Goal: Task Accomplishment & Management: Complete application form

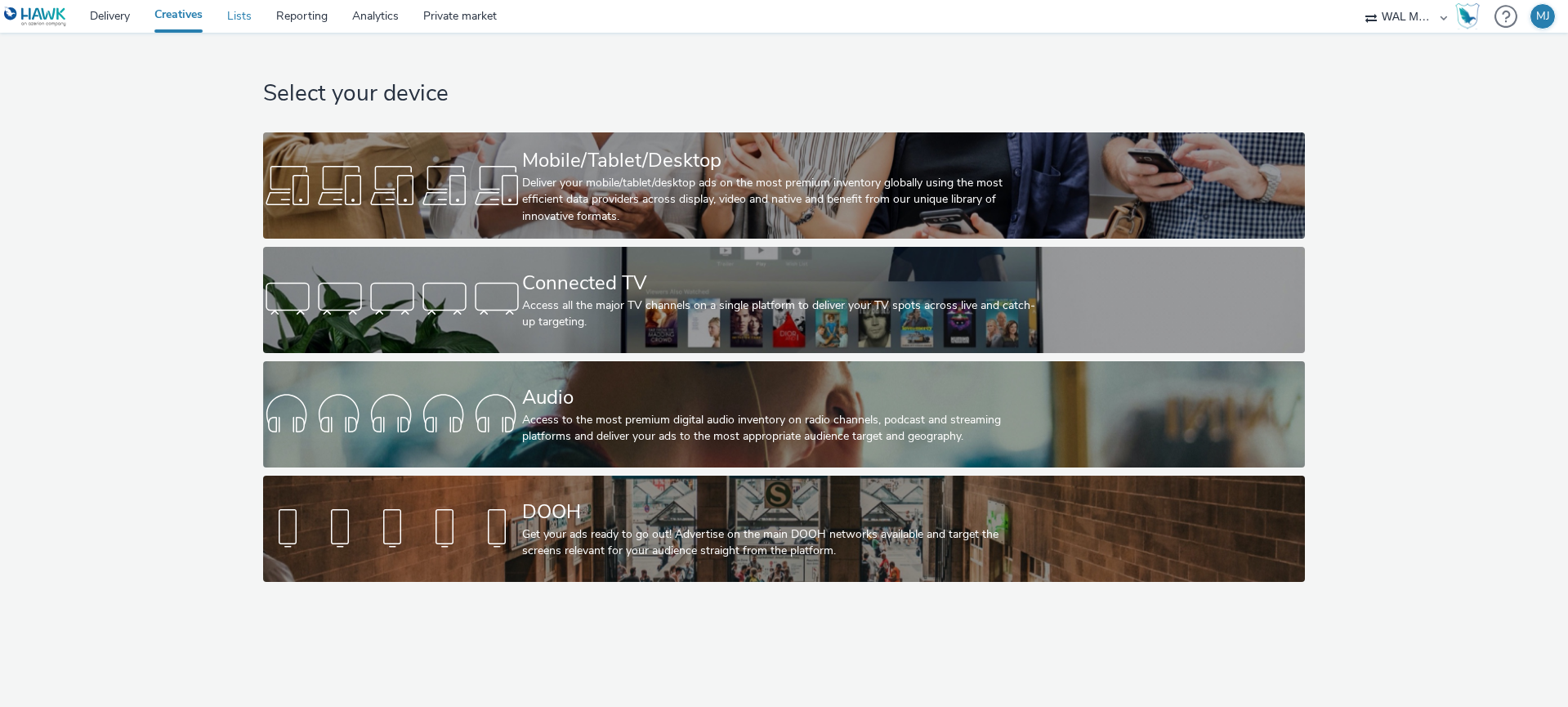
click at [238, 19] on link "Lists" at bounding box center [239, 16] width 49 height 33
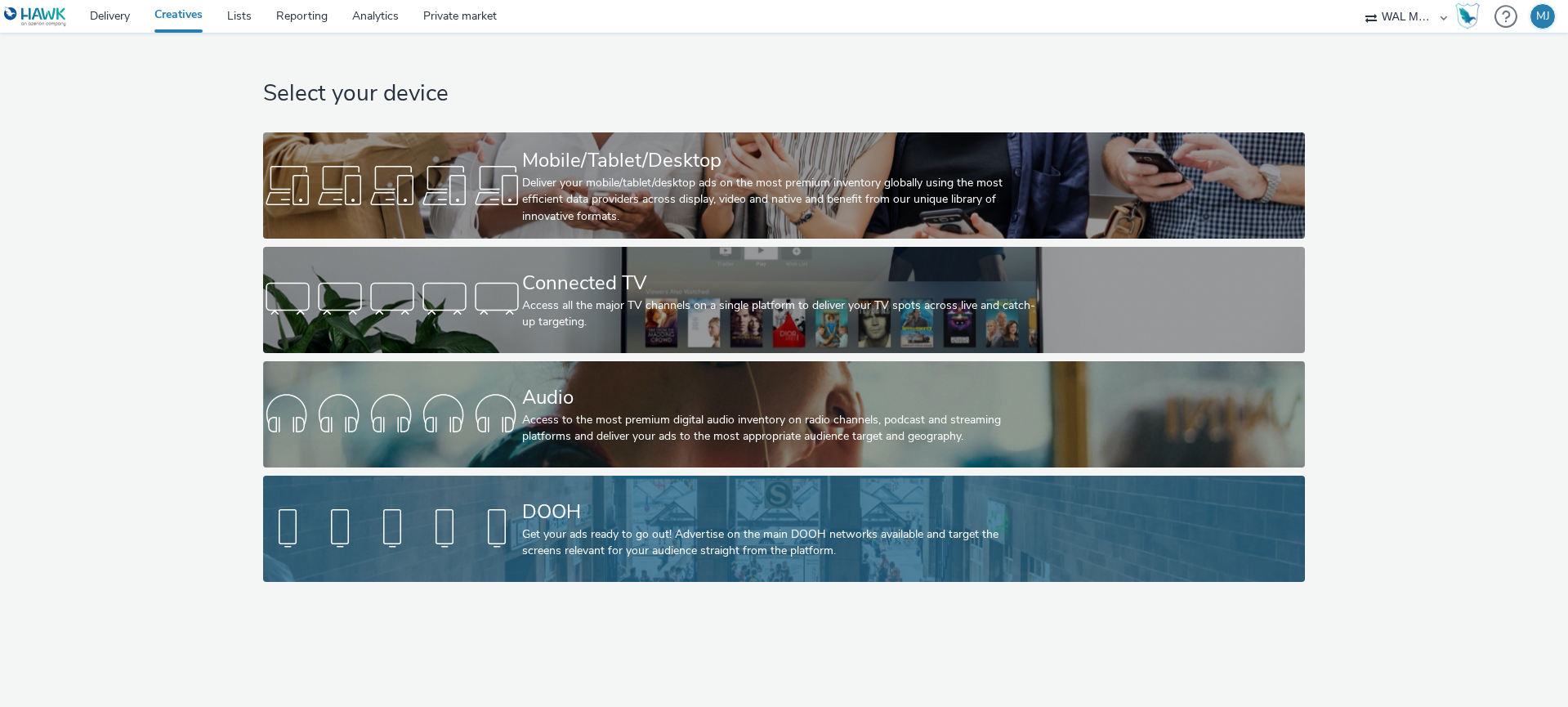
click at [425, 519] on div at bounding box center [392, 528] width 259 height 53
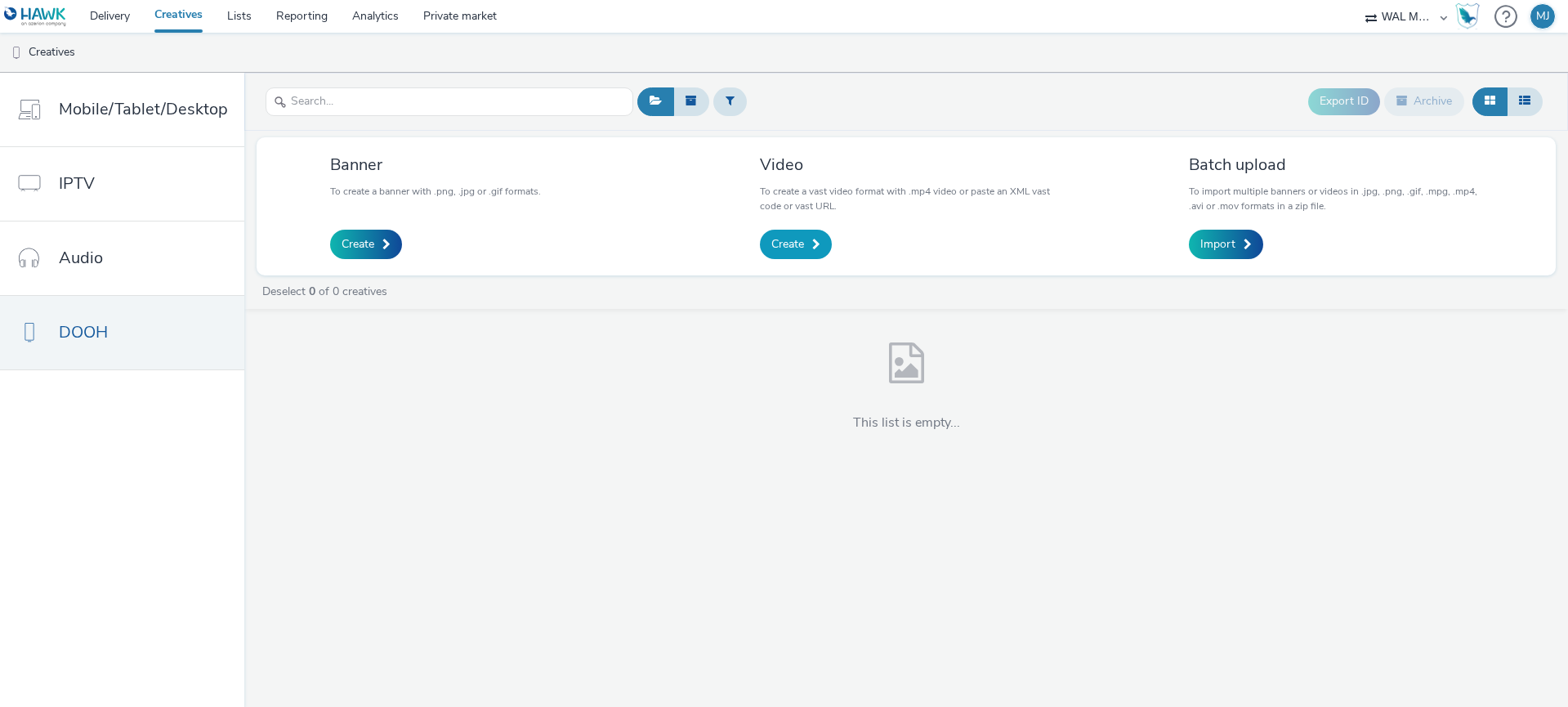
click at [774, 247] on span "Create" at bounding box center [788, 244] width 33 height 16
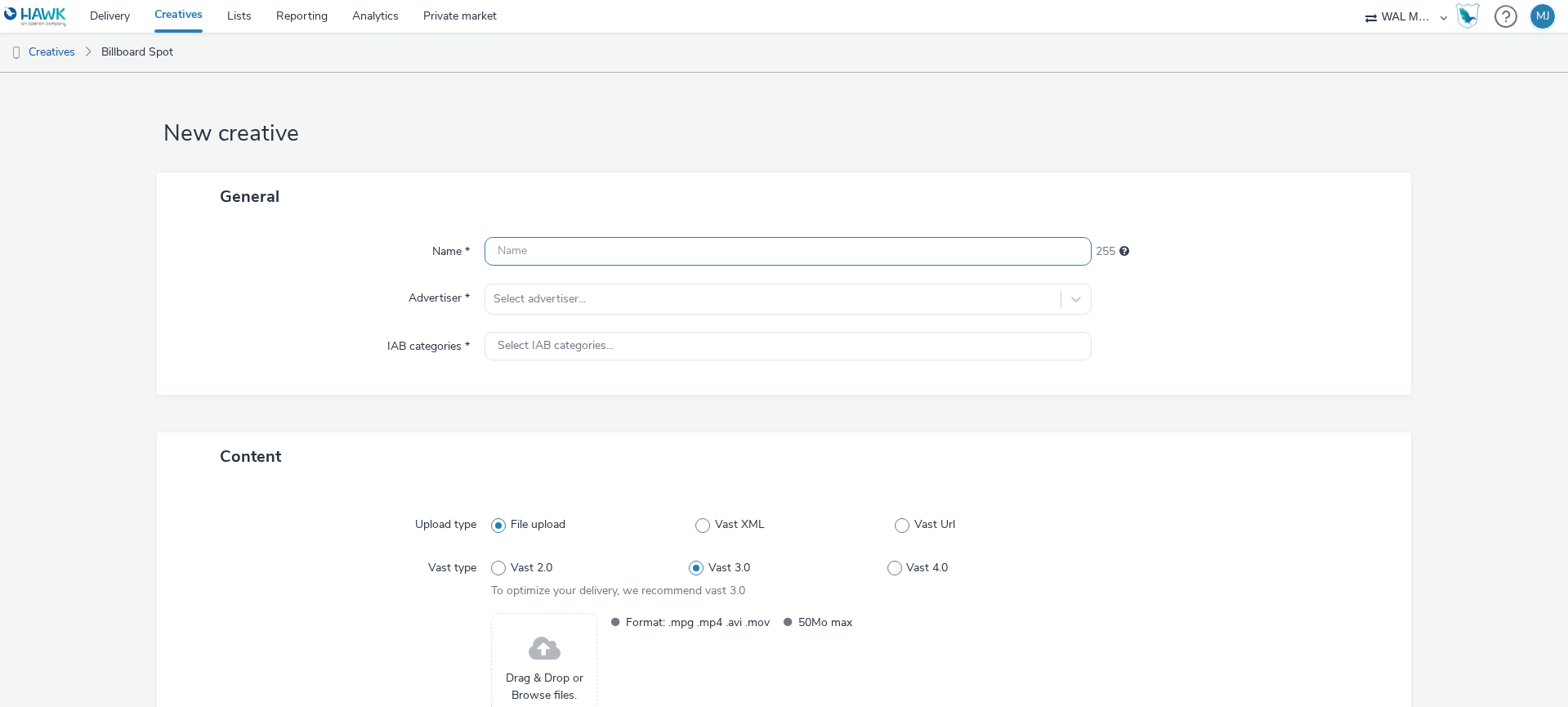
click at [663, 247] on input "text" at bounding box center [788, 251] width 607 height 29
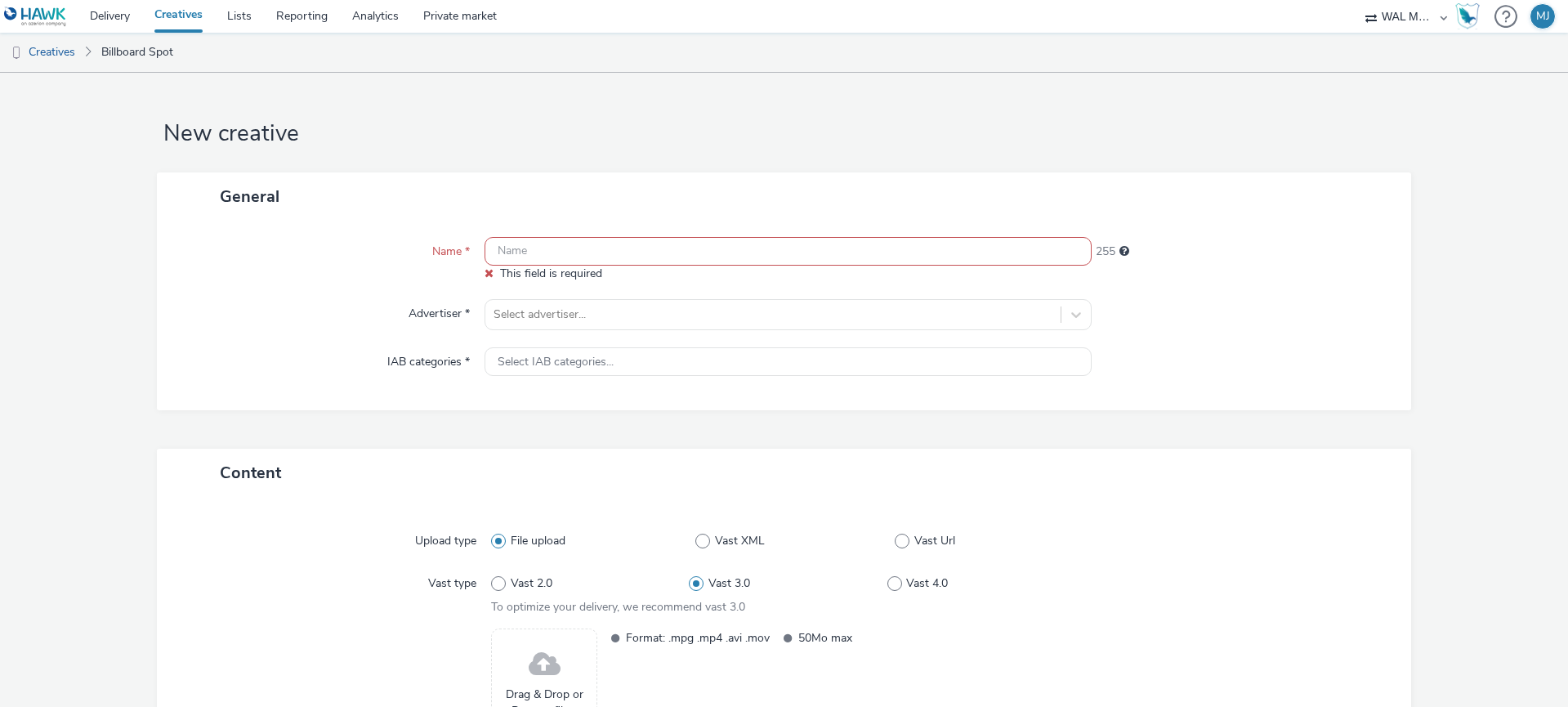
click at [540, 250] on input "text" at bounding box center [788, 251] width 607 height 29
paste input "EXTRA NS_OOH_1080x1920_DAGV_DELI_NOK_FETTUCINE KYLLING_36_38_2025"
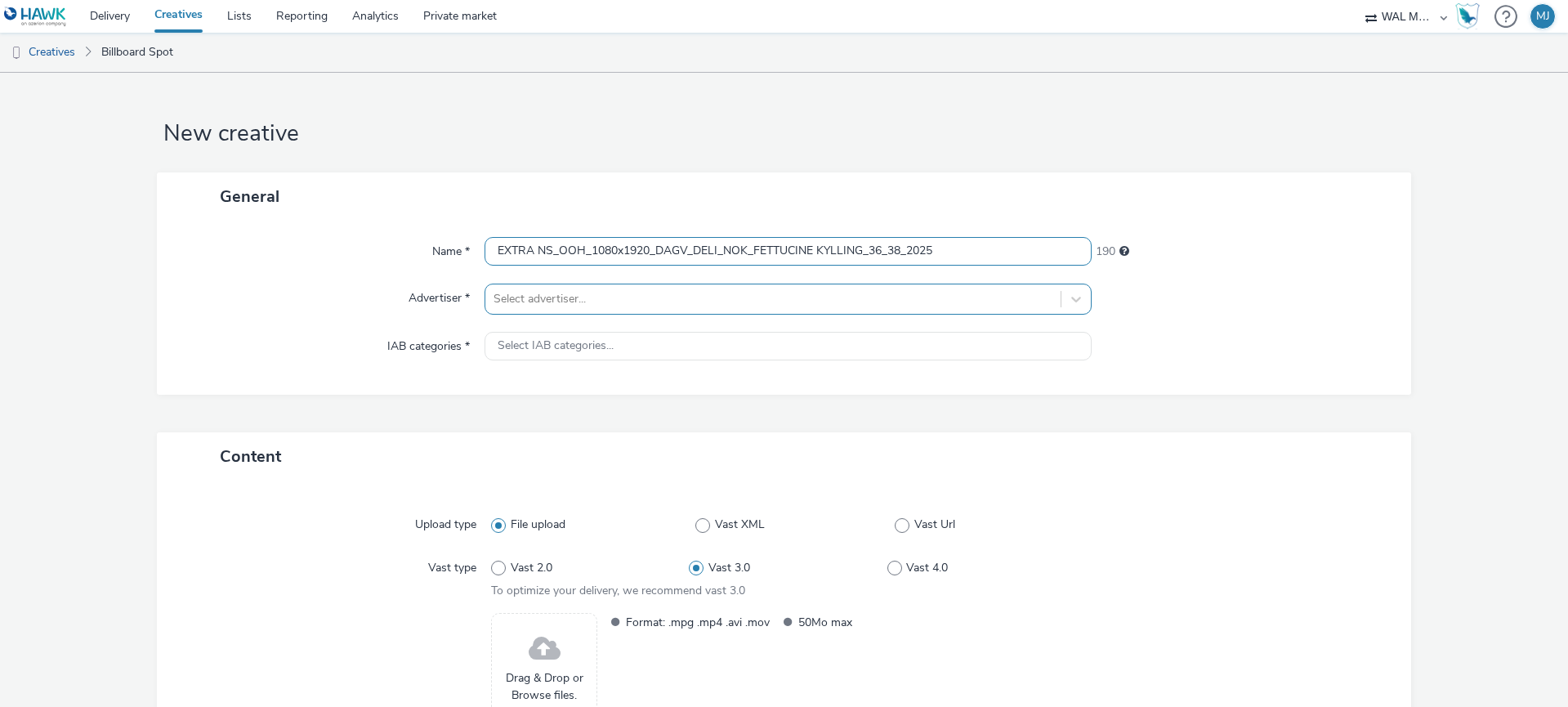
type input "EXTRA NS_OOH_1080x1920_DAGV_DELI_NOK_FETTUCINE KYLLING_36_38_2025"
click at [540, 297] on div at bounding box center [772, 299] width 559 height 20
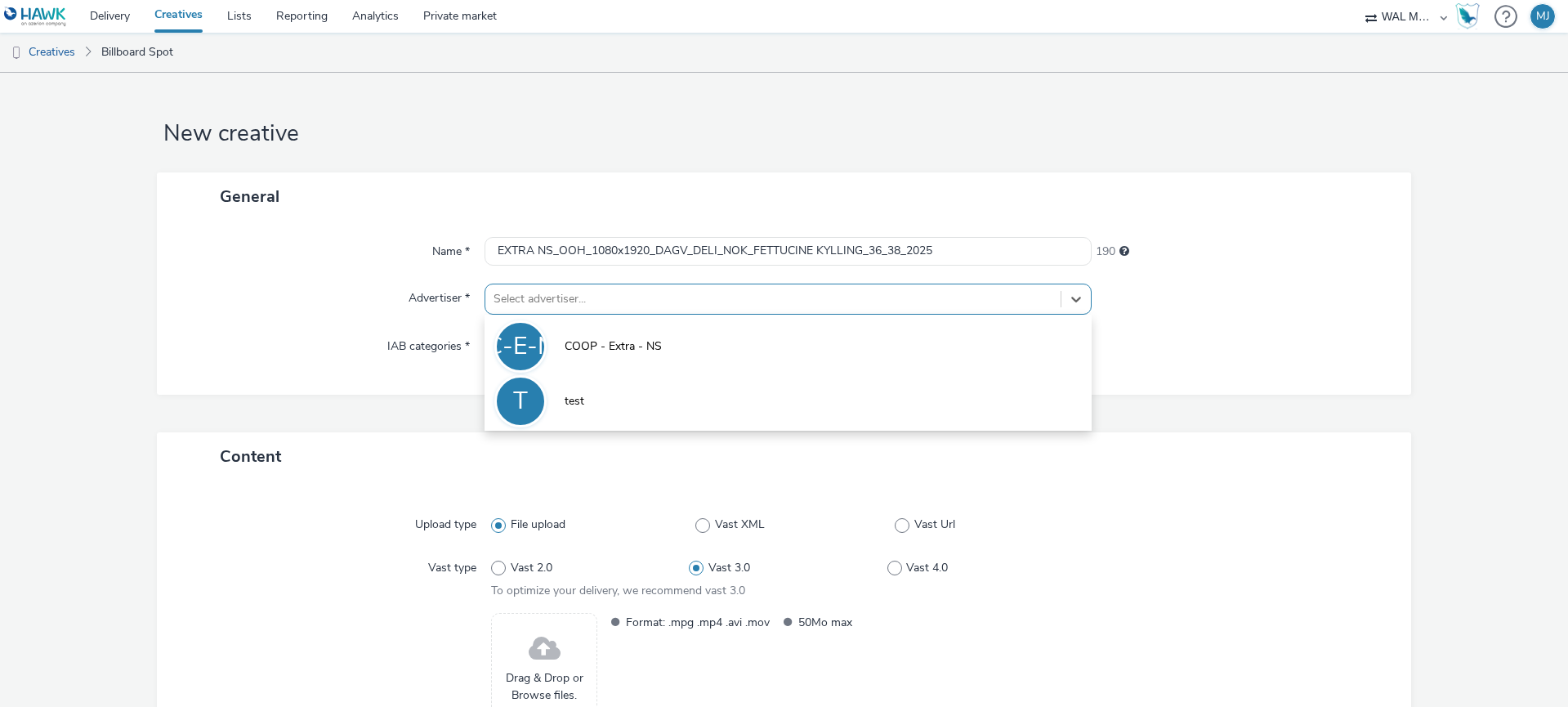
click at [535, 356] on div "C-E-N" at bounding box center [520, 346] width 70 height 45
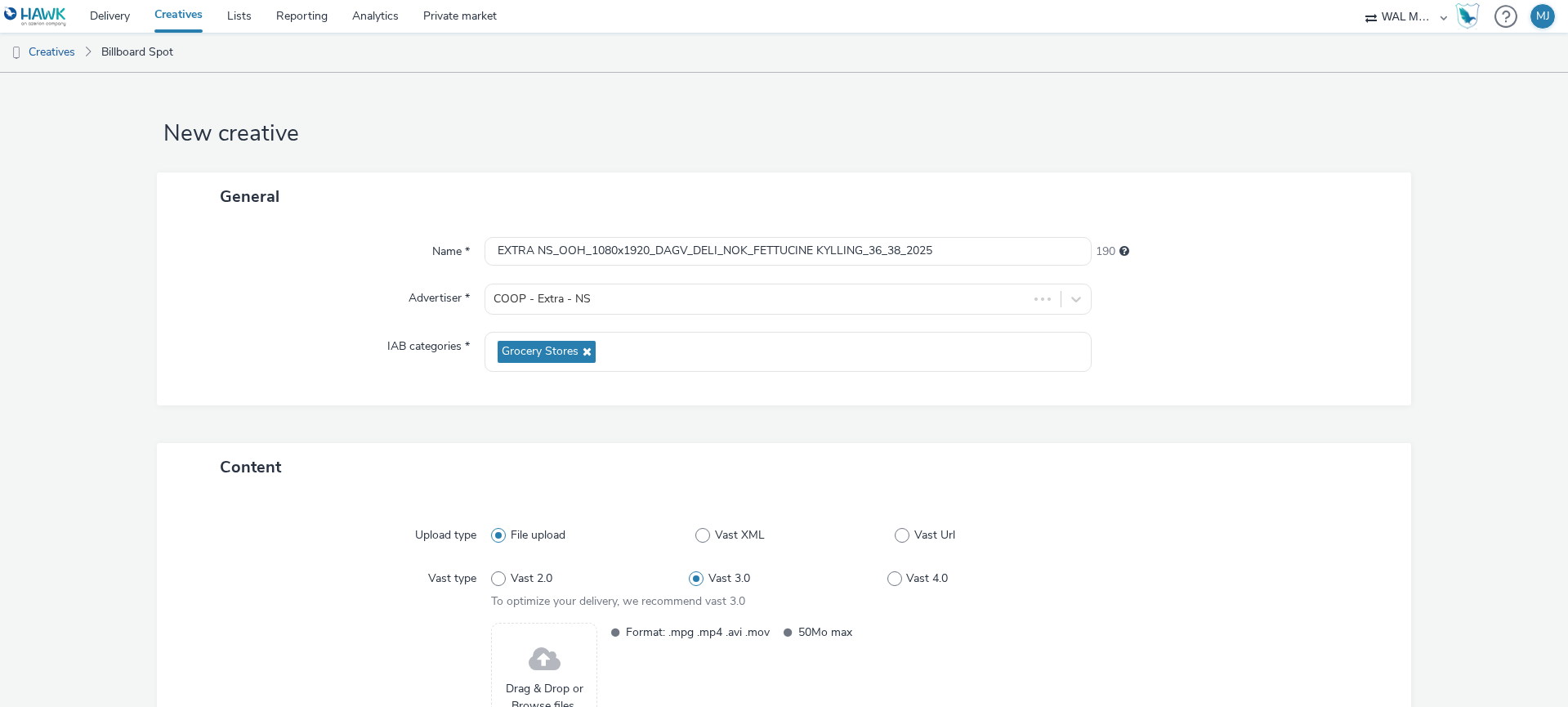
click at [346, 434] on div "General Name * EXTRA NS_OOH_1080x1920_DAGV_DELI_NOK_FETTUCINE KYLLING_36_38_202…" at bounding box center [784, 307] width 1254 height 270
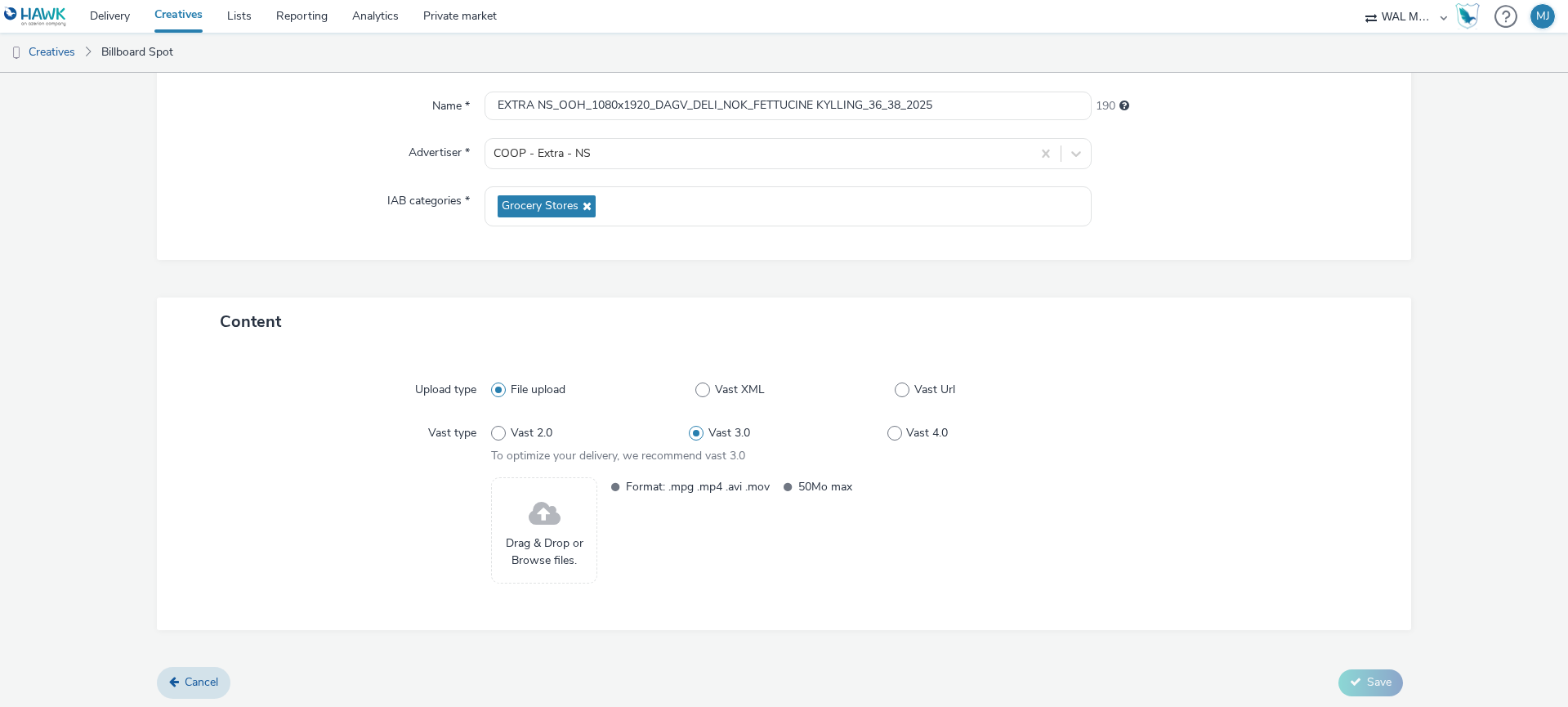
scroll to position [149, 0]
click at [539, 538] on span "Drag & Drop or Browse files." at bounding box center [544, 548] width 88 height 34
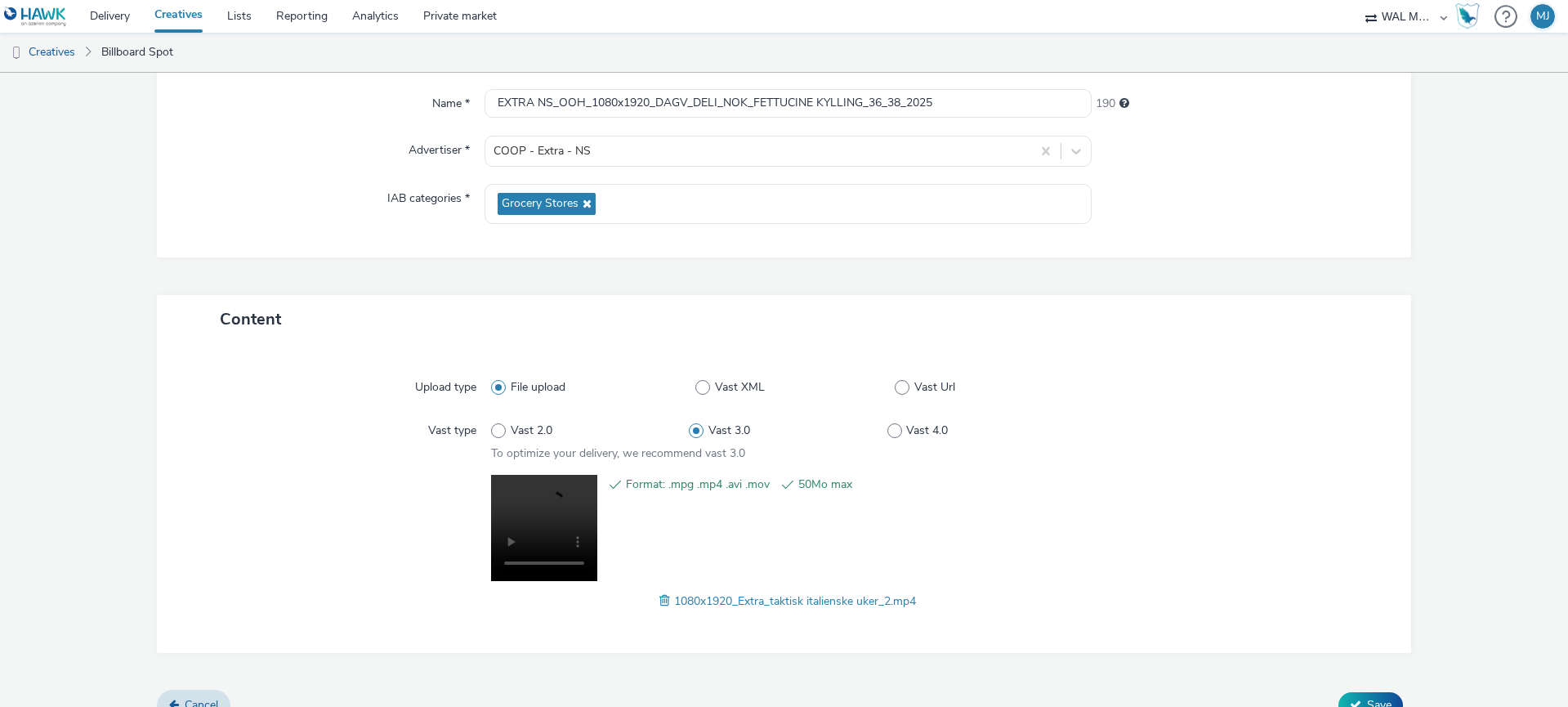
scroll to position [173, 0]
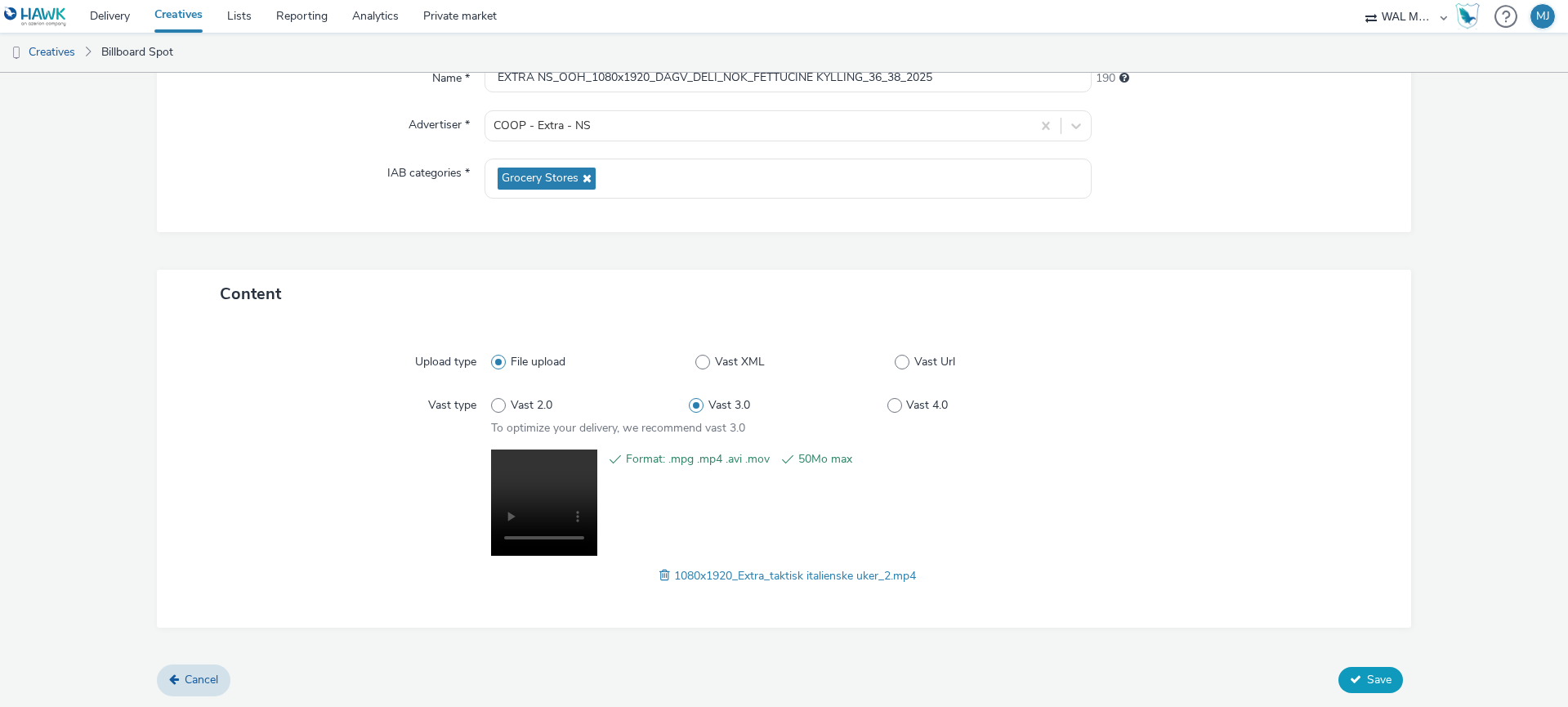
click at [1375, 680] on span "Save" at bounding box center [1379, 679] width 24 height 15
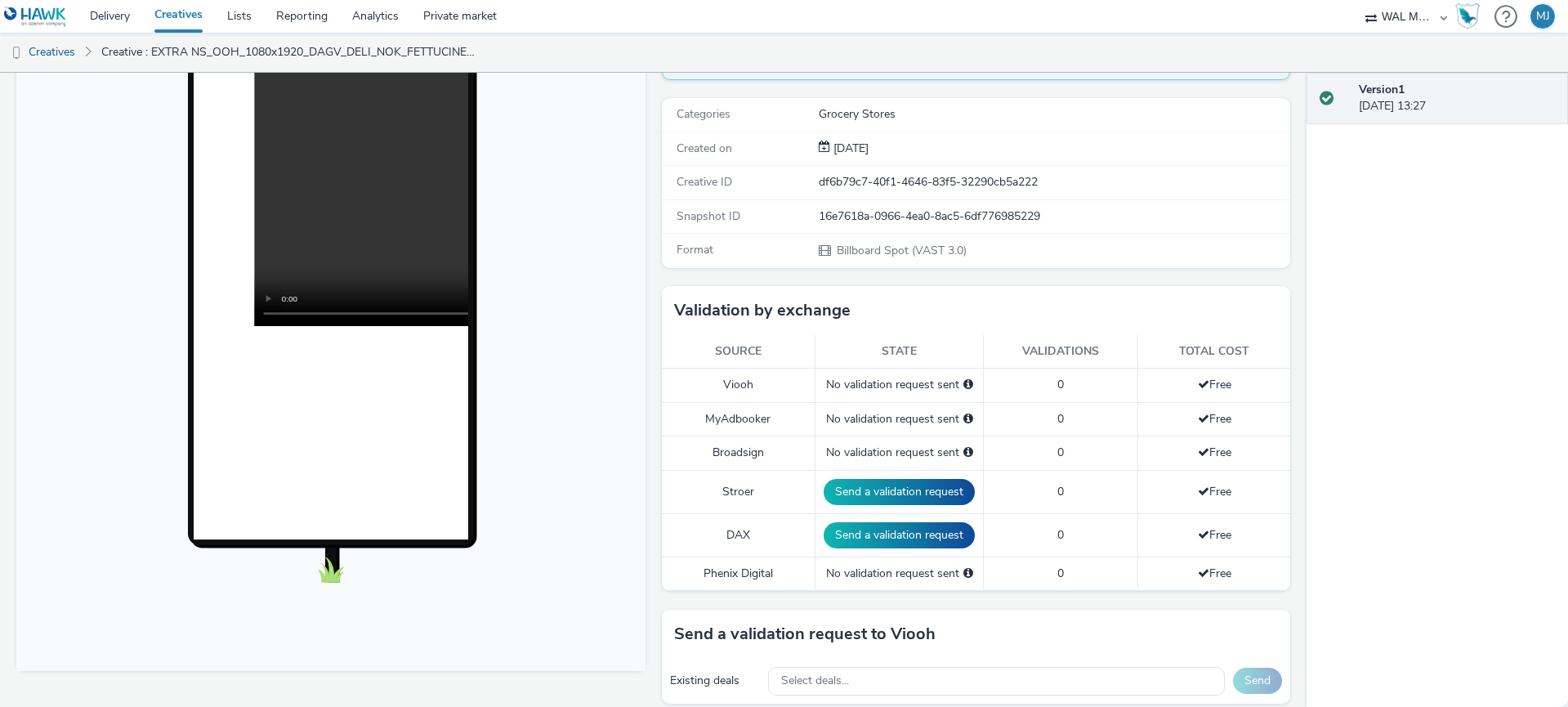
click at [702, 531] on div "To deliver using: Broadsign, VIOOH, [PERSON_NAME], MyAdbooker, Dax or Phenix Di…" at bounding box center [972, 698] width 637 height 1395
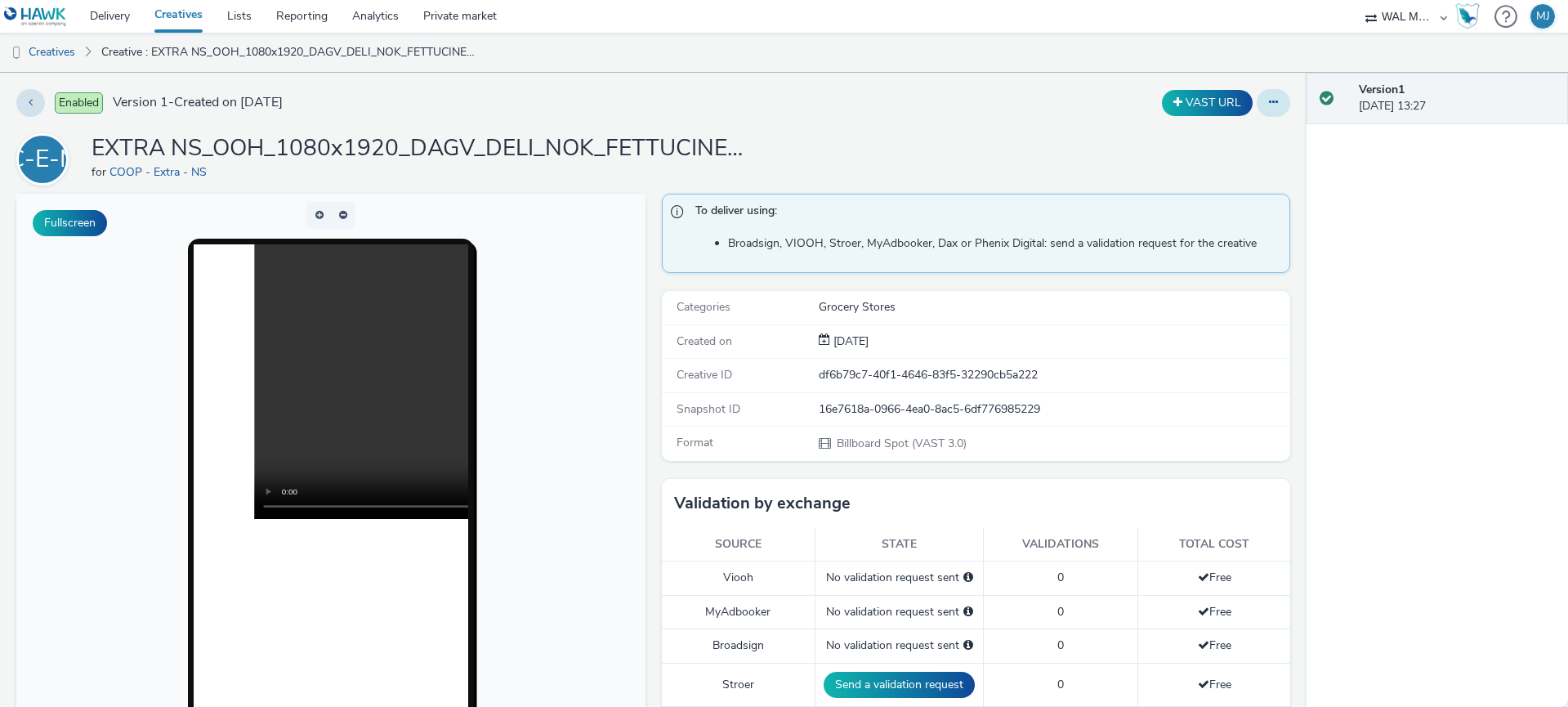
click at [1267, 102] on button at bounding box center [1273, 102] width 34 height 28
drag, startPoint x: 1230, startPoint y: 138, endPoint x: 1194, endPoint y: 151, distance: 38.3
click at [1230, 138] on link "Edit" at bounding box center [1228, 136] width 122 height 33
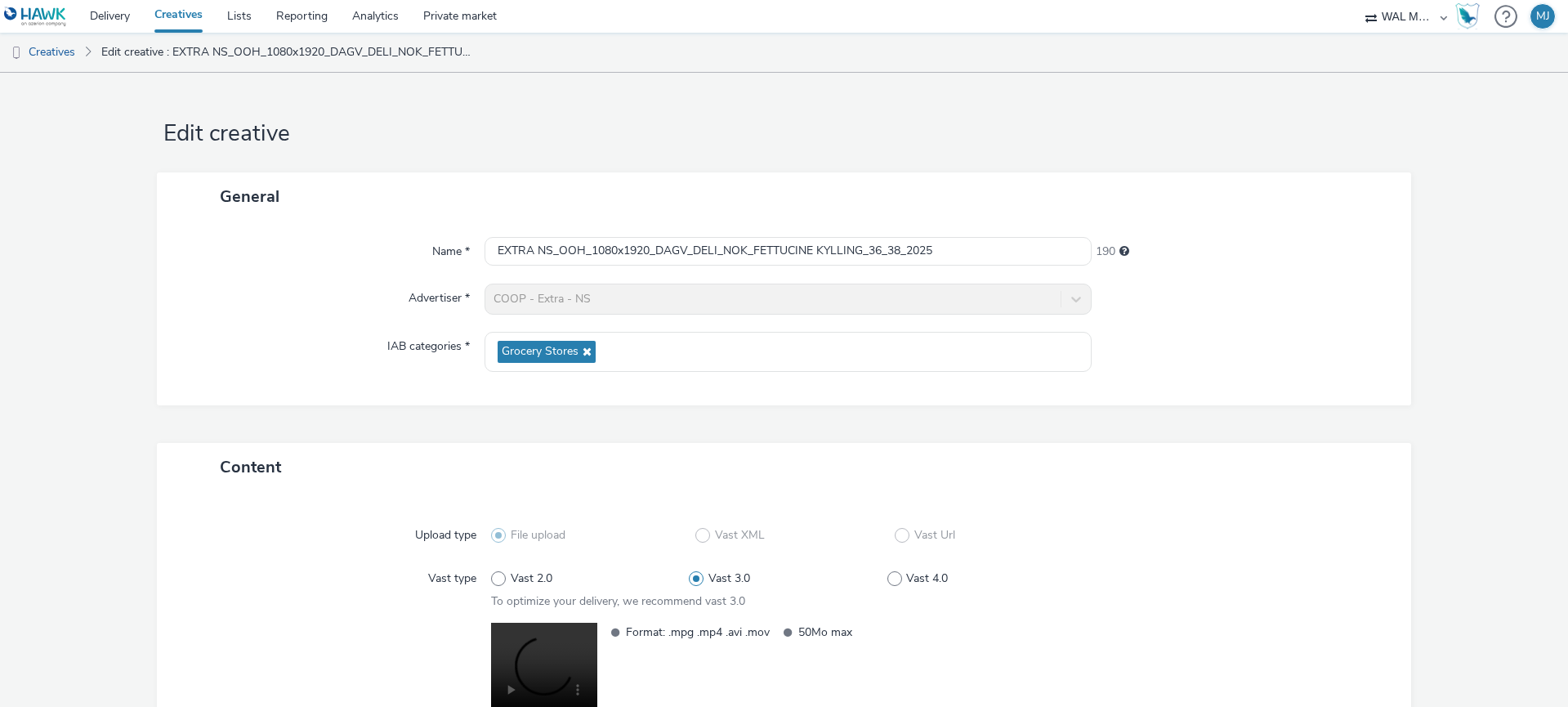
scroll to position [173, 0]
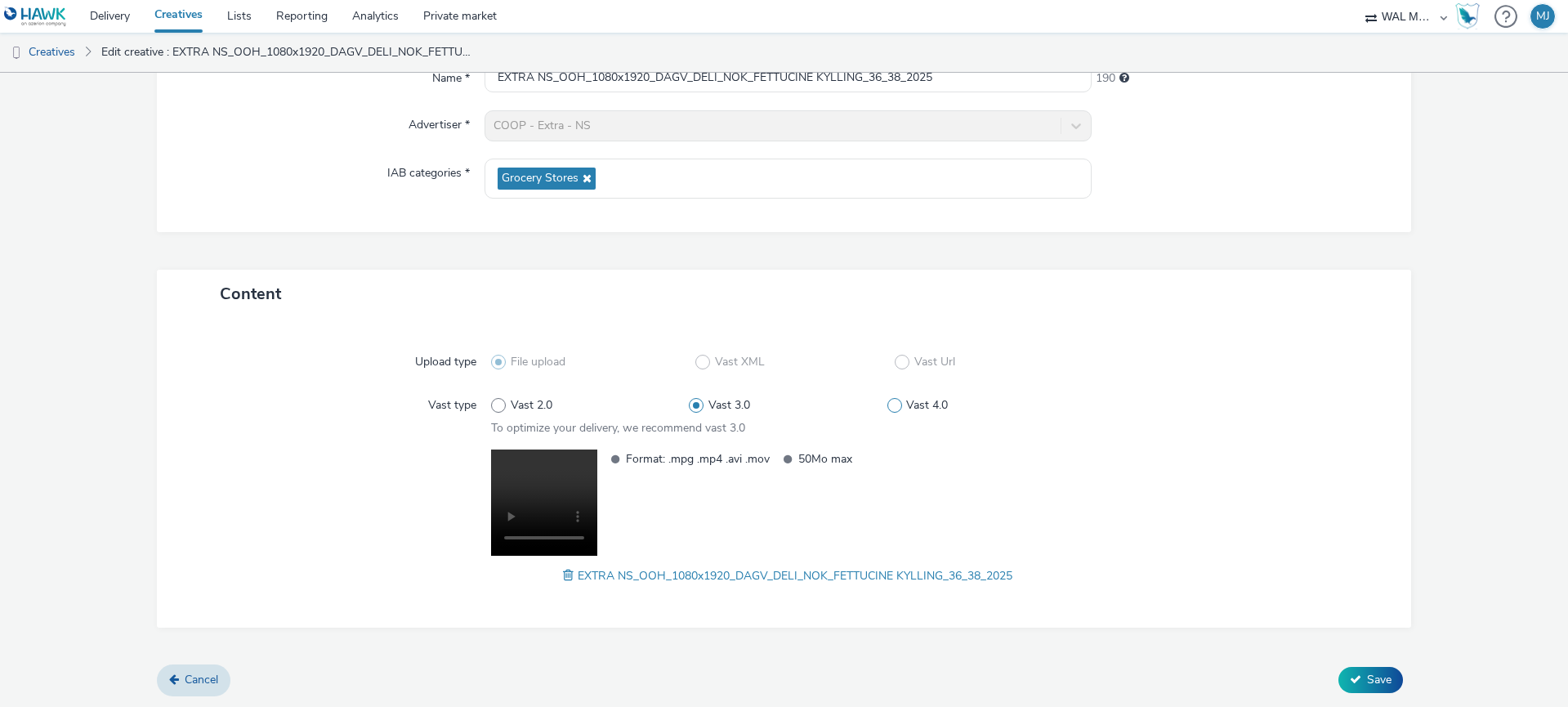
click at [890, 406] on span at bounding box center [895, 405] width 15 height 15
click at [890, 406] on input "Vast 4.0" at bounding box center [893, 405] width 11 height 11
radio input "false"
radio input "true"
click at [497, 406] on span at bounding box center [498, 405] width 15 height 15
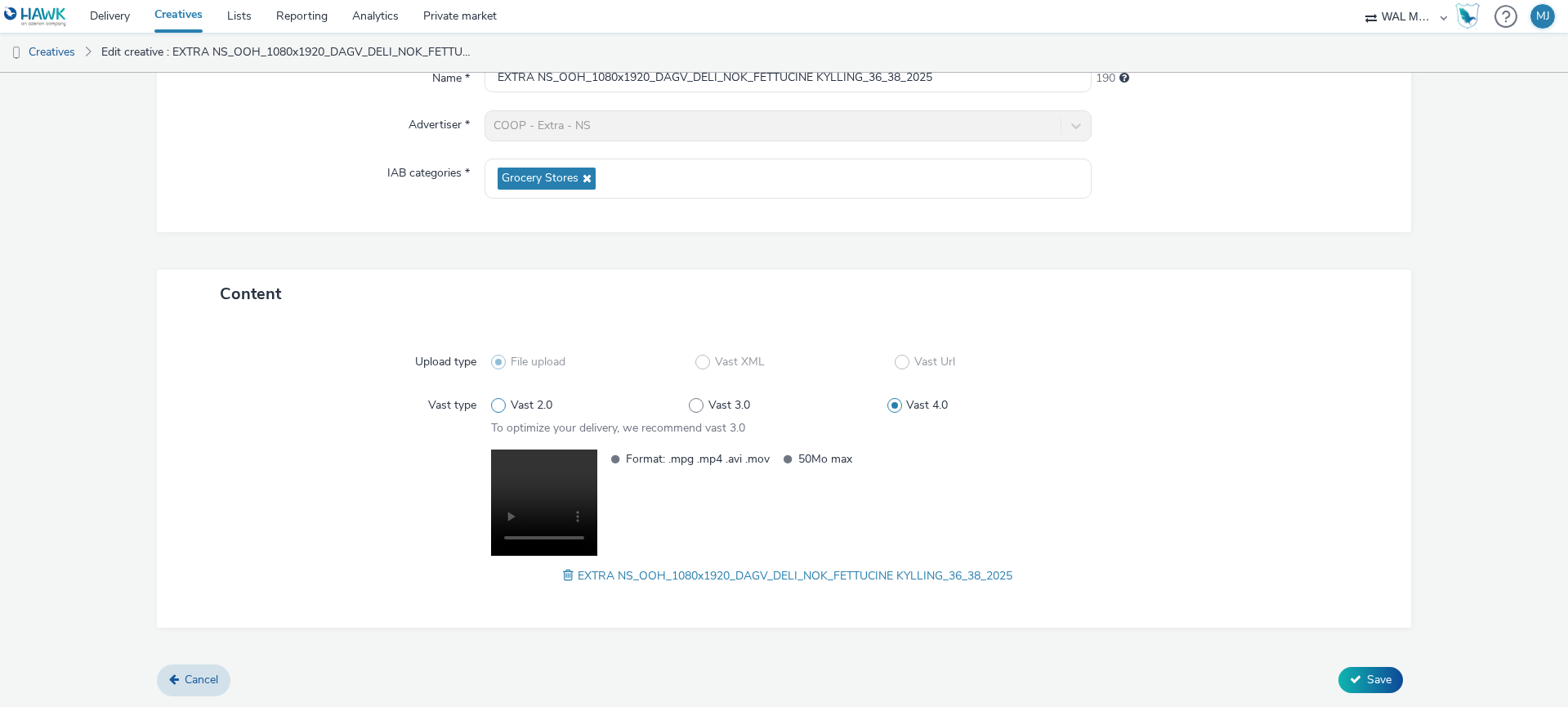
click at [497, 406] on input "Vast 2.0" at bounding box center [497, 405] width 11 height 11
radio input "true"
radio input "false"
click at [1363, 683] on button "Save" at bounding box center [1370, 679] width 64 height 26
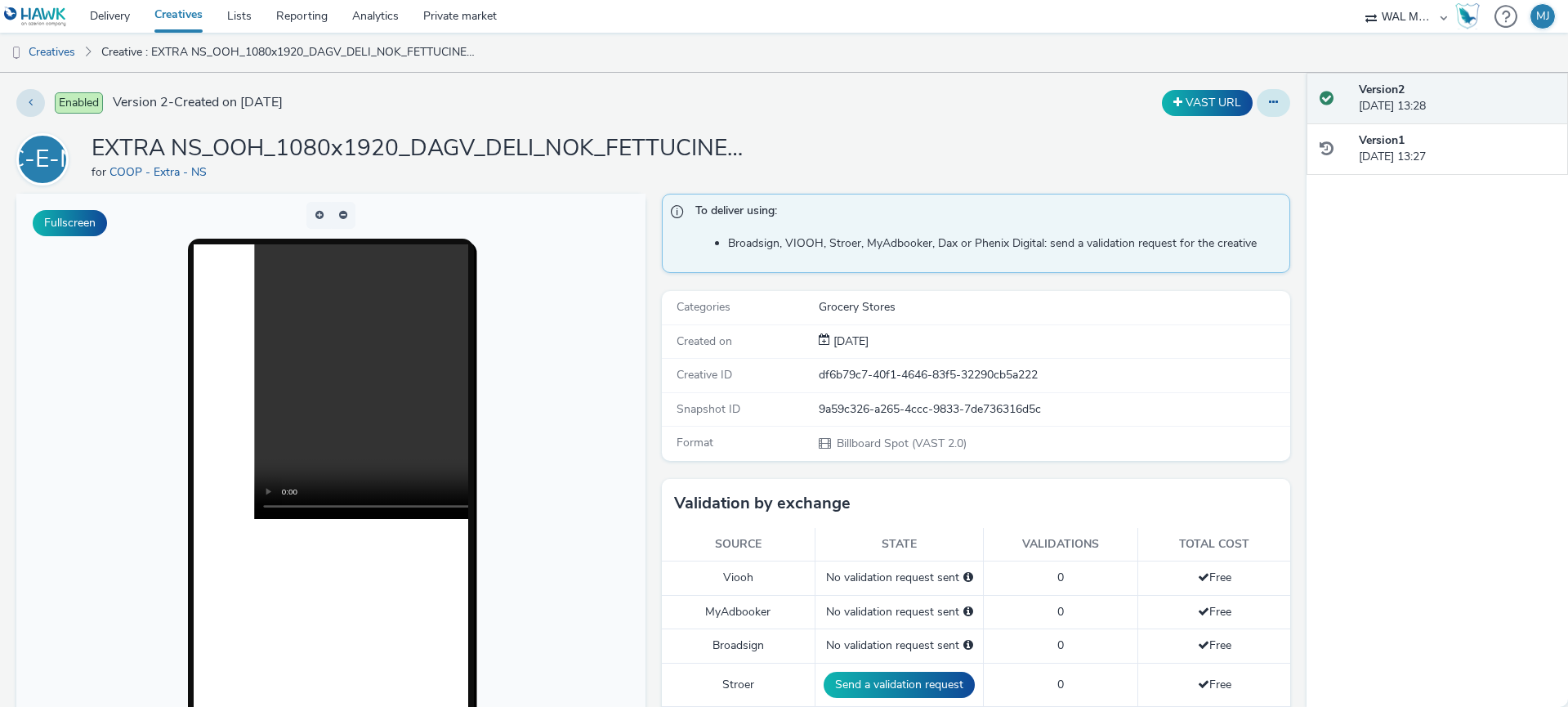
click at [1264, 103] on button at bounding box center [1273, 102] width 34 height 28
click at [1232, 137] on link "Edit" at bounding box center [1228, 136] width 122 height 33
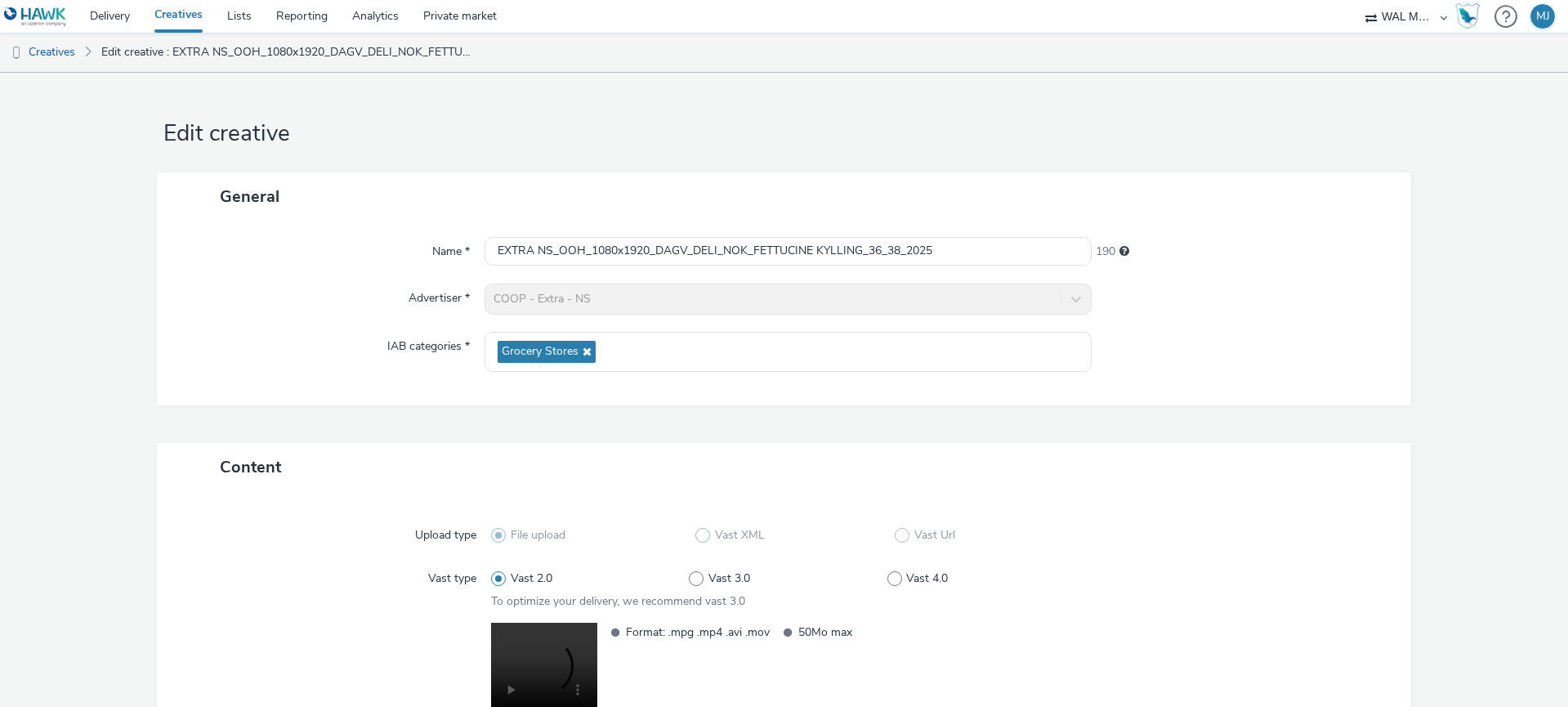
scroll to position [136, 0]
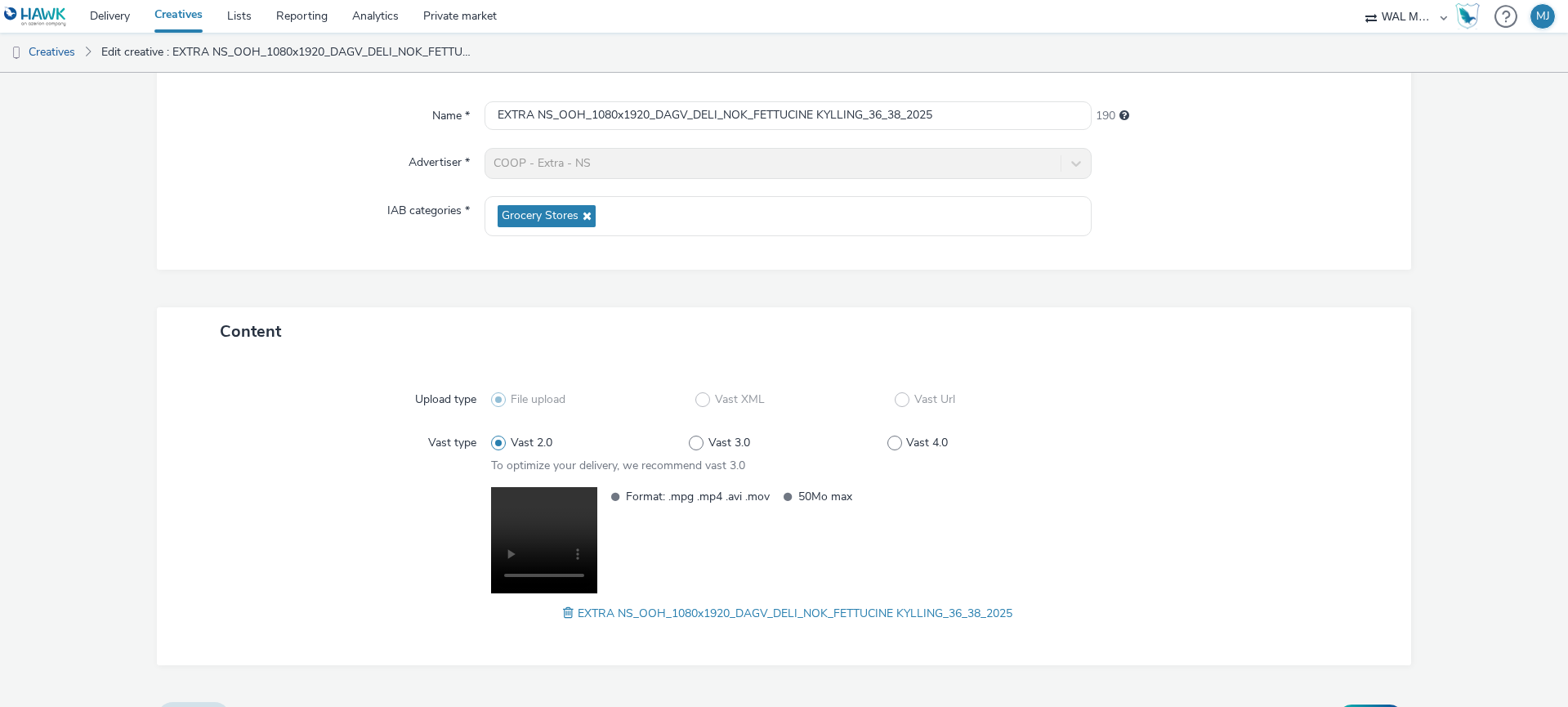
drag, startPoint x: 895, startPoint y: 445, endPoint x: 944, endPoint y: 474, distance: 56.9
click at [895, 445] on span at bounding box center [895, 442] width 15 height 15
click at [895, 445] on input "Vast 4.0" at bounding box center [893, 442] width 11 height 11
radio input "false"
radio input "true"
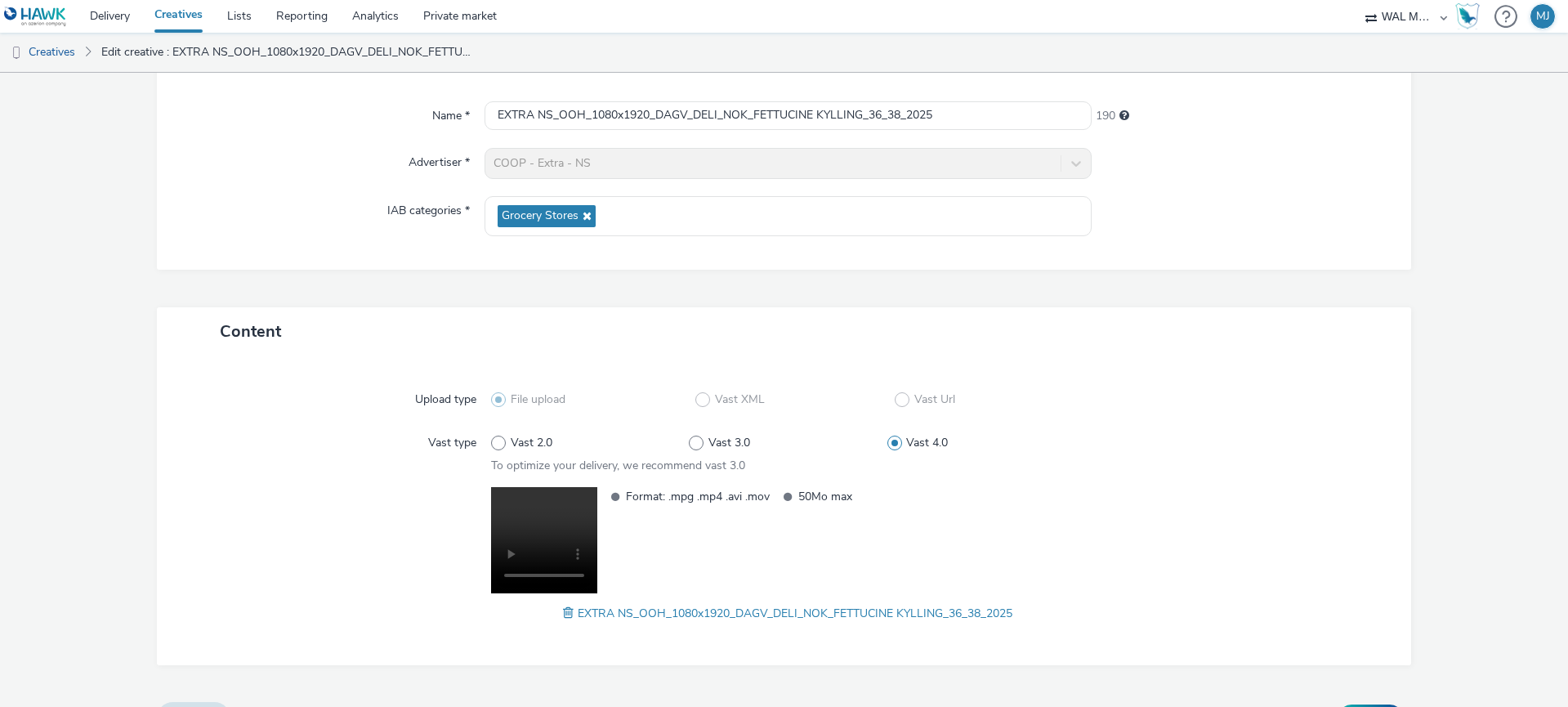
scroll to position [173, 0]
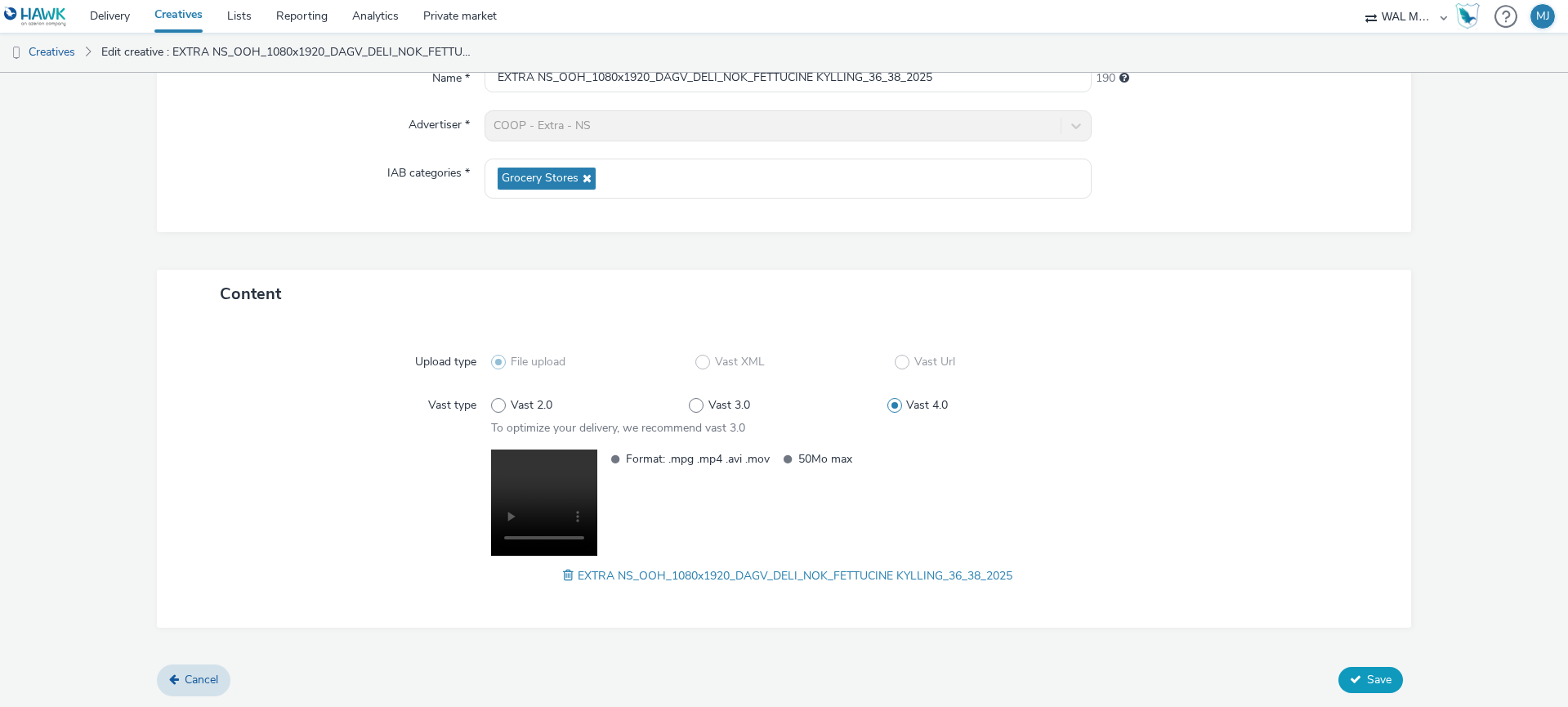
click at [1364, 676] on button "Save" at bounding box center [1370, 679] width 64 height 26
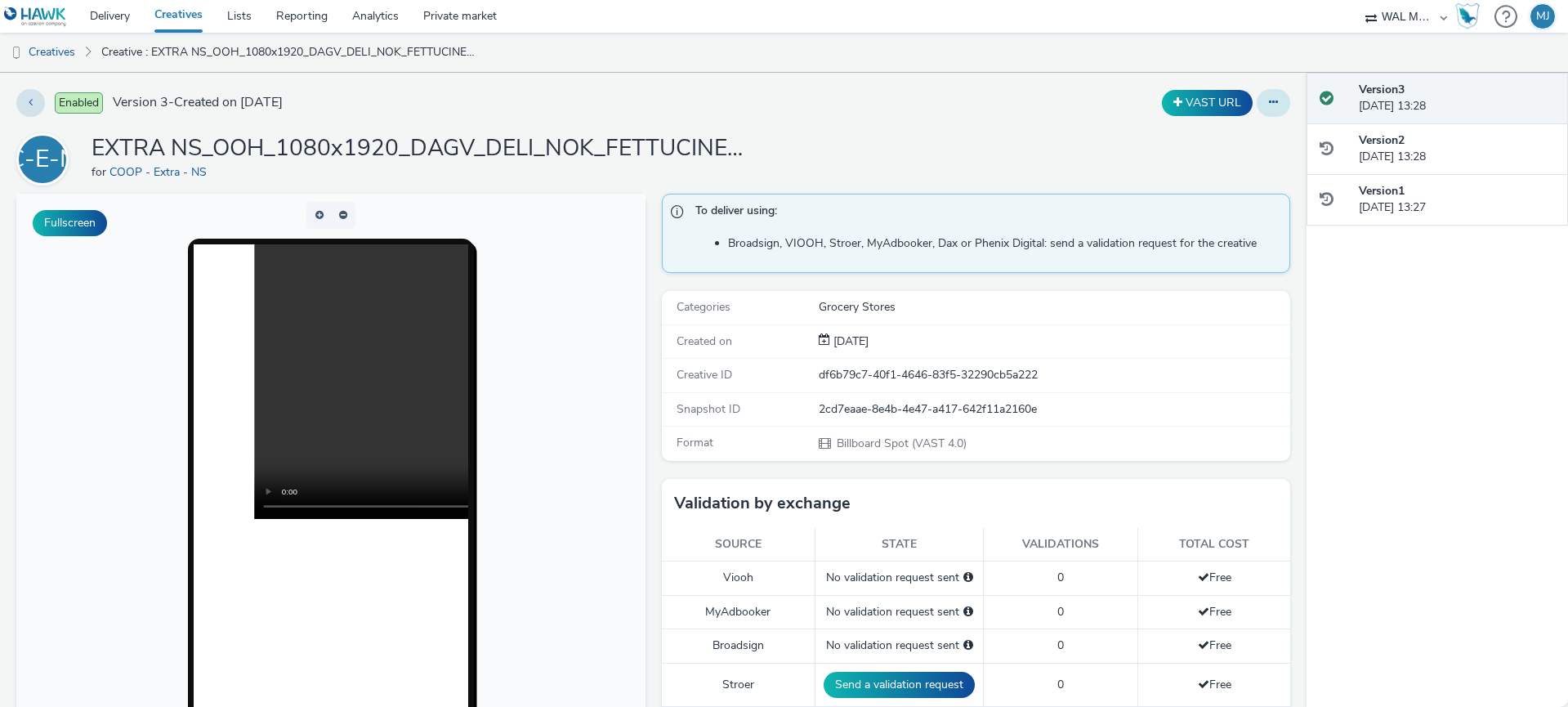
click at [1268, 111] on button at bounding box center [1273, 102] width 34 height 28
click at [1220, 136] on link "Edit" at bounding box center [1228, 136] width 122 height 33
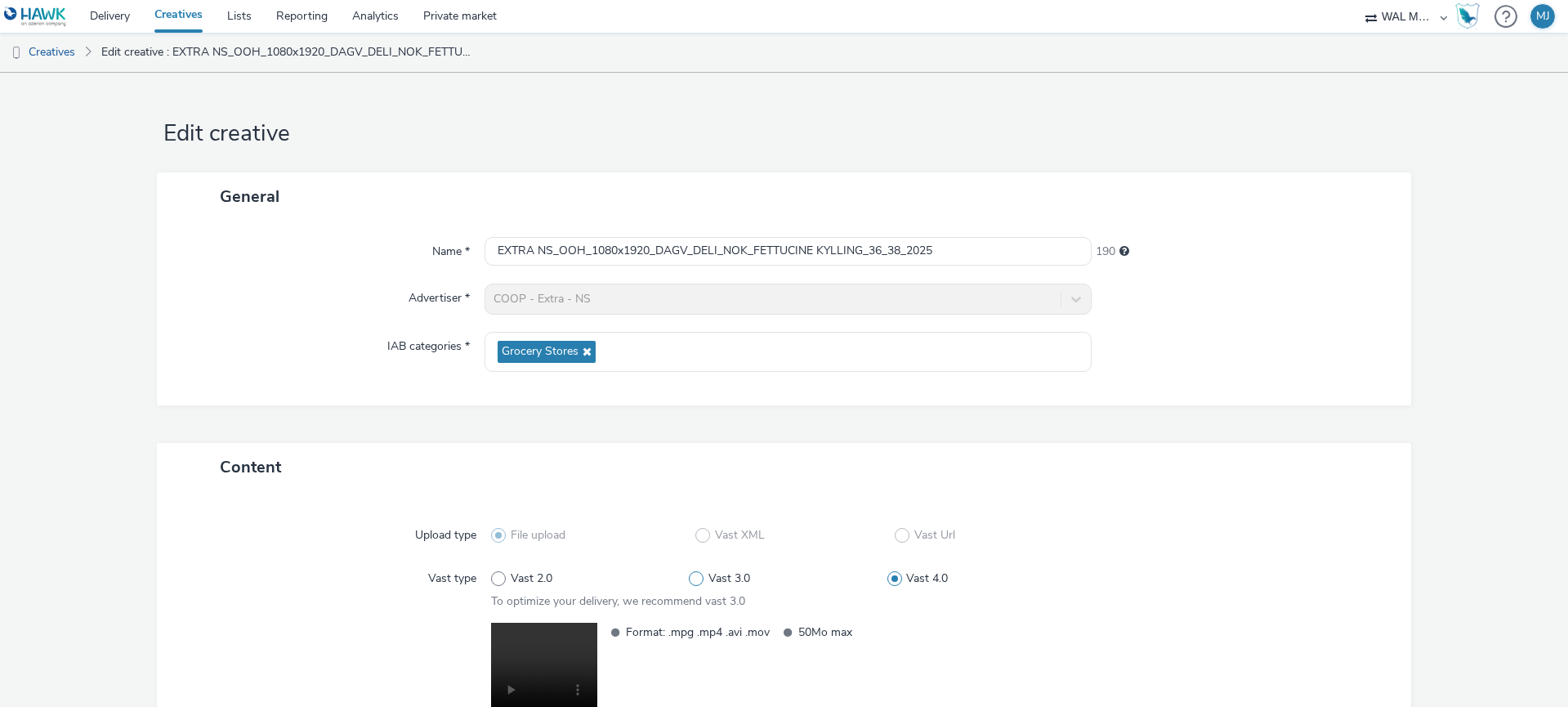
click at [694, 578] on span at bounding box center [696, 578] width 15 height 15
click at [694, 578] on input "Vast 3.0" at bounding box center [694, 578] width 11 height 11
radio input "true"
radio input "false"
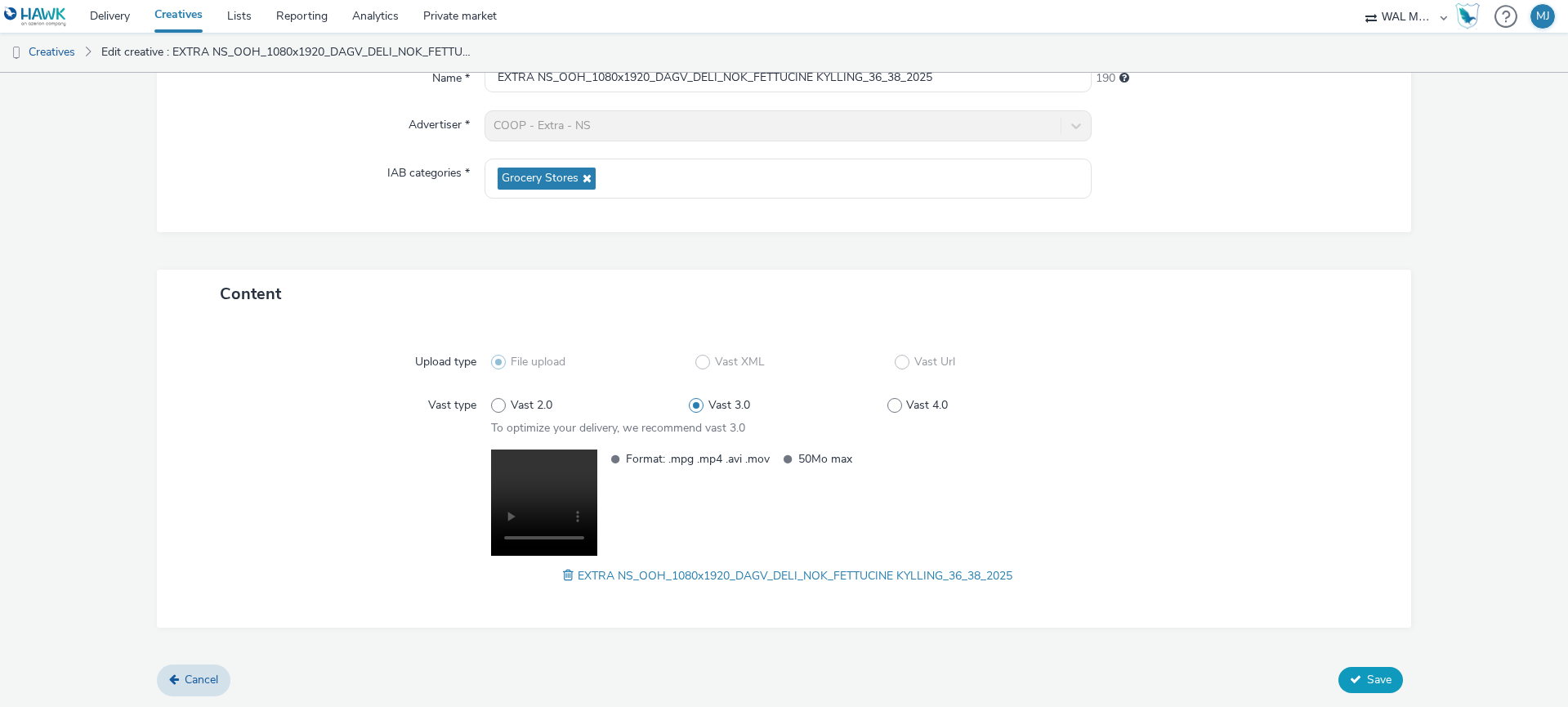
click at [1352, 675] on icon at bounding box center [1355, 679] width 12 height 12
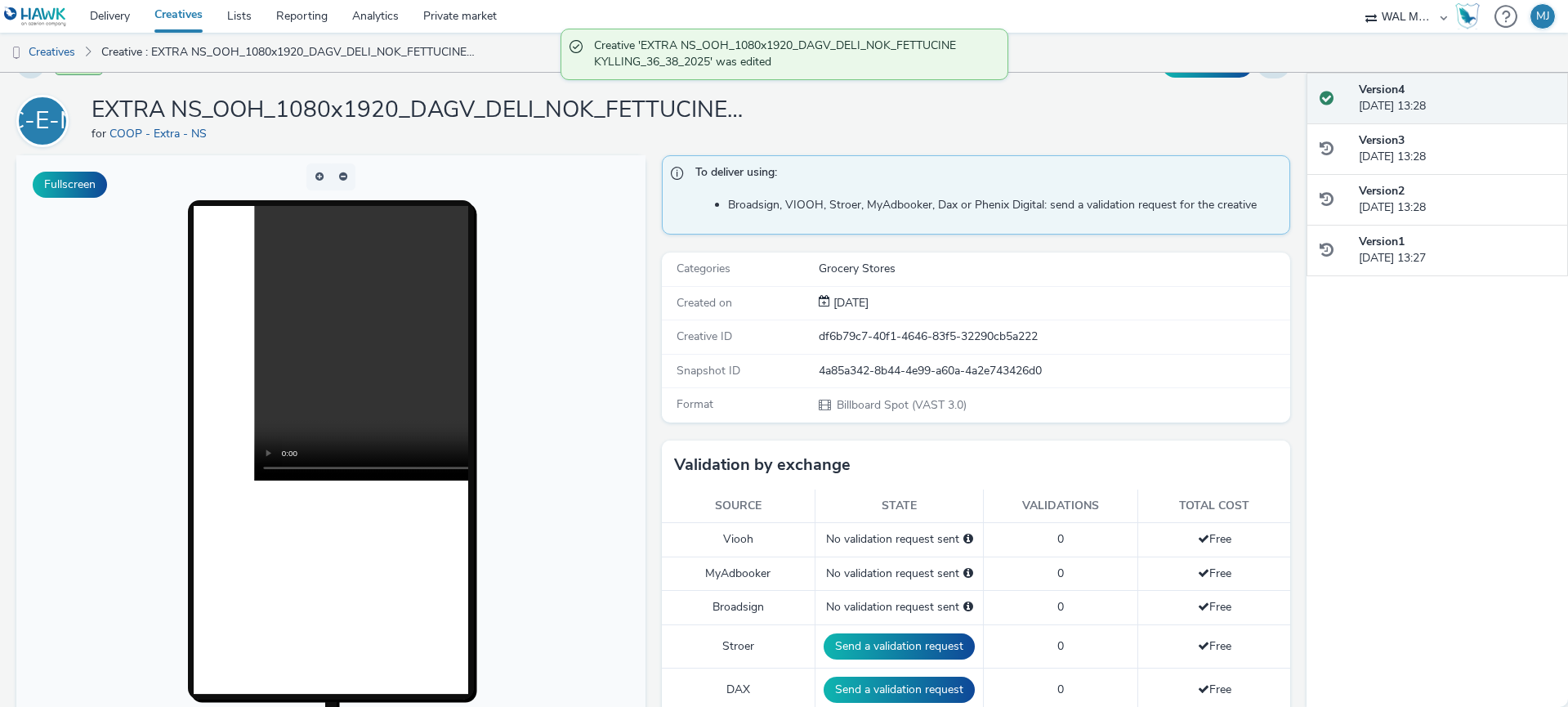
scroll to position [37, 0]
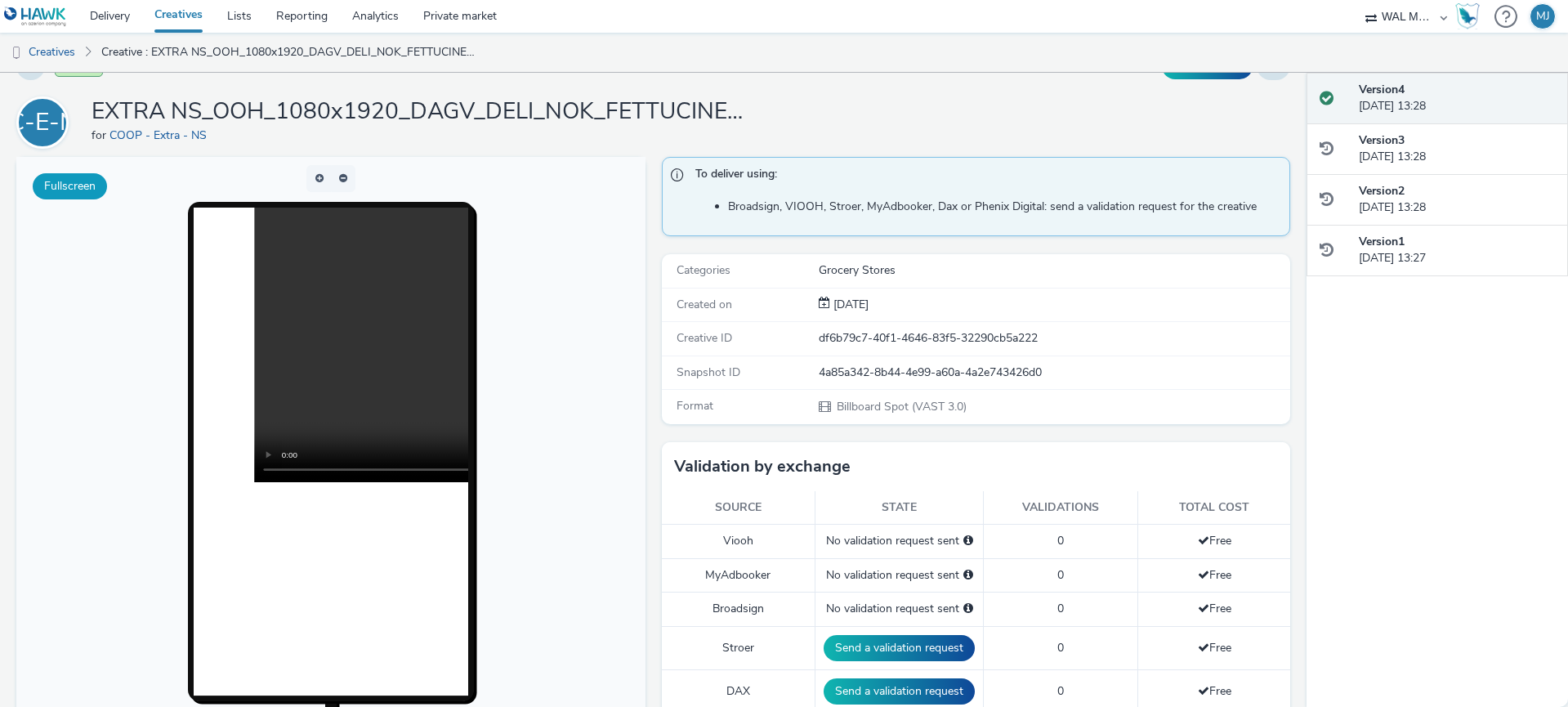
click at [79, 178] on button "Fullscreen" at bounding box center [70, 186] width 74 height 26
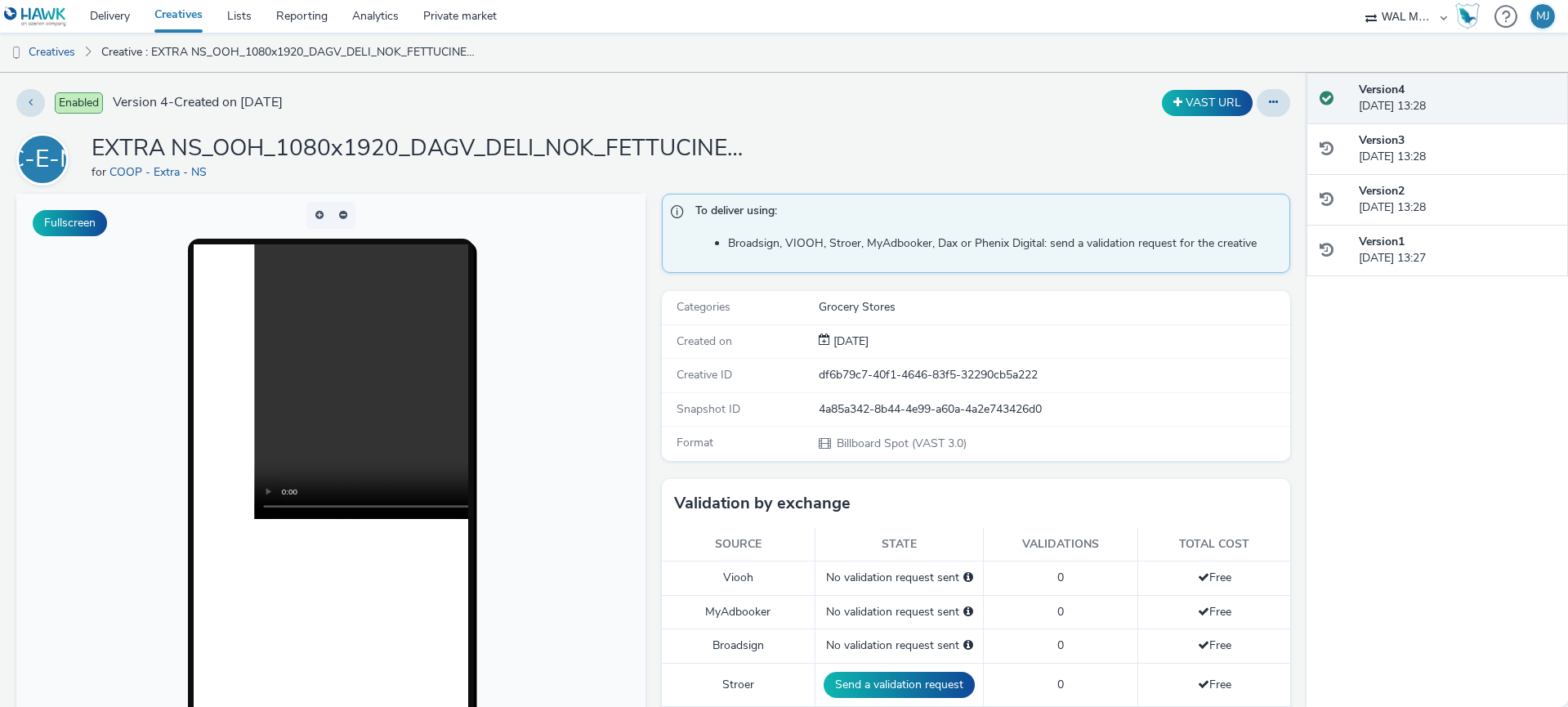
drag, startPoint x: 1263, startPoint y: 95, endPoint x: 1255, endPoint y: 106, distance: 13.6
click at [1263, 96] on button at bounding box center [1273, 102] width 34 height 28
drag, startPoint x: 1228, startPoint y: 133, endPoint x: 1179, endPoint y: 155, distance: 53.7
click at [1227, 134] on link "Edit" at bounding box center [1228, 136] width 122 height 33
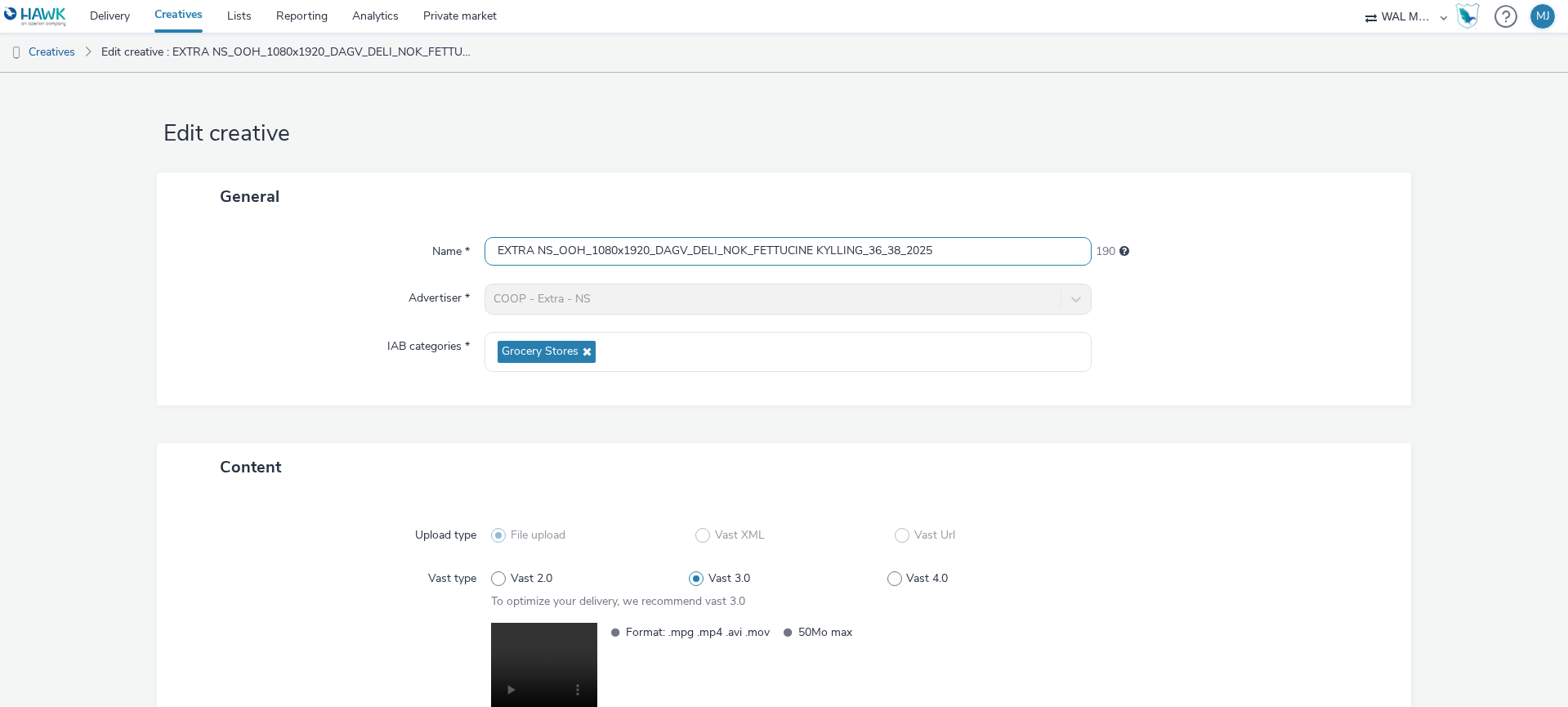
click at [527, 248] on input "EXTRA NS_OOH_1080x1920_DAGV_DELI_NOK_FETTUCINE KYLLING_36_38_2025" at bounding box center [788, 251] width 607 height 29
paste input "BLAN_KOMI_ITALIENSK A"
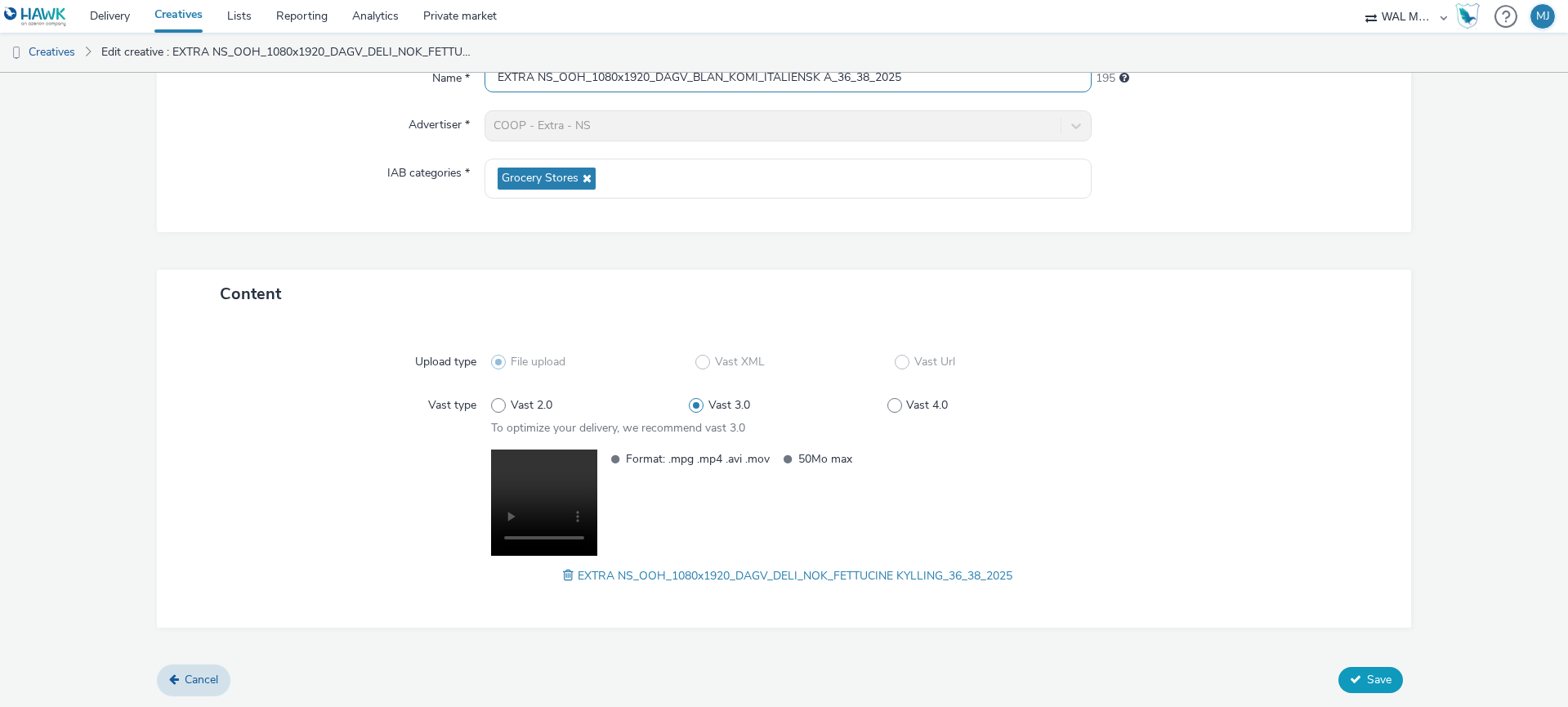
type input "EXTRA NS_OOH_1080x1920_DAGV_BLAN_KOMI_ITALIENSK A_36_38_2025"
click at [1354, 671] on button "Save" at bounding box center [1370, 679] width 64 height 26
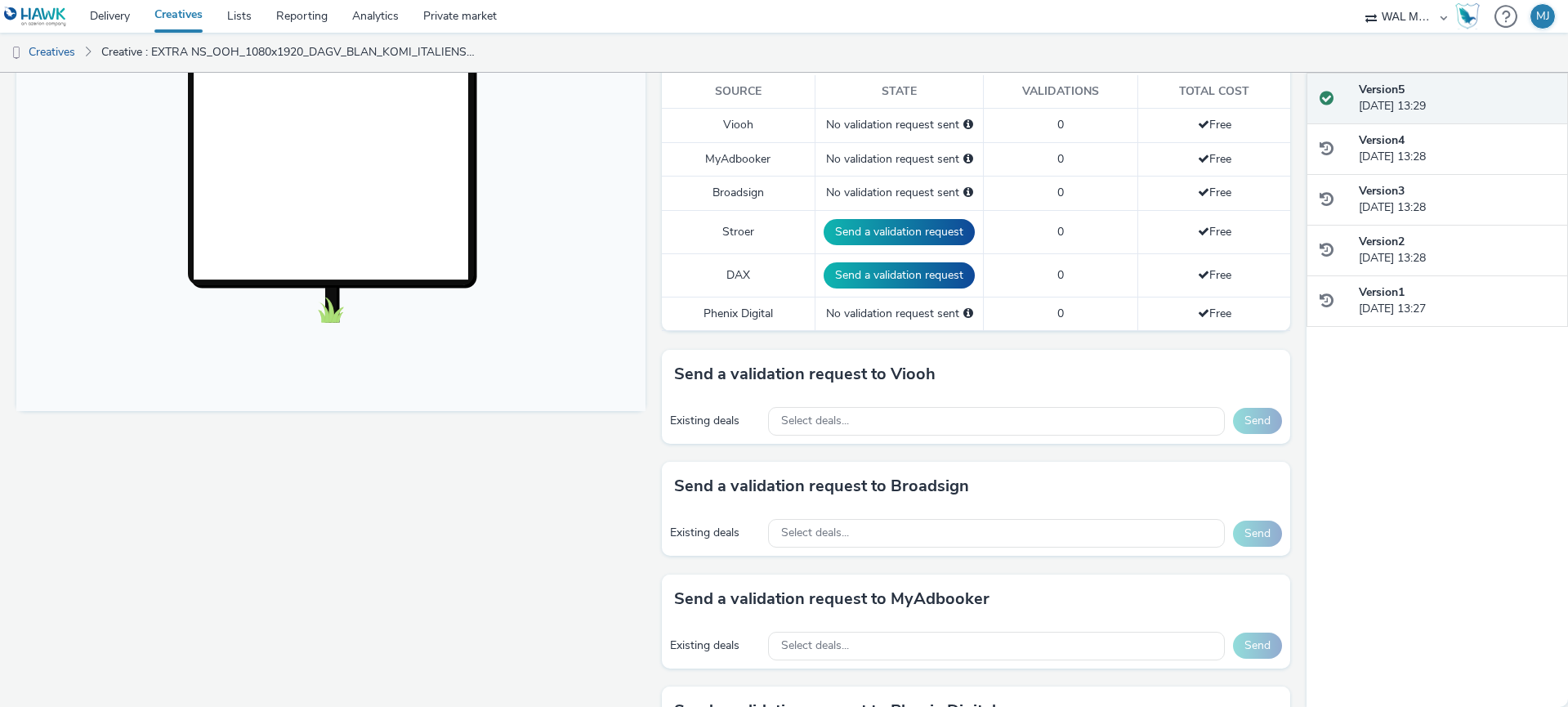
scroll to position [454, 0]
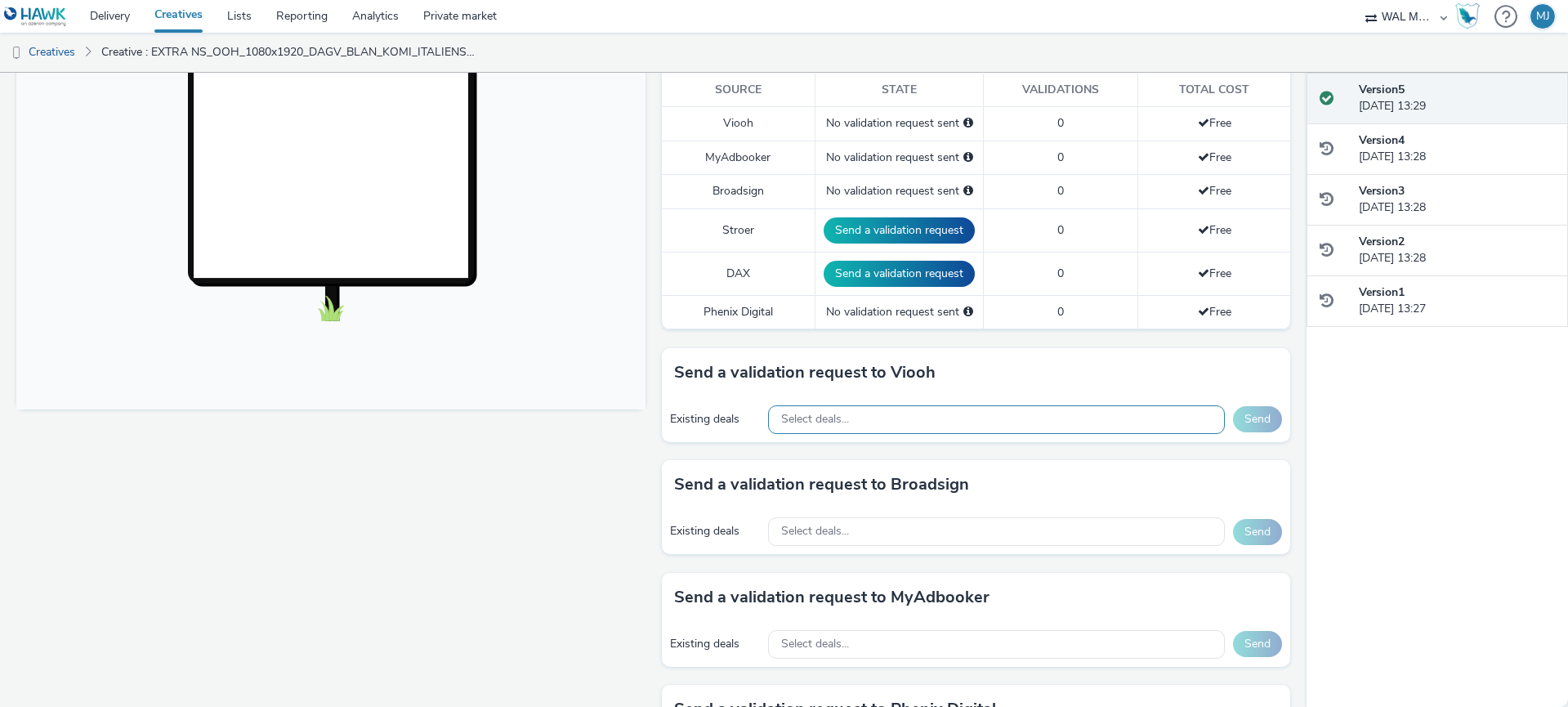
click at [847, 418] on span "Select deals..." at bounding box center [815, 419] width 68 height 14
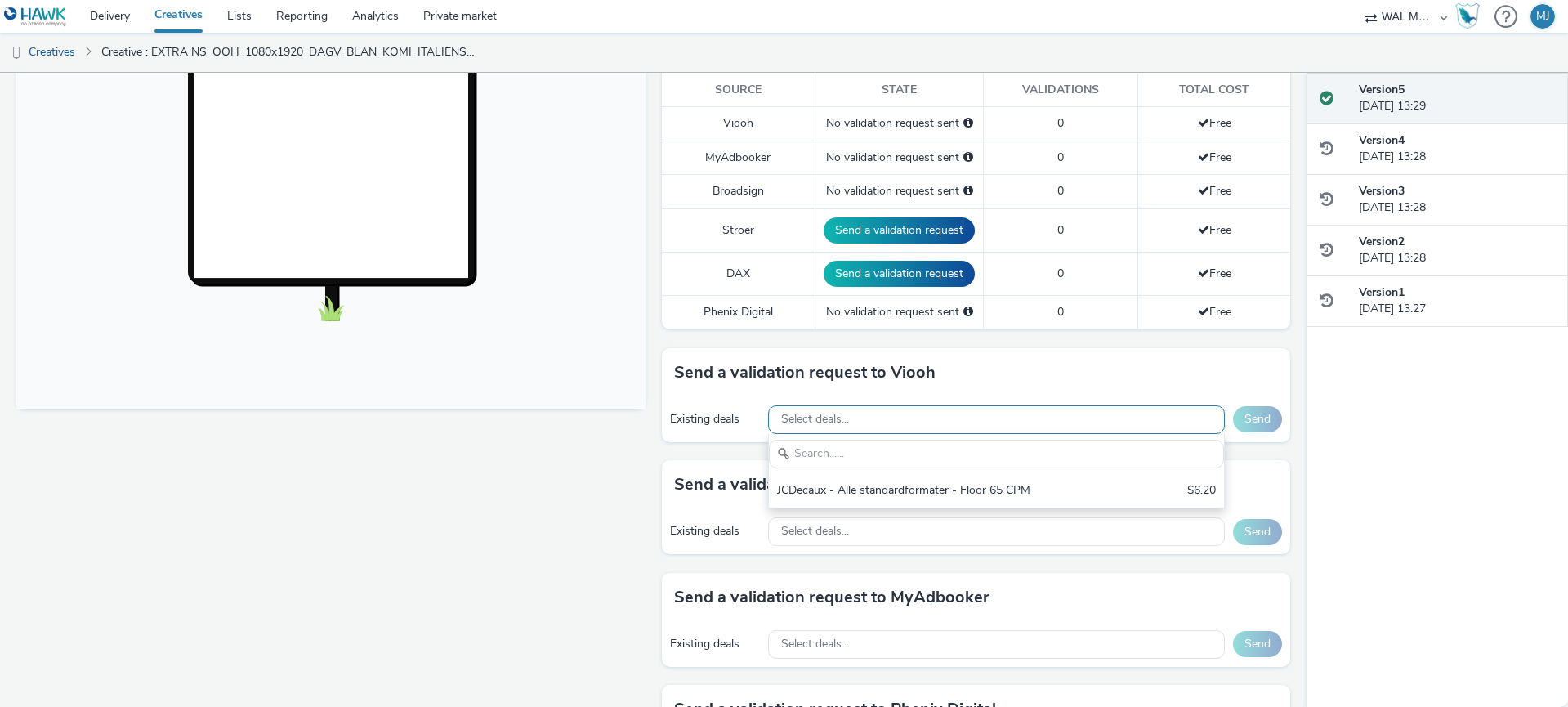
scroll to position [0, 0]
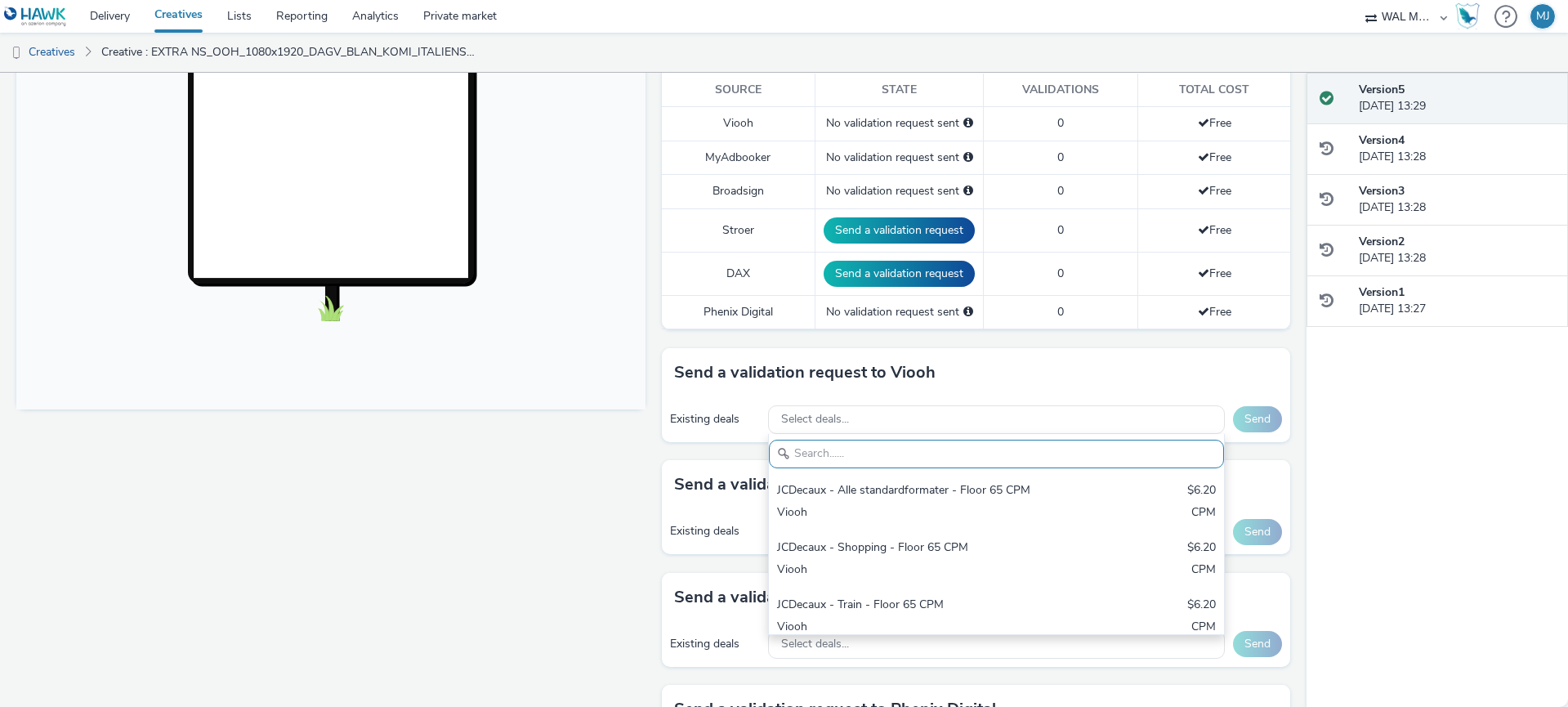
drag, startPoint x: 515, startPoint y: 484, endPoint x: 592, endPoint y: 499, distance: 78.4
click at [515, 484] on div "Fullscreen" at bounding box center [334, 436] width 637 height 1395
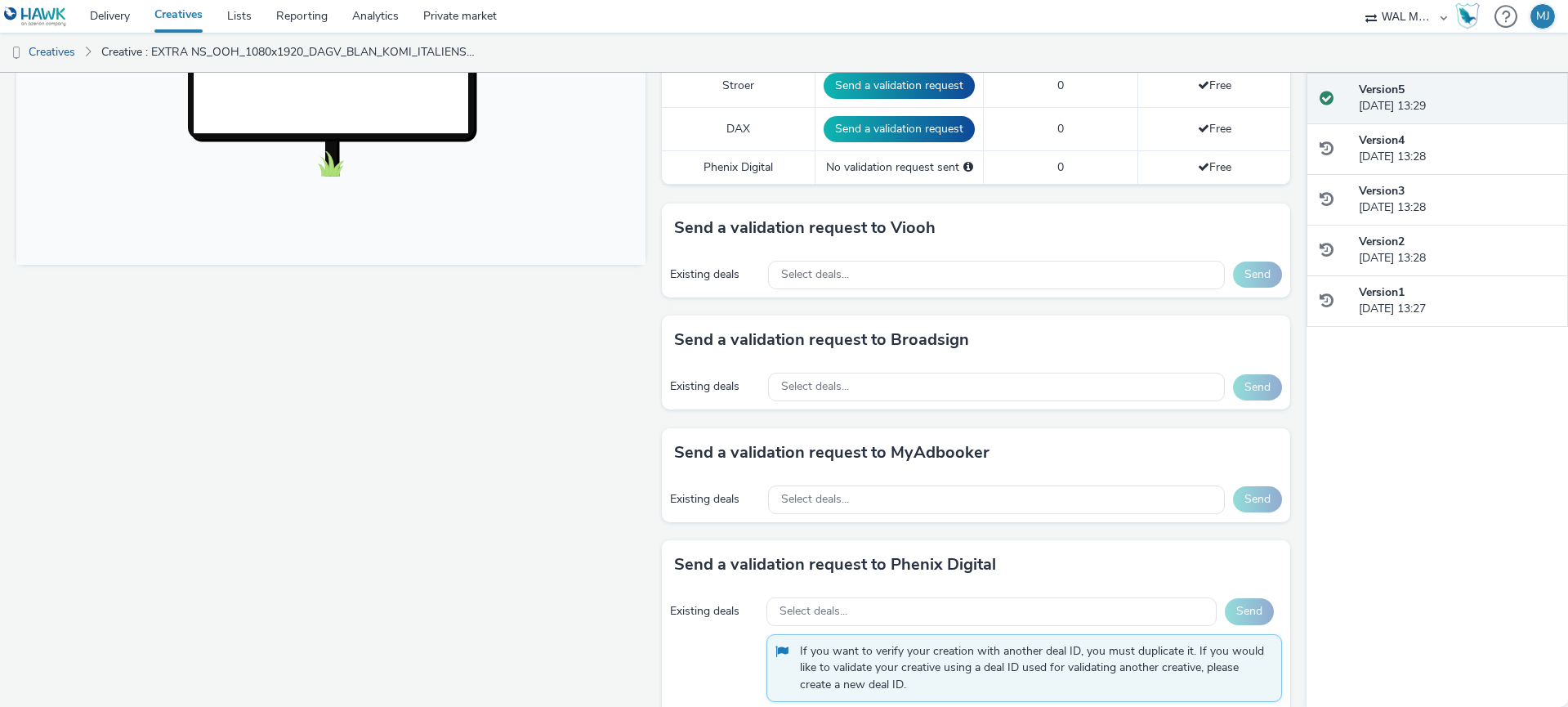
scroll to position [597, 0]
click at [836, 277] on span "Select deals..." at bounding box center [815, 276] width 68 height 14
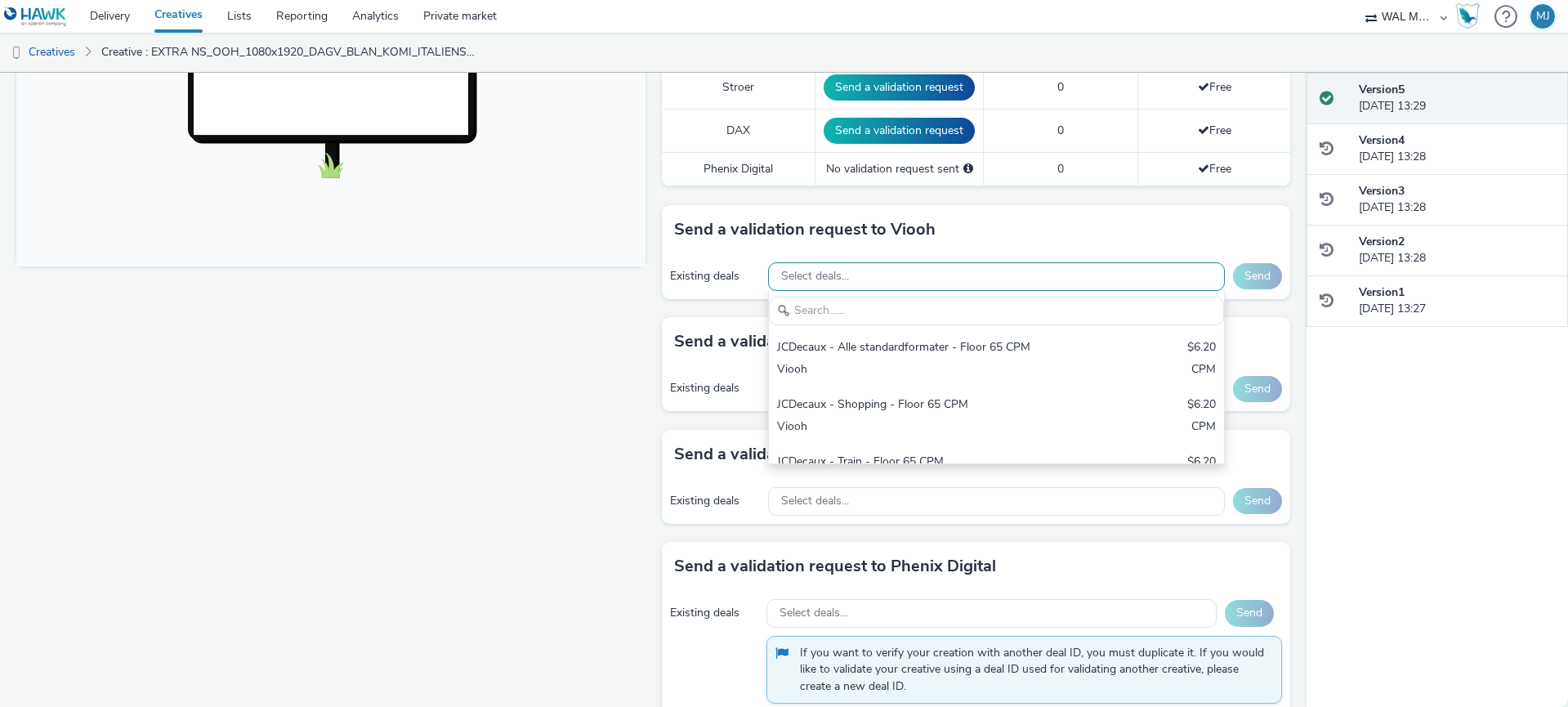
scroll to position [0, 0]
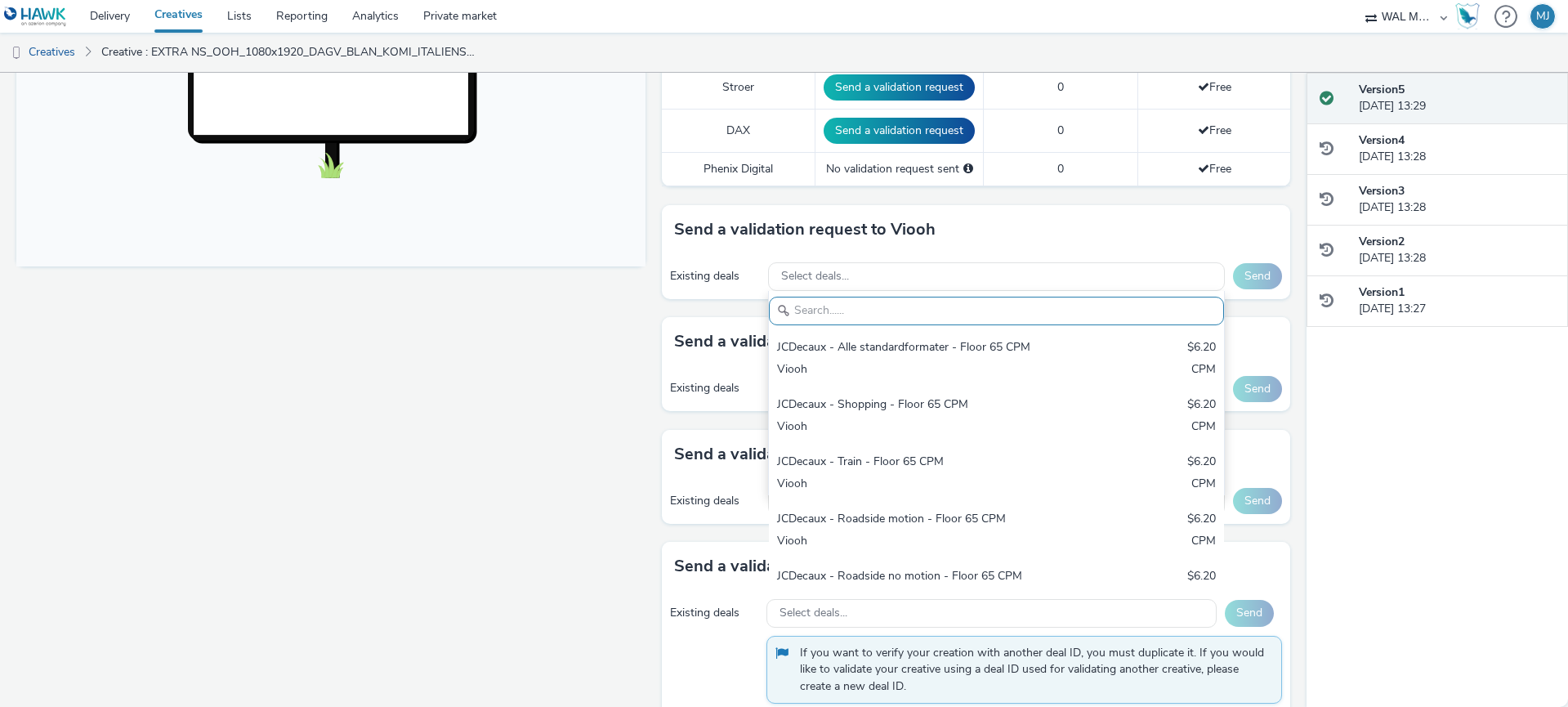
click at [601, 341] on div "Fullscreen" at bounding box center [334, 294] width 637 height 1395
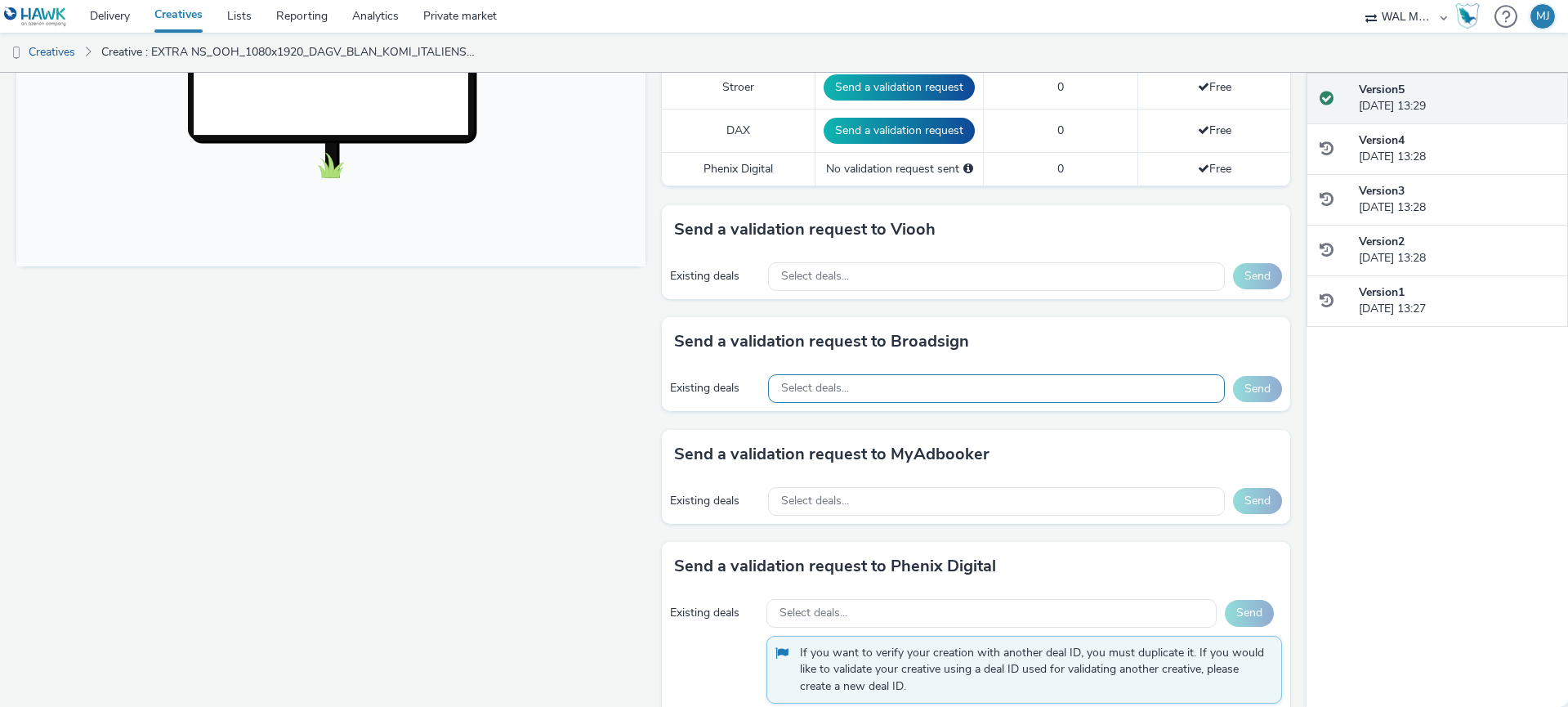
click at [1093, 393] on div "Select deals..." at bounding box center [996, 389] width 458 height 29
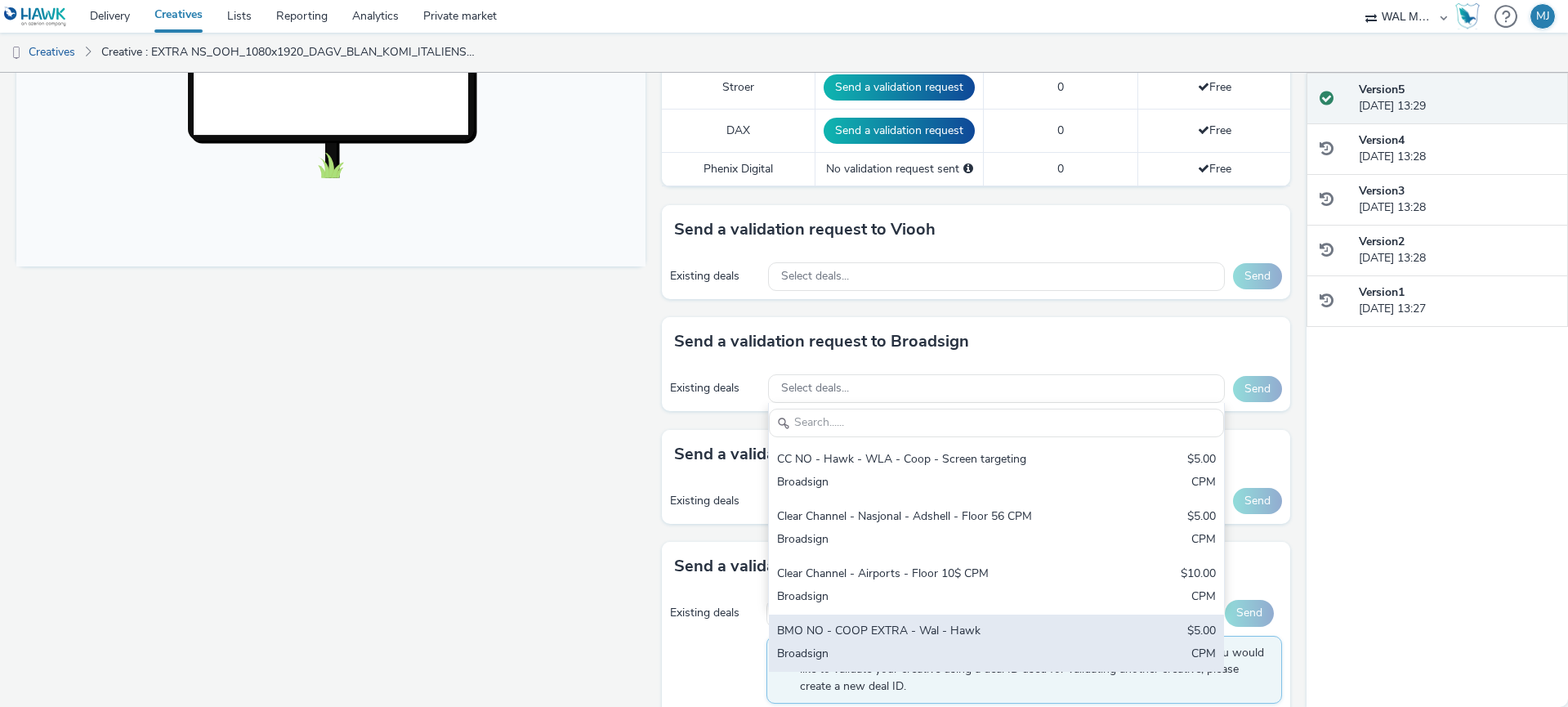
scroll to position [619, 0]
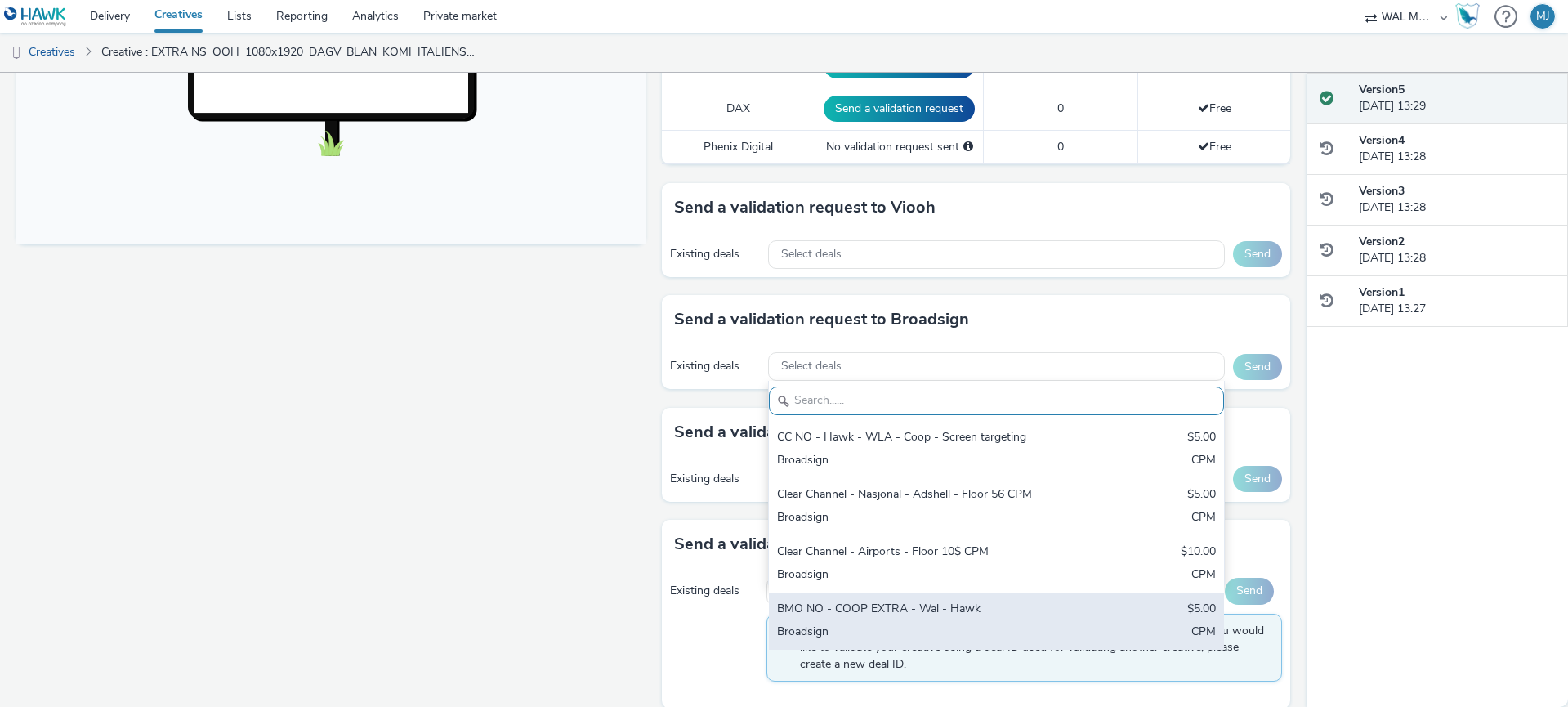
drag, startPoint x: 904, startPoint y: 631, endPoint x: 924, endPoint y: 622, distance: 21.9
click at [904, 631] on div "Broadsign" at bounding box center [922, 633] width 290 height 19
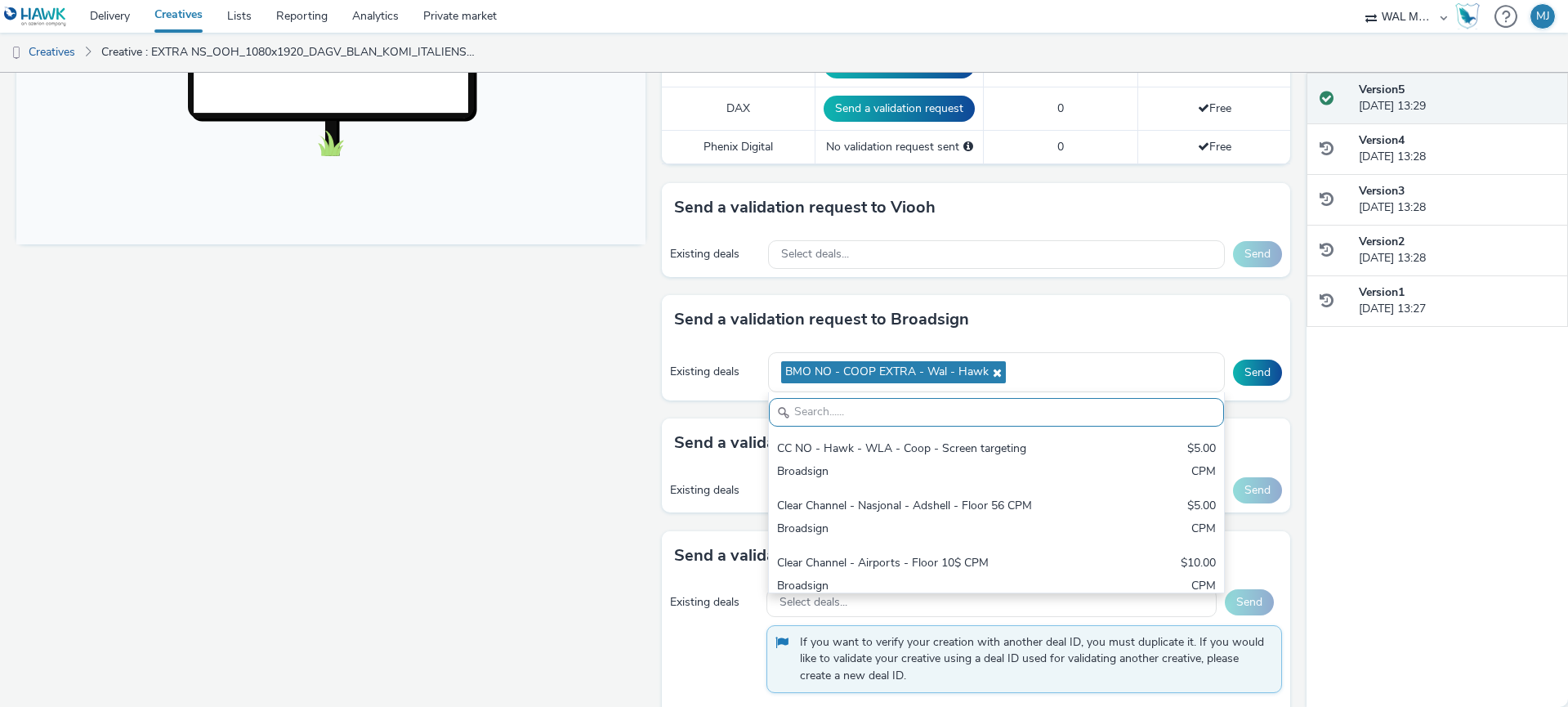
drag, startPoint x: 1253, startPoint y: 372, endPoint x: 1253, endPoint y: 388, distance: 16.0
click at [1253, 372] on button "Send" at bounding box center [1257, 373] width 49 height 26
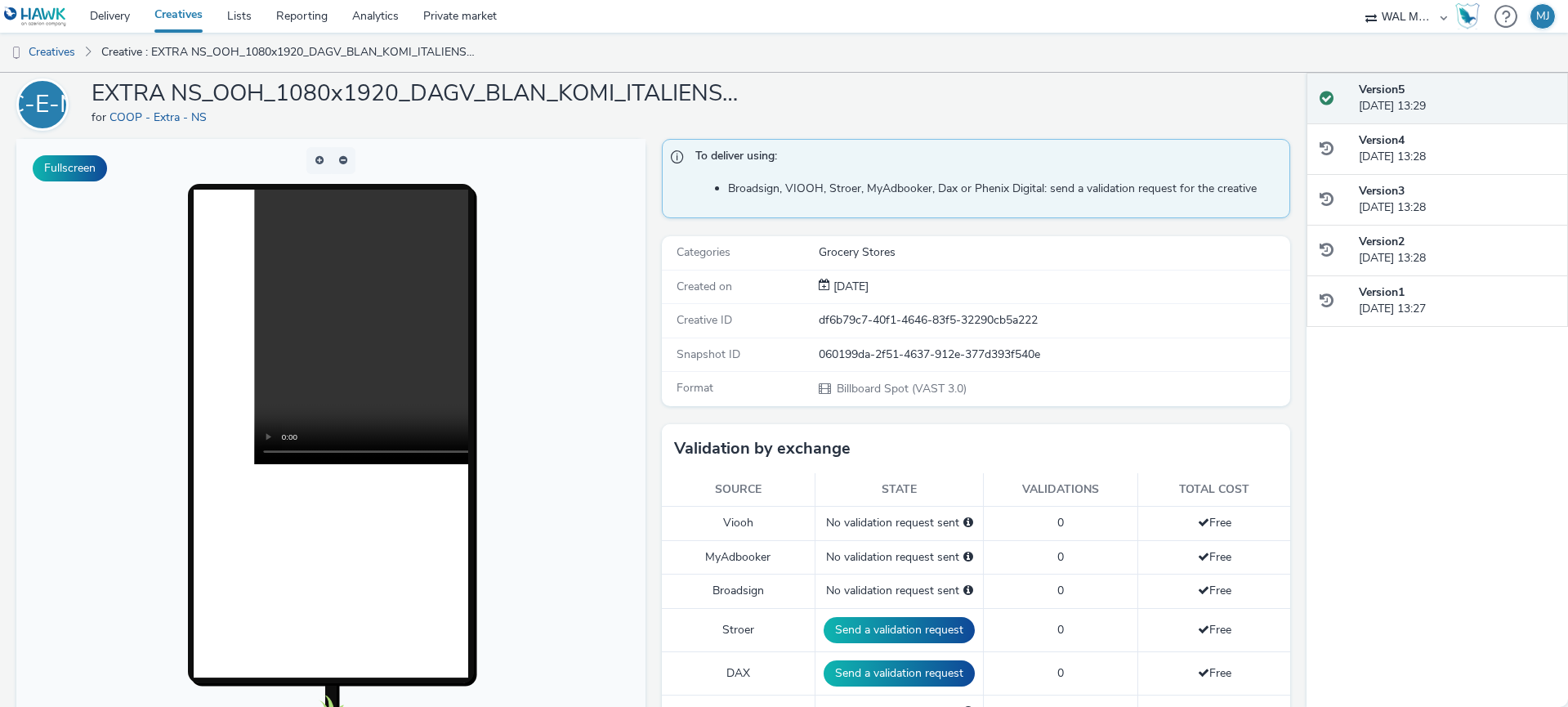
scroll to position [2, 0]
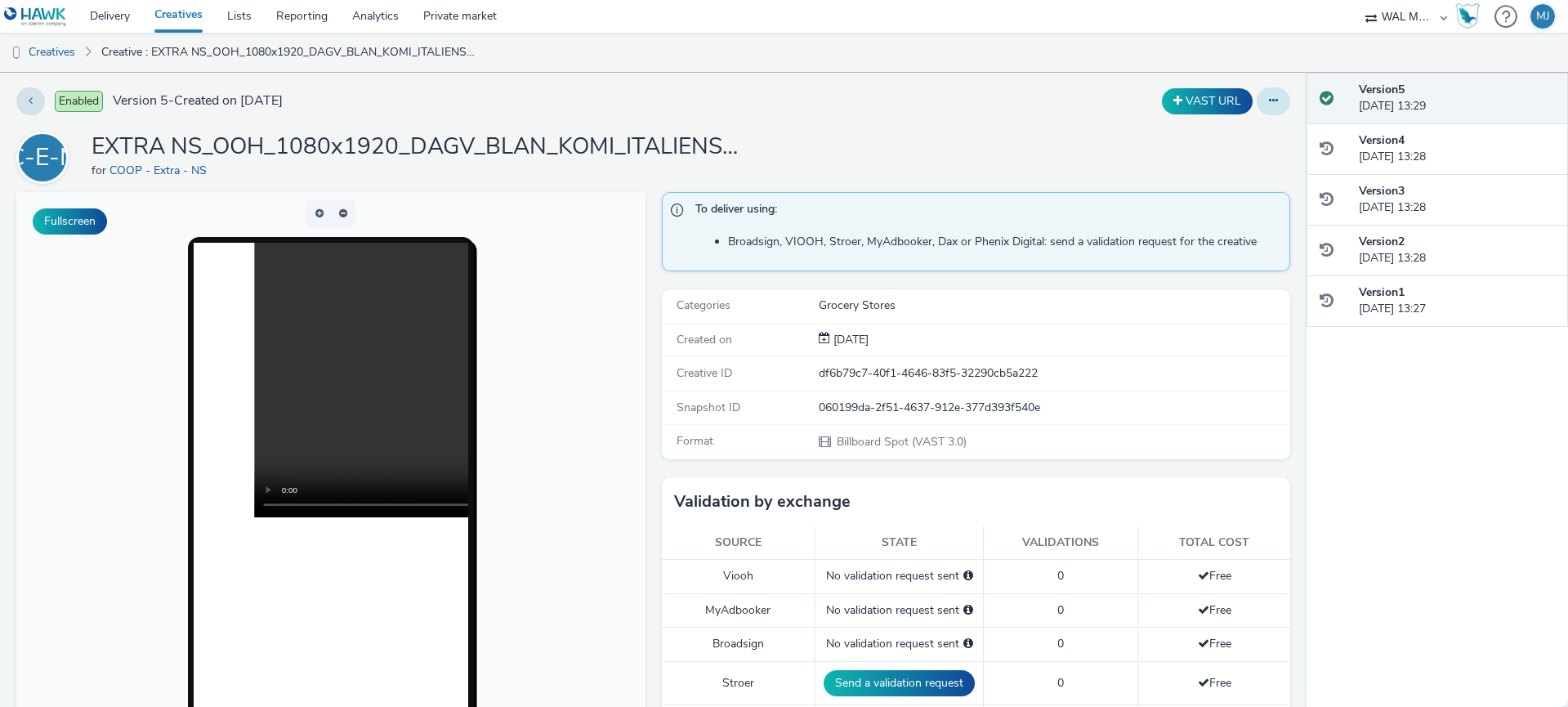
click at [1269, 98] on icon at bounding box center [1273, 101] width 9 height 12
drag, startPoint x: 996, startPoint y: 119, endPoint x: 1014, endPoint y: 181, distance: 64.6
click at [997, 119] on div "Enabled Version 5 - Created on [DATE] VAST URL C-E-N EXTRA NS_OOH_1080x1920_DAG…" at bounding box center [653, 387] width 1306 height 634
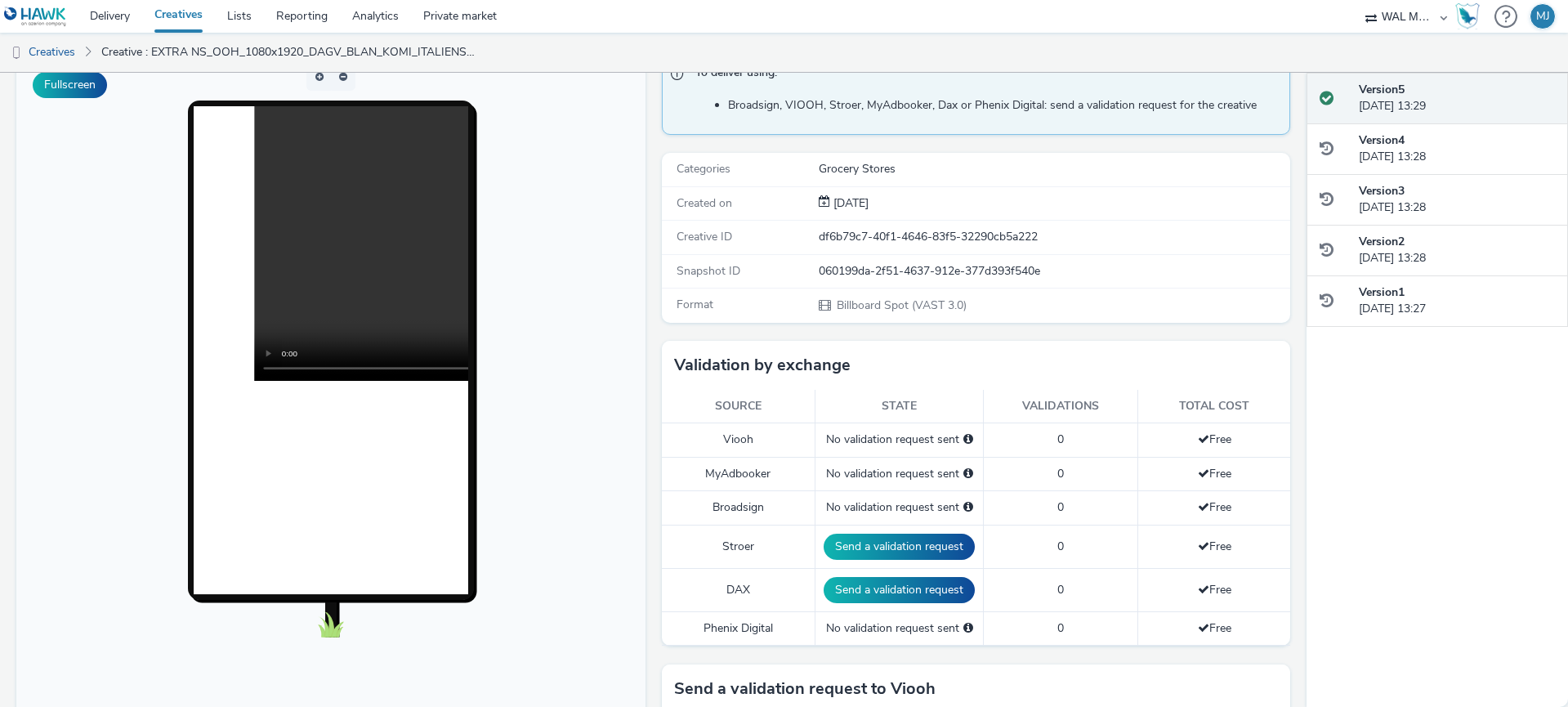
scroll to position [0, 0]
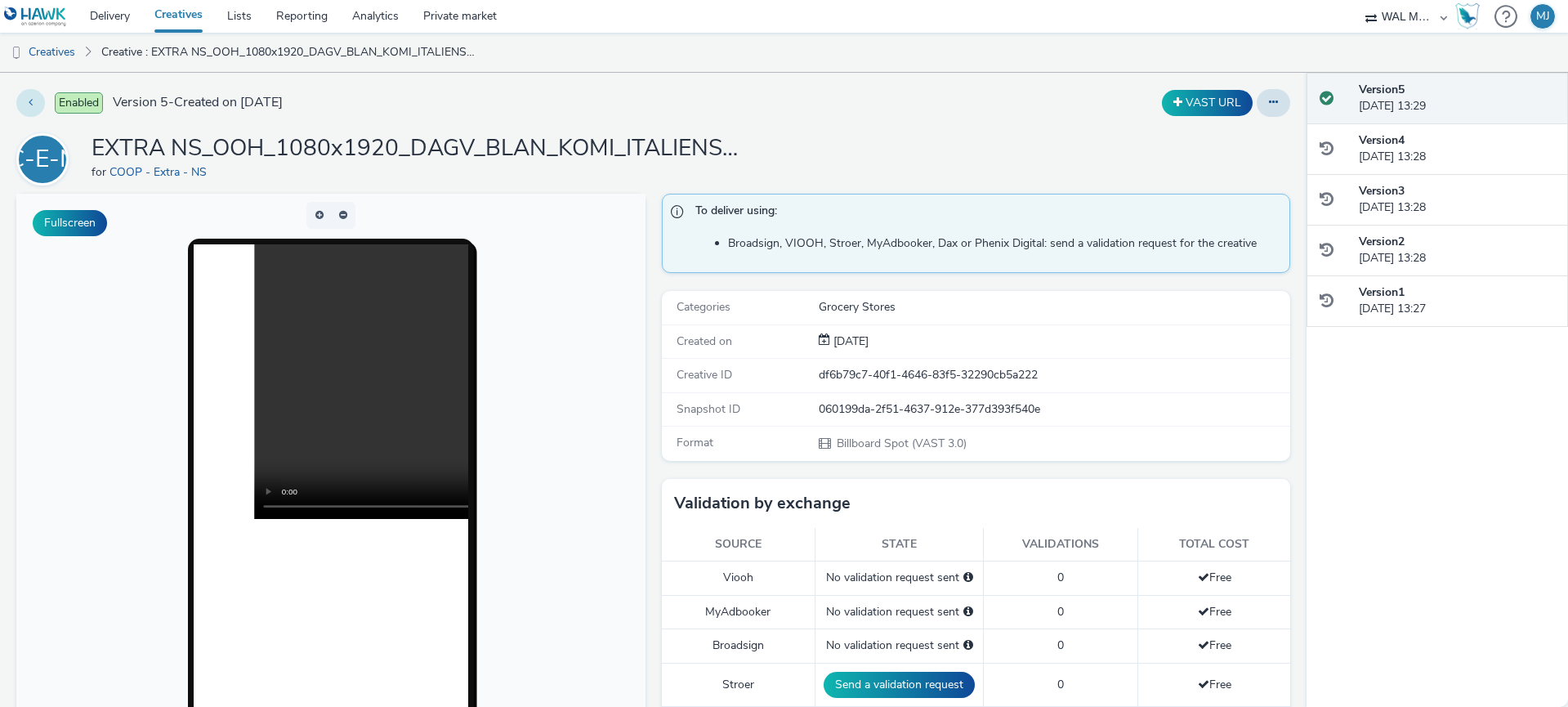
click at [27, 102] on button at bounding box center [31, 102] width 29 height 28
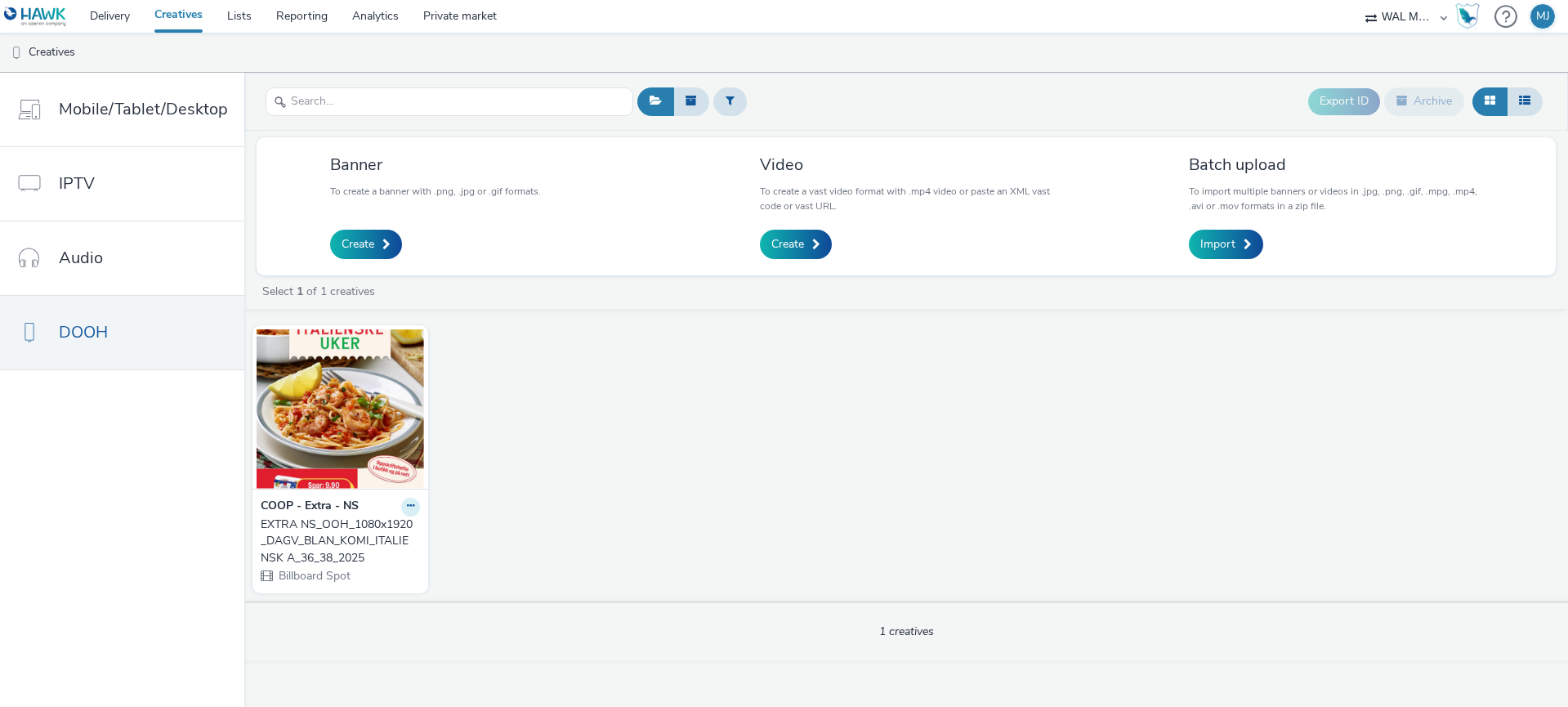
click at [402, 509] on button at bounding box center [411, 507] width 19 height 19
click at [382, 541] on link "Edit" at bounding box center [358, 535] width 122 height 33
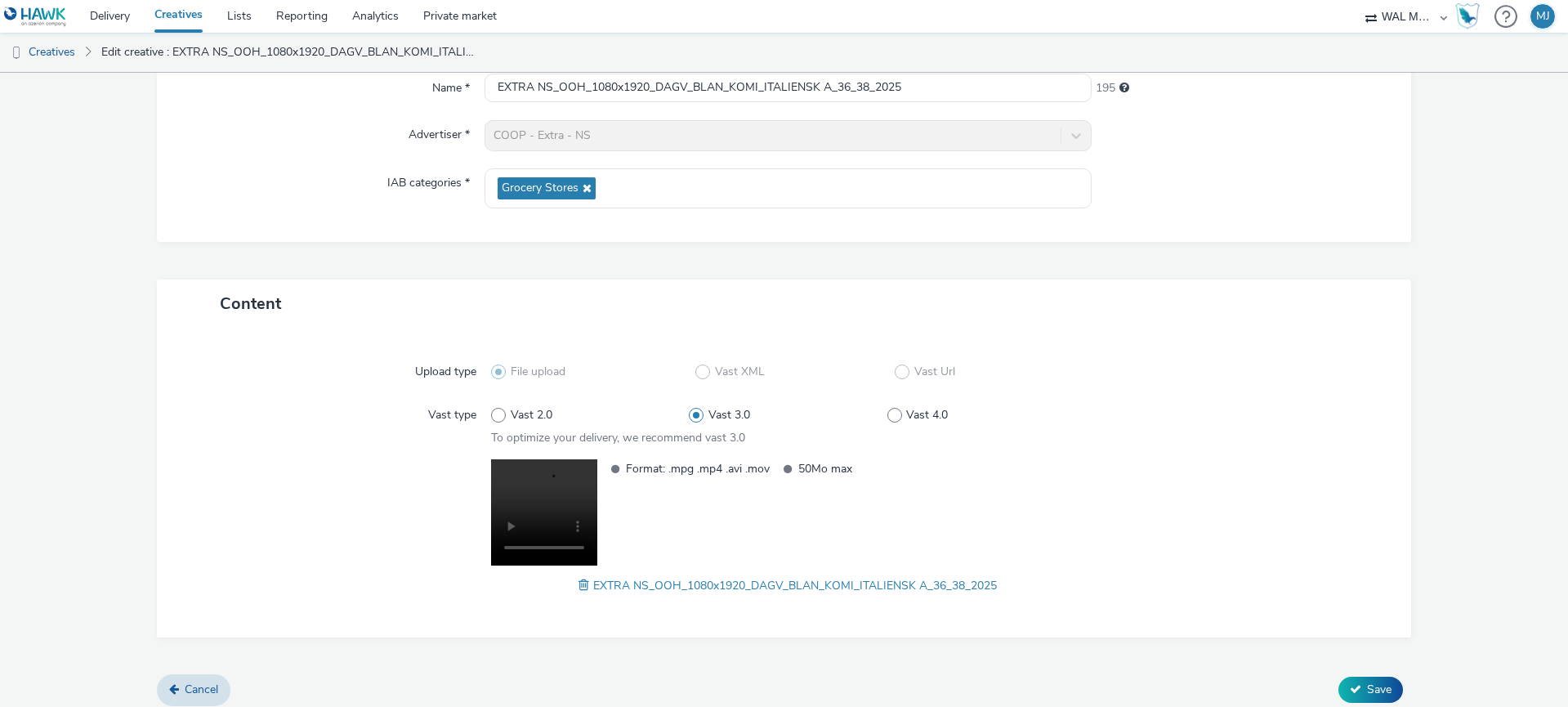
scroll to position [173, 0]
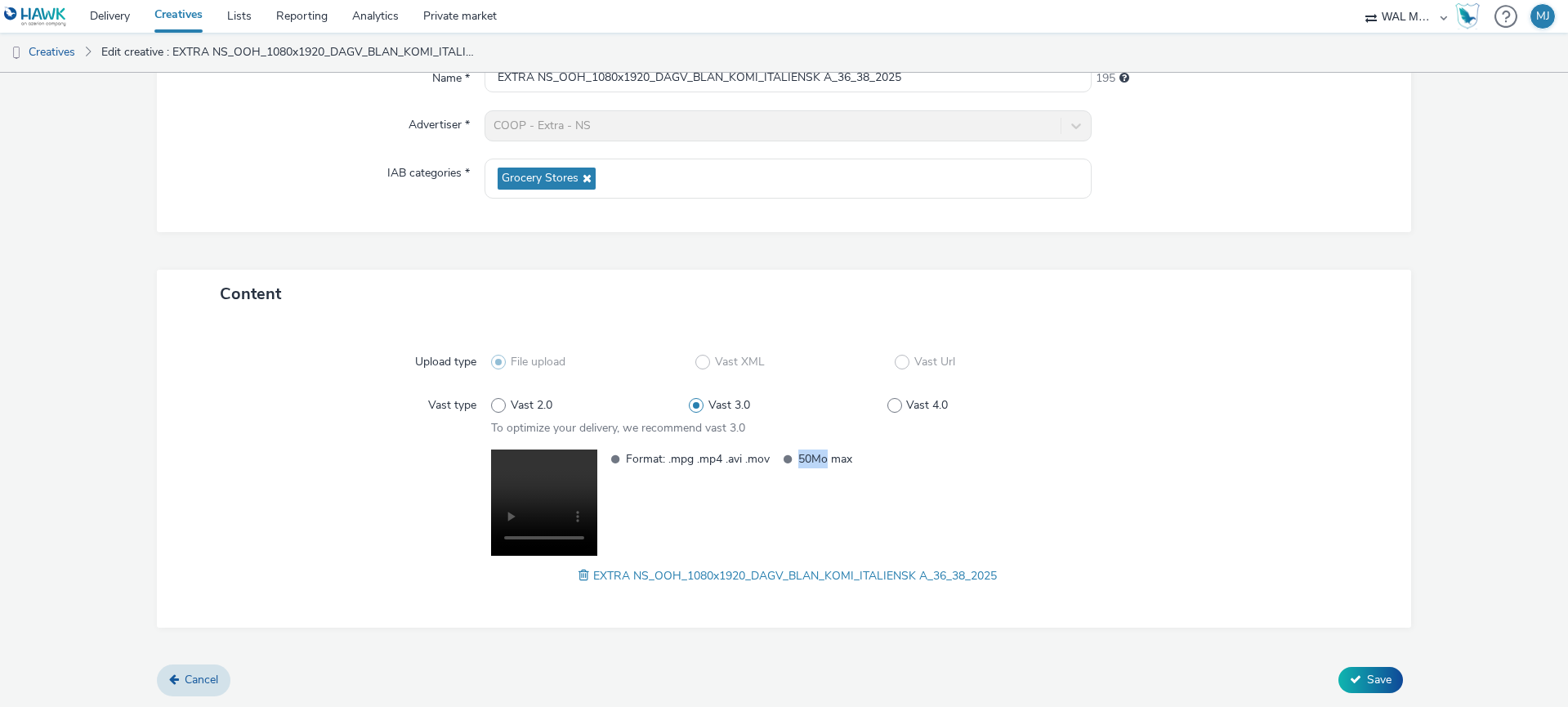
drag, startPoint x: 828, startPoint y: 460, endPoint x: 790, endPoint y: 460, distance: 38.0
click at [792, 460] on li "50Mo max" at bounding box center [858, 459] width 169 height 19
click at [789, 459] on span at bounding box center [788, 459] width 11 height 19
drag, startPoint x: 715, startPoint y: 460, endPoint x: 691, endPoint y: 460, distance: 24.0
click at [691, 460] on span "Format: .mpg .mp4 .avi .mov" at bounding box center [697, 459] width 144 height 19
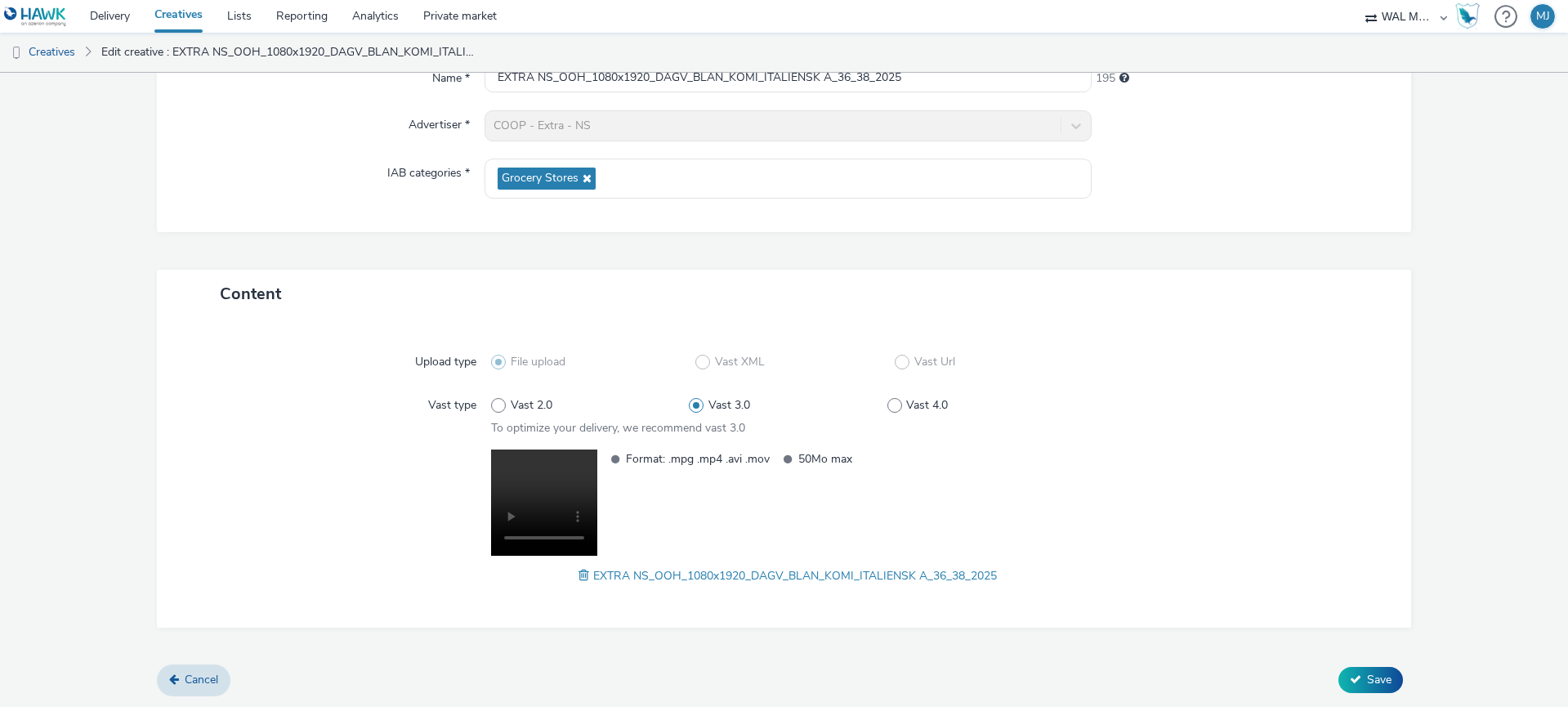
click at [620, 460] on li "Format: .mpg .mp4 .avi .mov" at bounding box center [685, 459] width 169 height 19
drag, startPoint x: 613, startPoint y: 460, endPoint x: 634, endPoint y: 470, distance: 23.3
click at [614, 460] on span at bounding box center [615, 459] width 11 height 19
click at [785, 460] on span at bounding box center [788, 459] width 11 height 19
drag, startPoint x: 820, startPoint y: 460, endPoint x: 869, endPoint y: 465, distance: 49.3
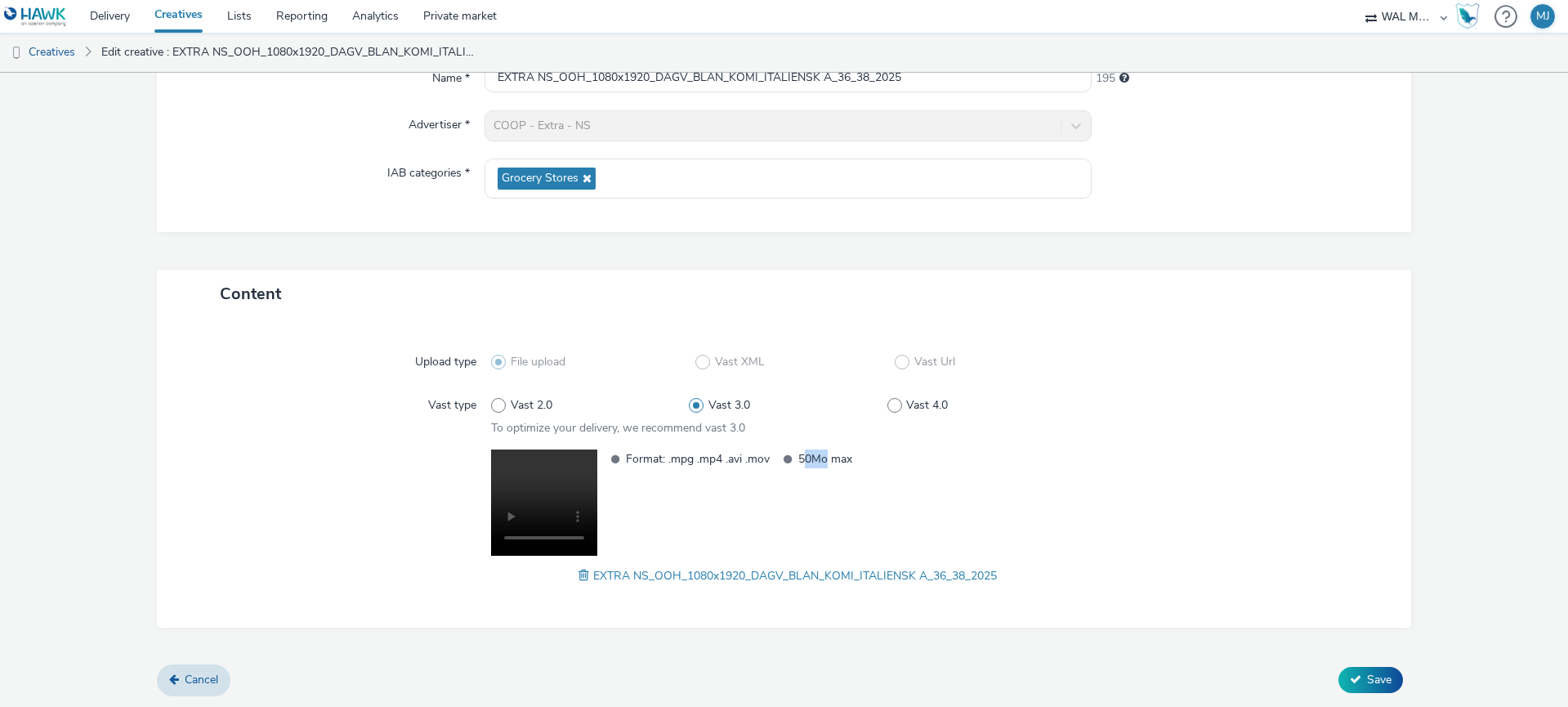
click at [808, 460] on span "50Mo max" at bounding box center [870, 459] width 144 height 19
drag, startPoint x: 882, startPoint y: 465, endPoint x: 799, endPoint y: 458, distance: 83.3
click at [799, 458] on span "50Mo max" at bounding box center [870, 459] width 144 height 19
copy span "50Mo max"
click at [582, 576] on span at bounding box center [586, 576] width 15 height 18
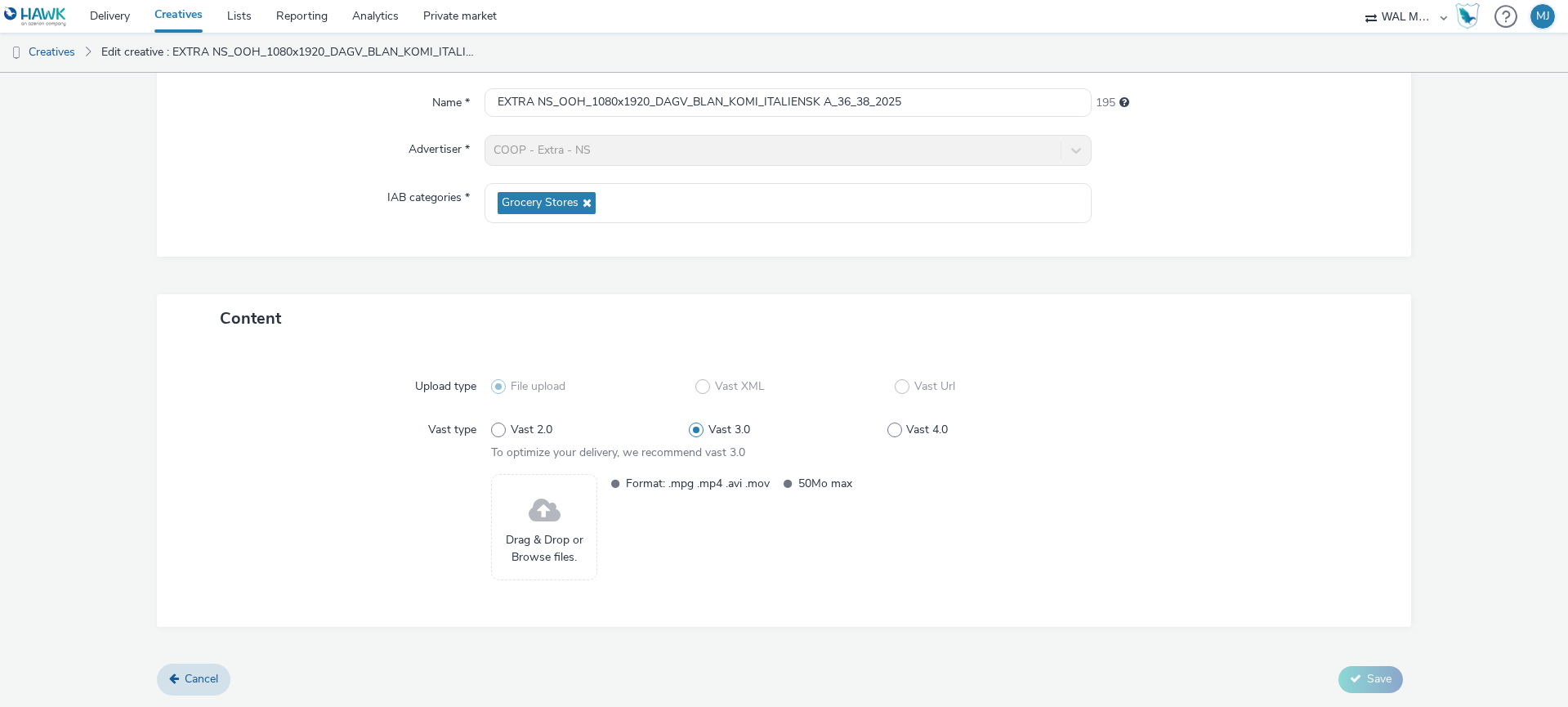
scroll to position [149, 0]
click at [537, 538] on span "Drag & Drop or Browse files." at bounding box center [544, 548] width 88 height 34
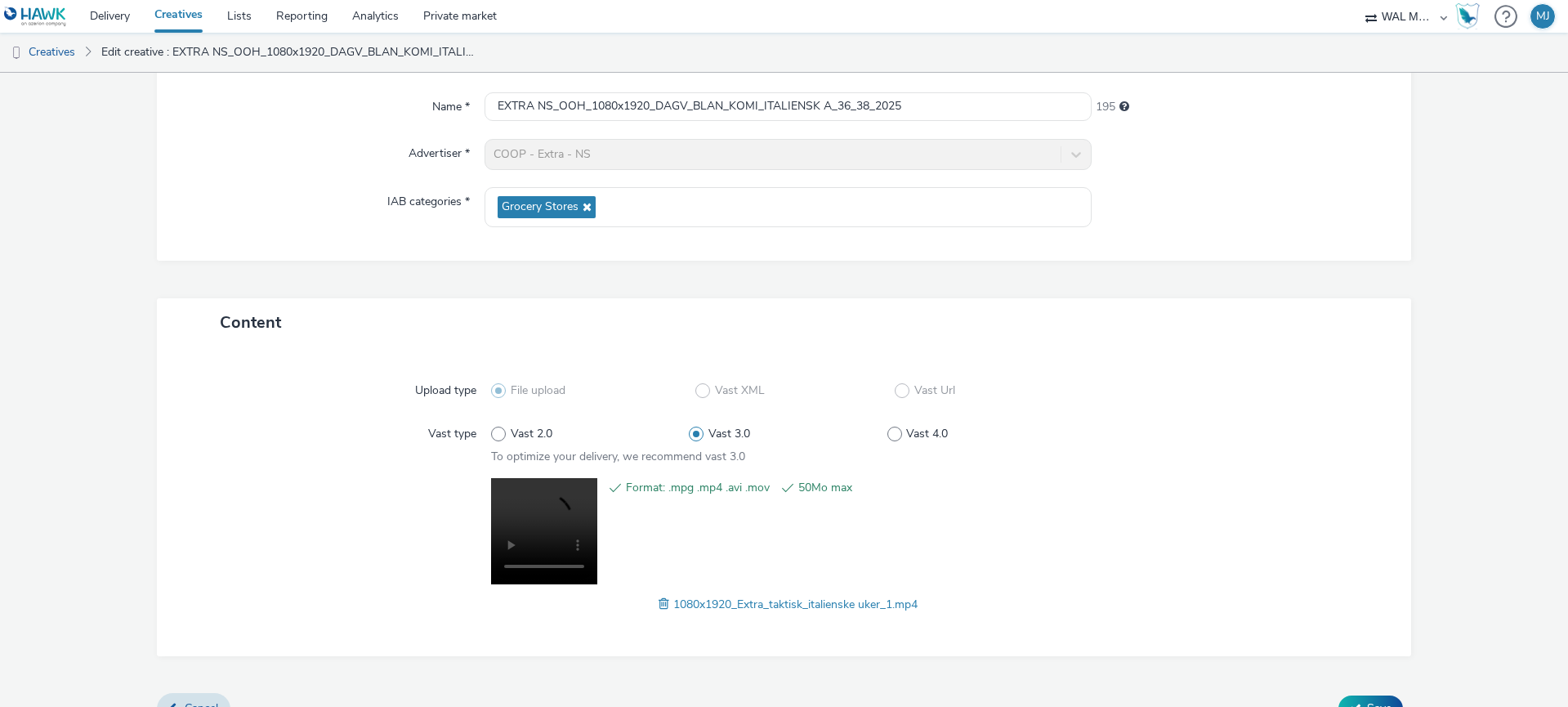
scroll to position [173, 0]
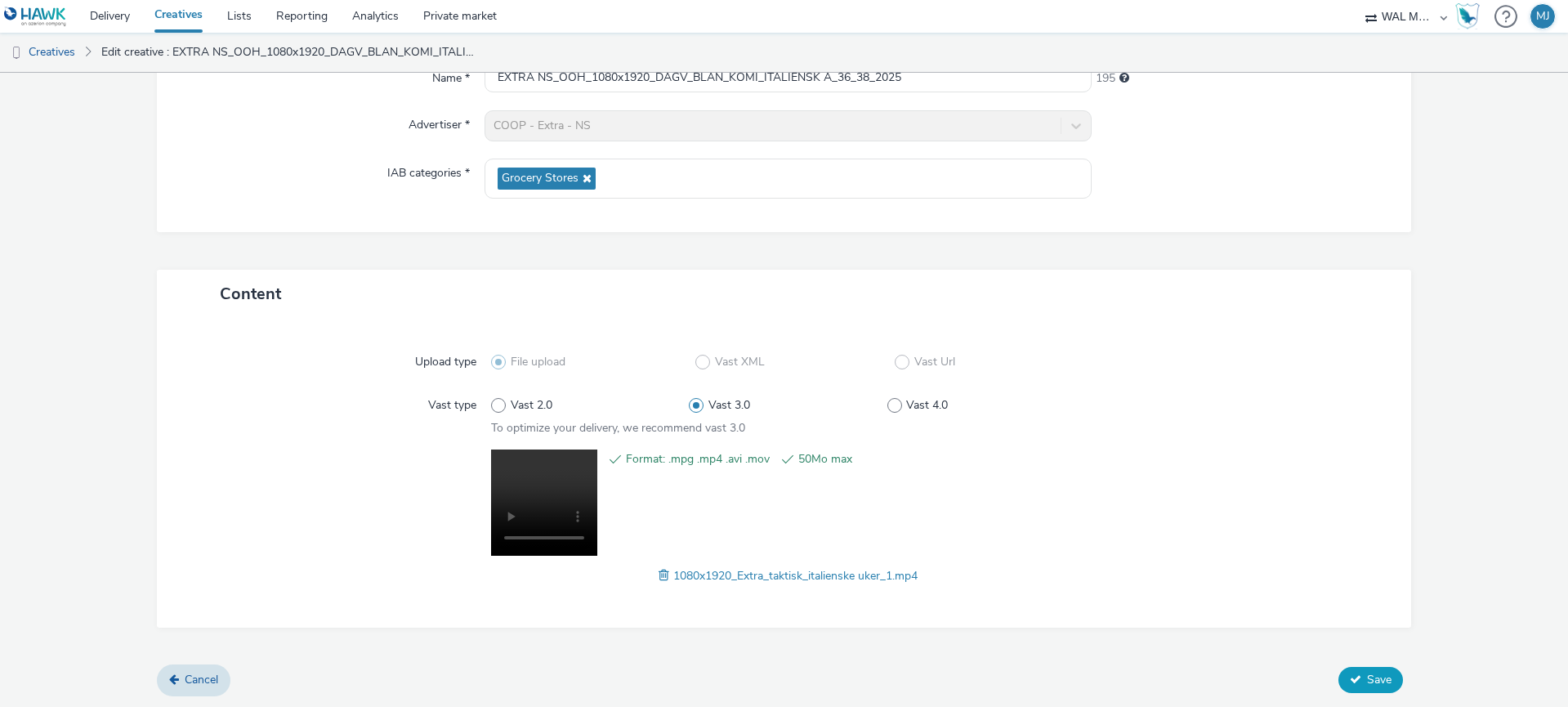
click at [1381, 678] on span "Save" at bounding box center [1379, 679] width 24 height 15
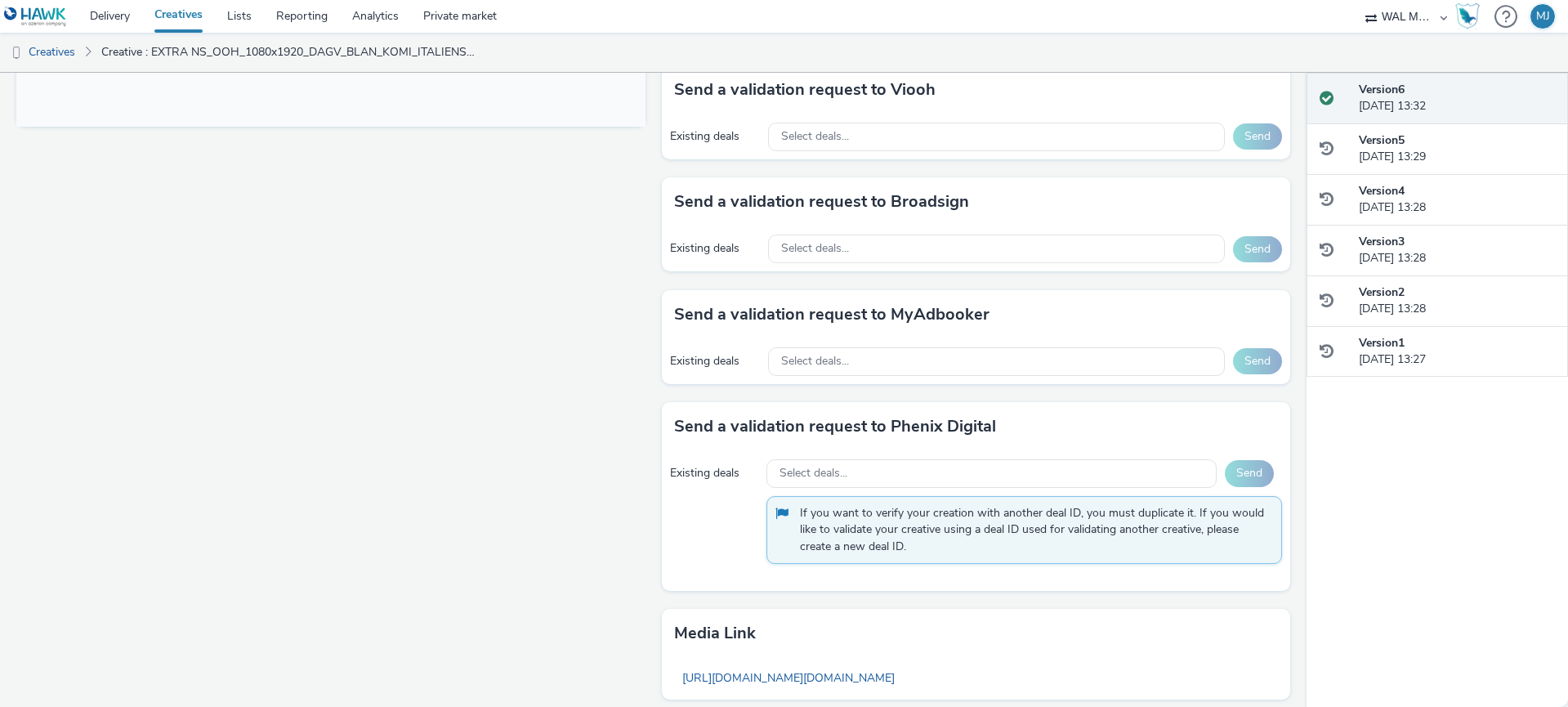
scroll to position [738, 0]
click at [873, 247] on div "Select deals..." at bounding box center [996, 248] width 458 height 29
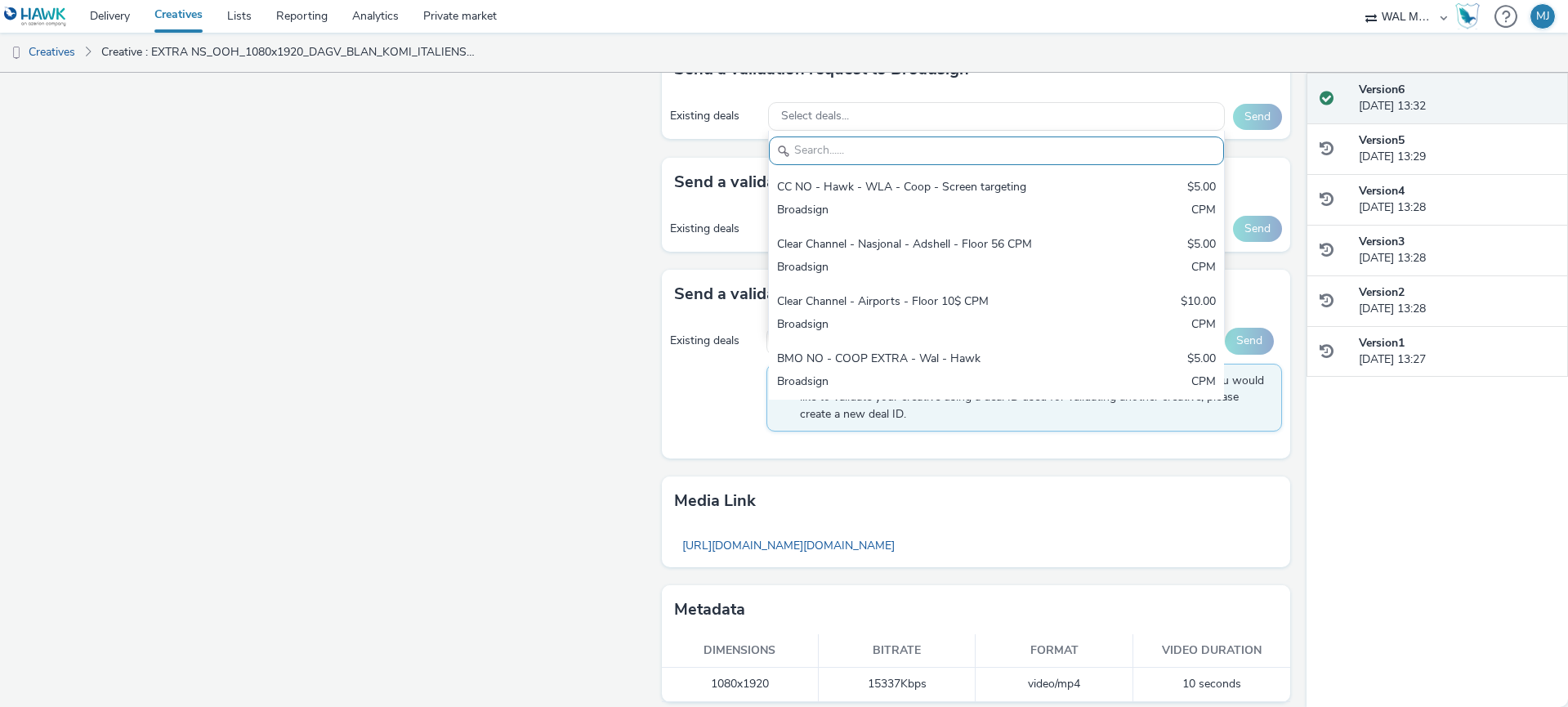
scroll to position [882, 0]
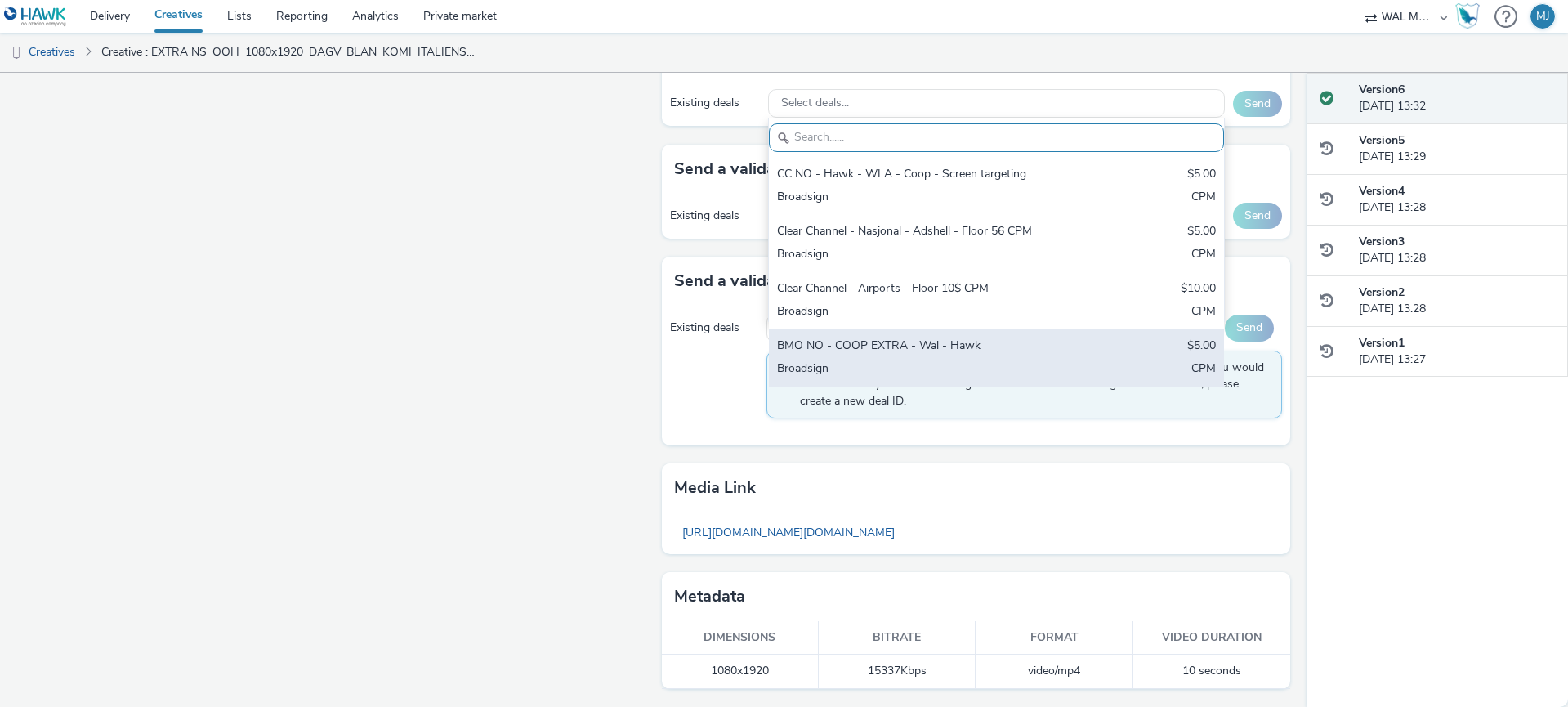
click at [843, 344] on div "BMO NO - COOP EXTRA - Wal - Hawk" at bounding box center [922, 346] width 290 height 19
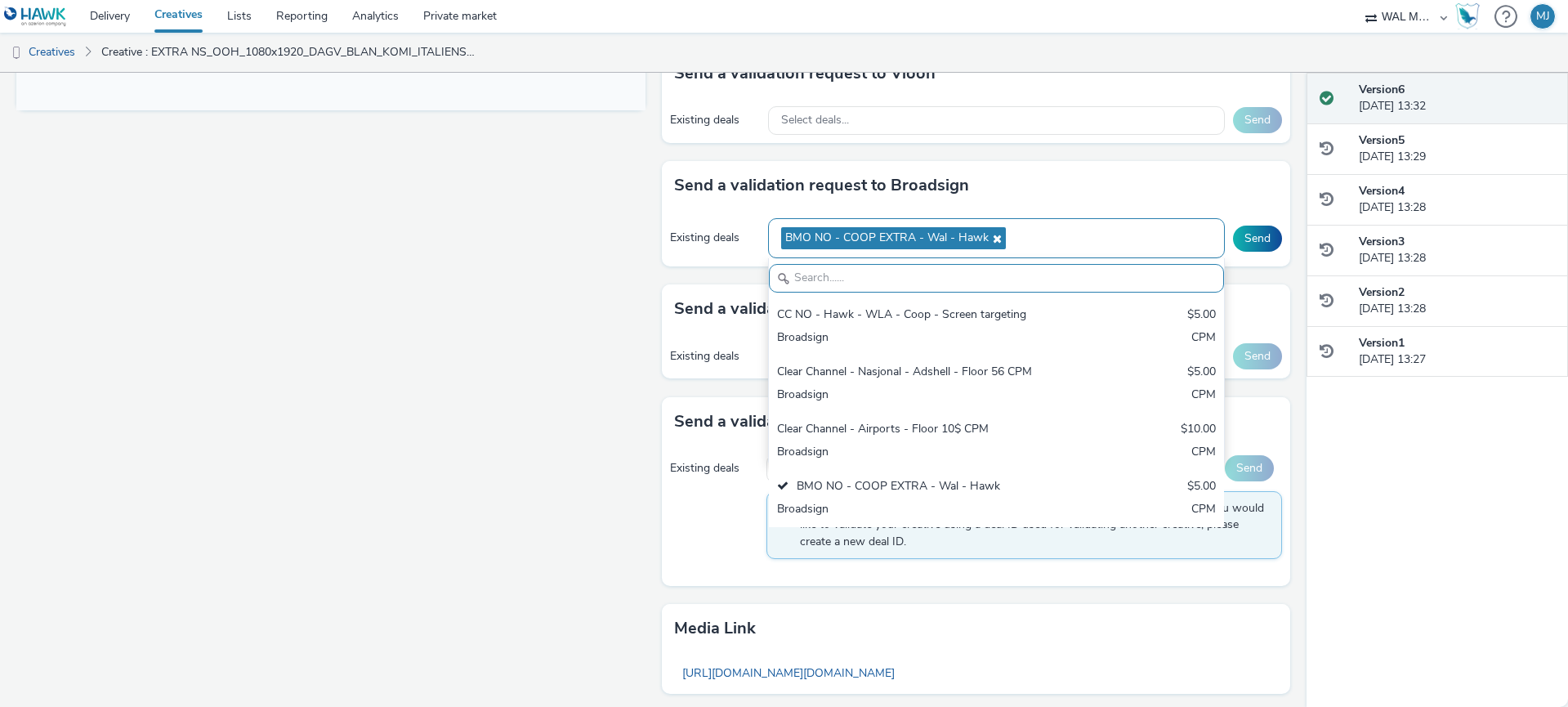
scroll to position [752, 0]
click at [774, 247] on div "BMO NO - COOP EXTRA - Wal - Hawk" at bounding box center [996, 239] width 458 height 40
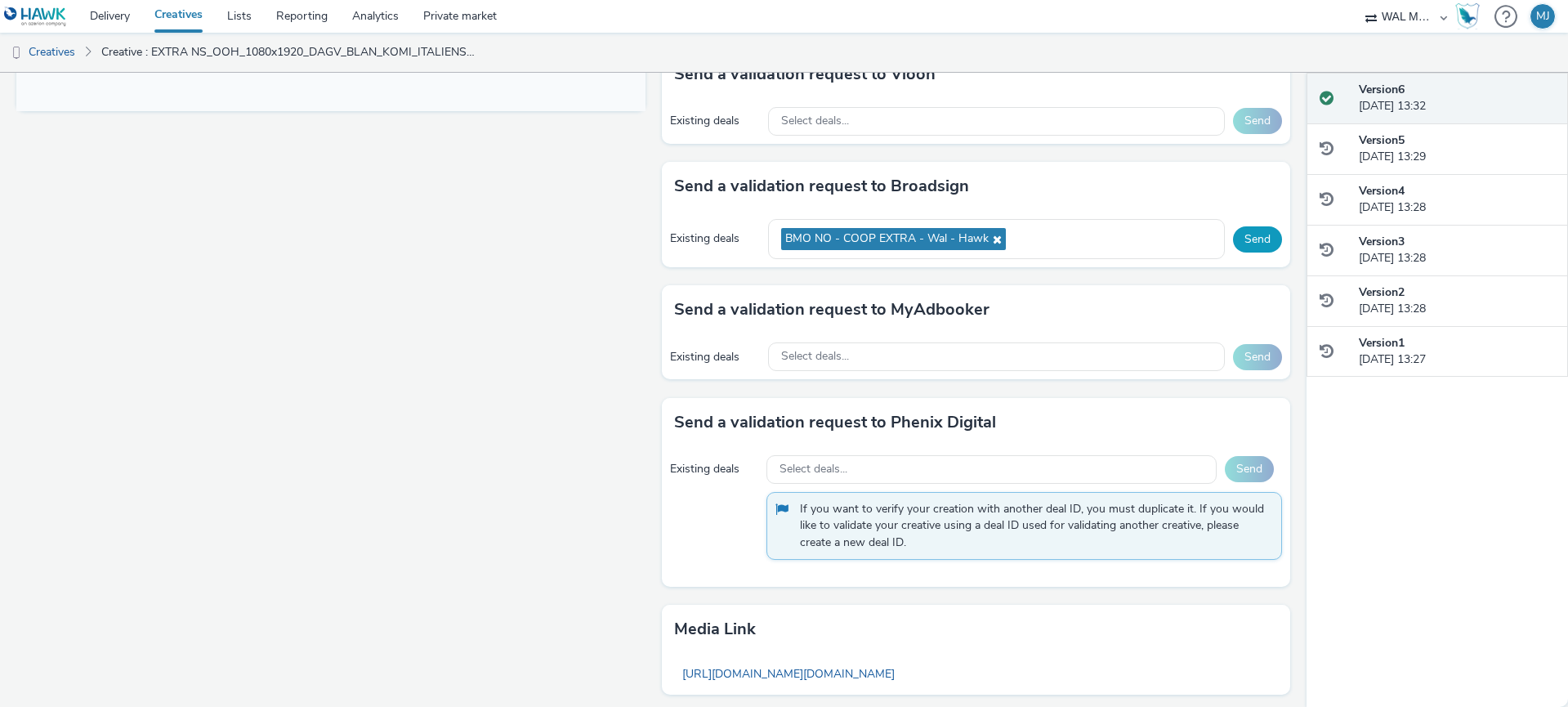
click at [1241, 239] on button "Send" at bounding box center [1257, 239] width 49 height 26
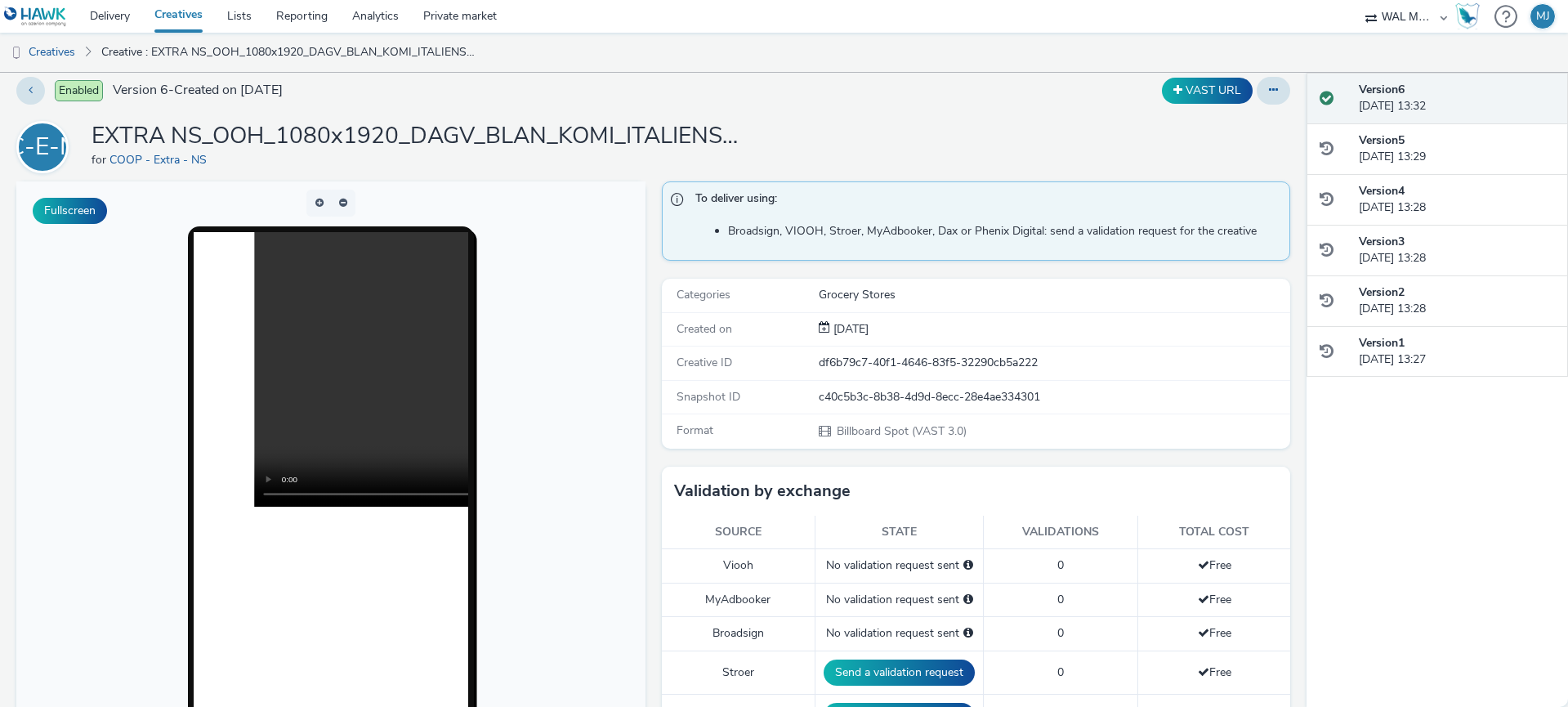
scroll to position [0, 0]
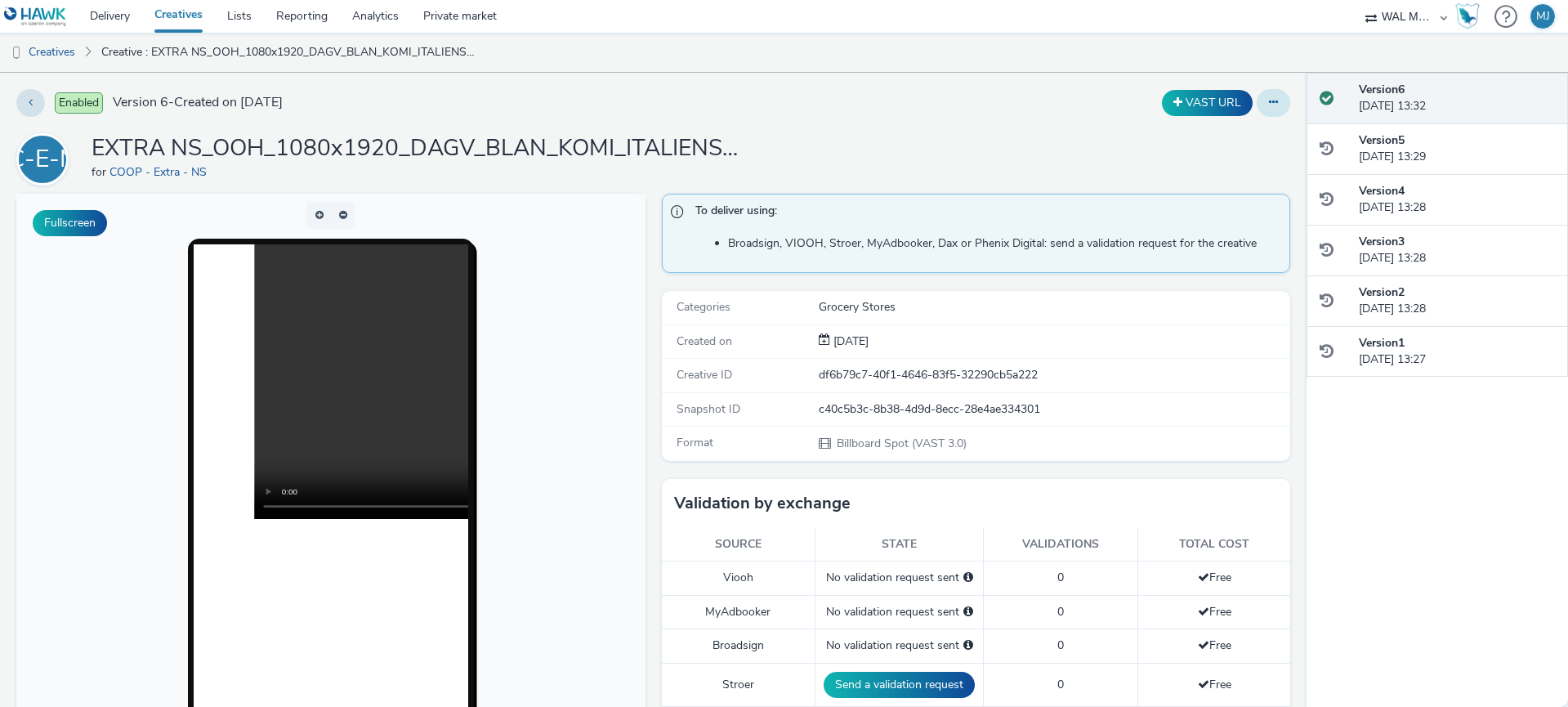
click at [1277, 102] on icon at bounding box center [1273, 102] width 9 height 12
click at [32, 100] on icon at bounding box center [31, 102] width 5 height 12
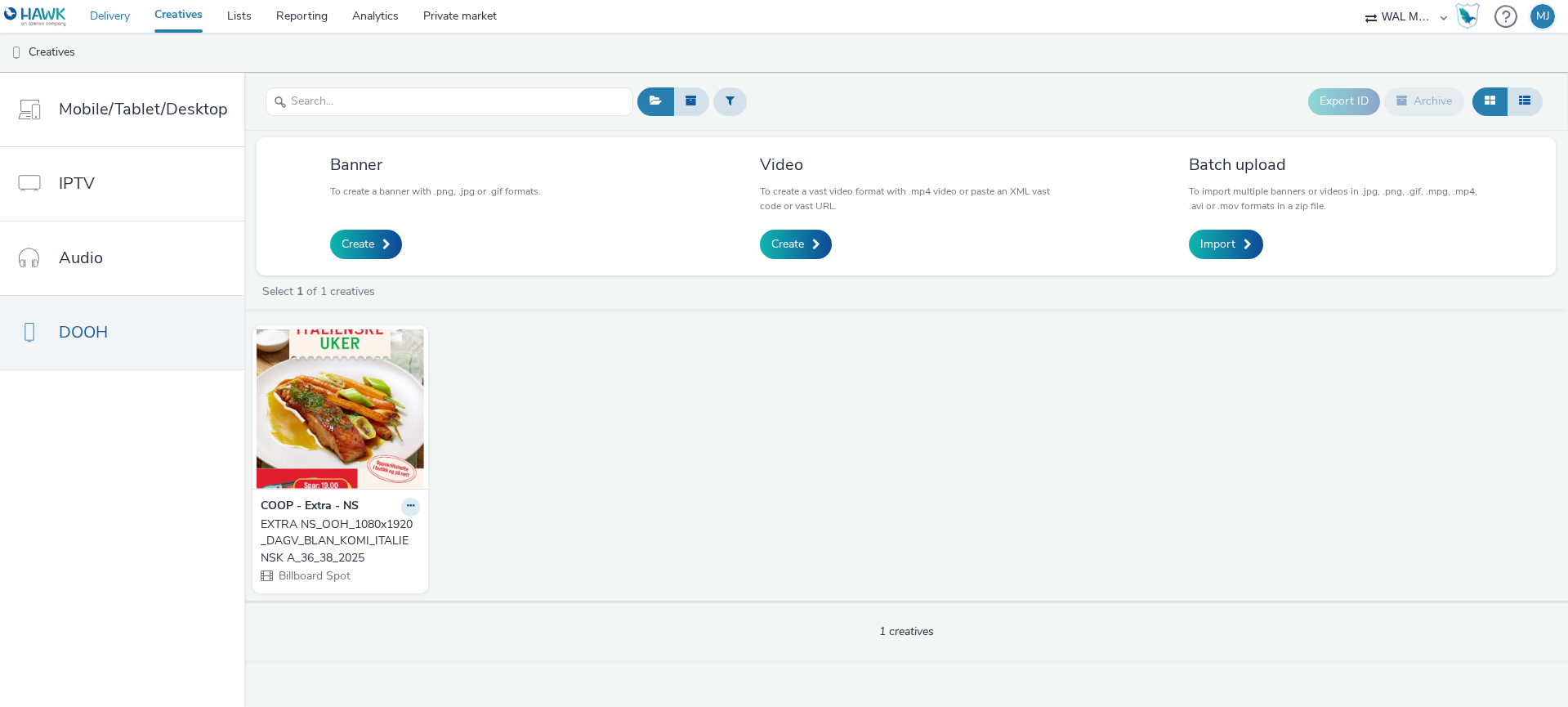
click at [97, 15] on link "Delivery" at bounding box center [110, 16] width 64 height 33
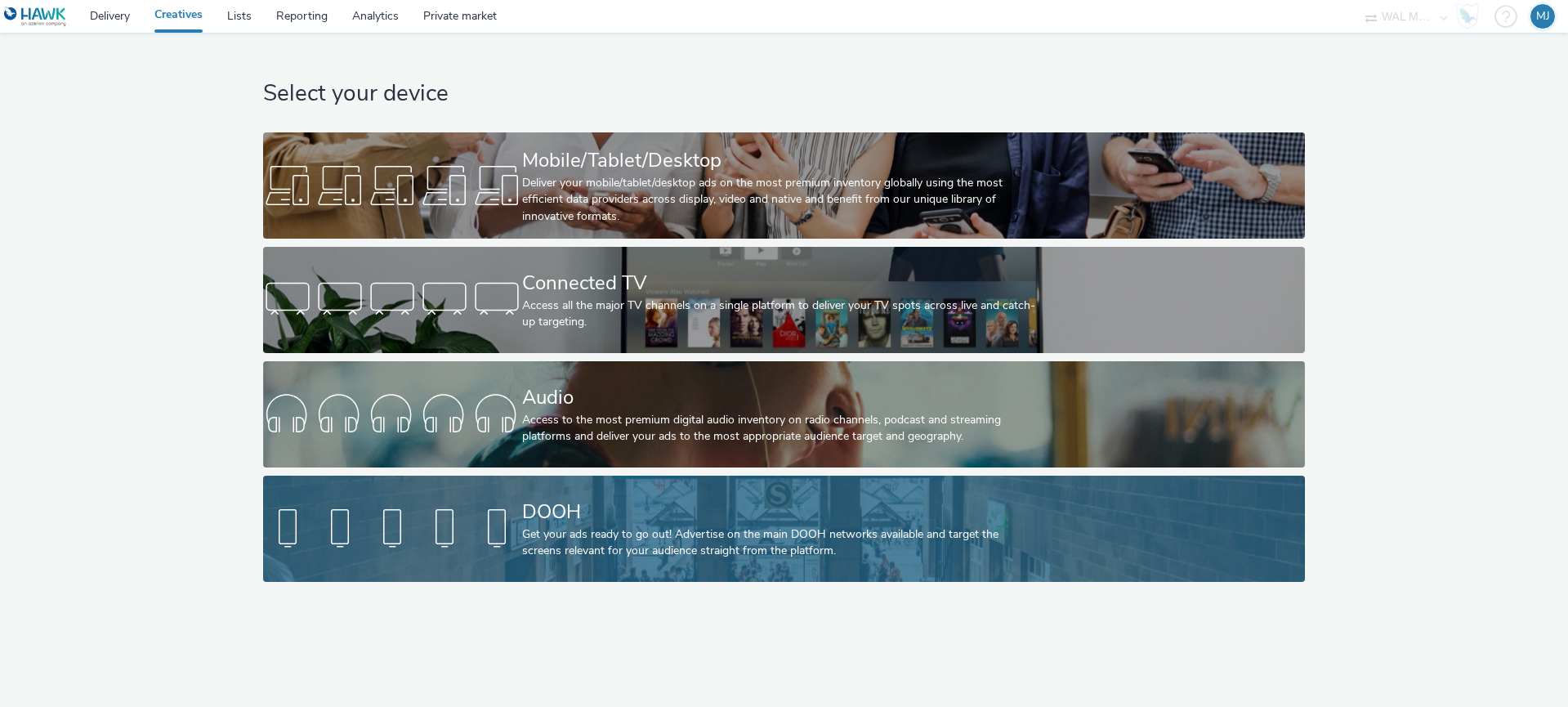
click at [484, 520] on div at bounding box center [392, 528] width 259 height 53
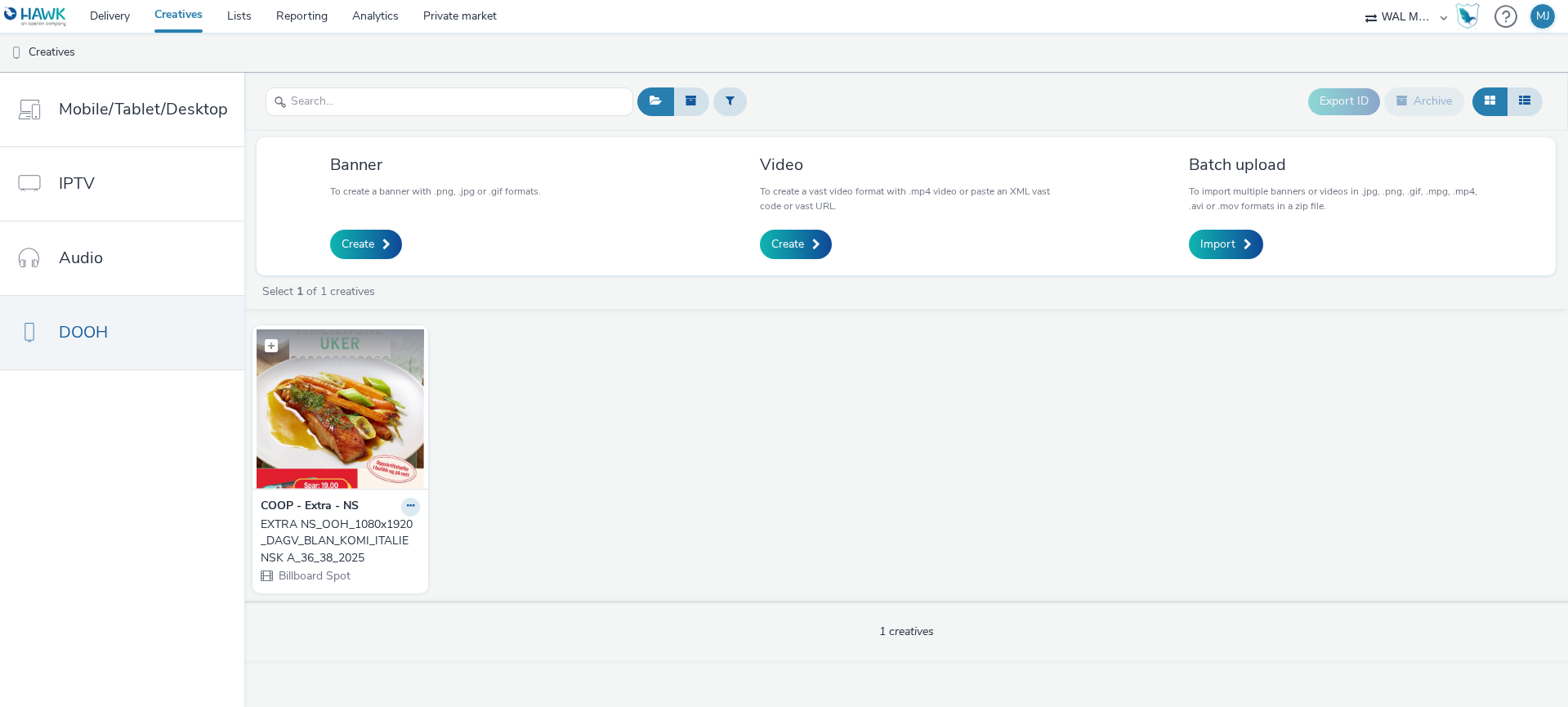
click at [299, 394] on img at bounding box center [340, 409] width 168 height 160
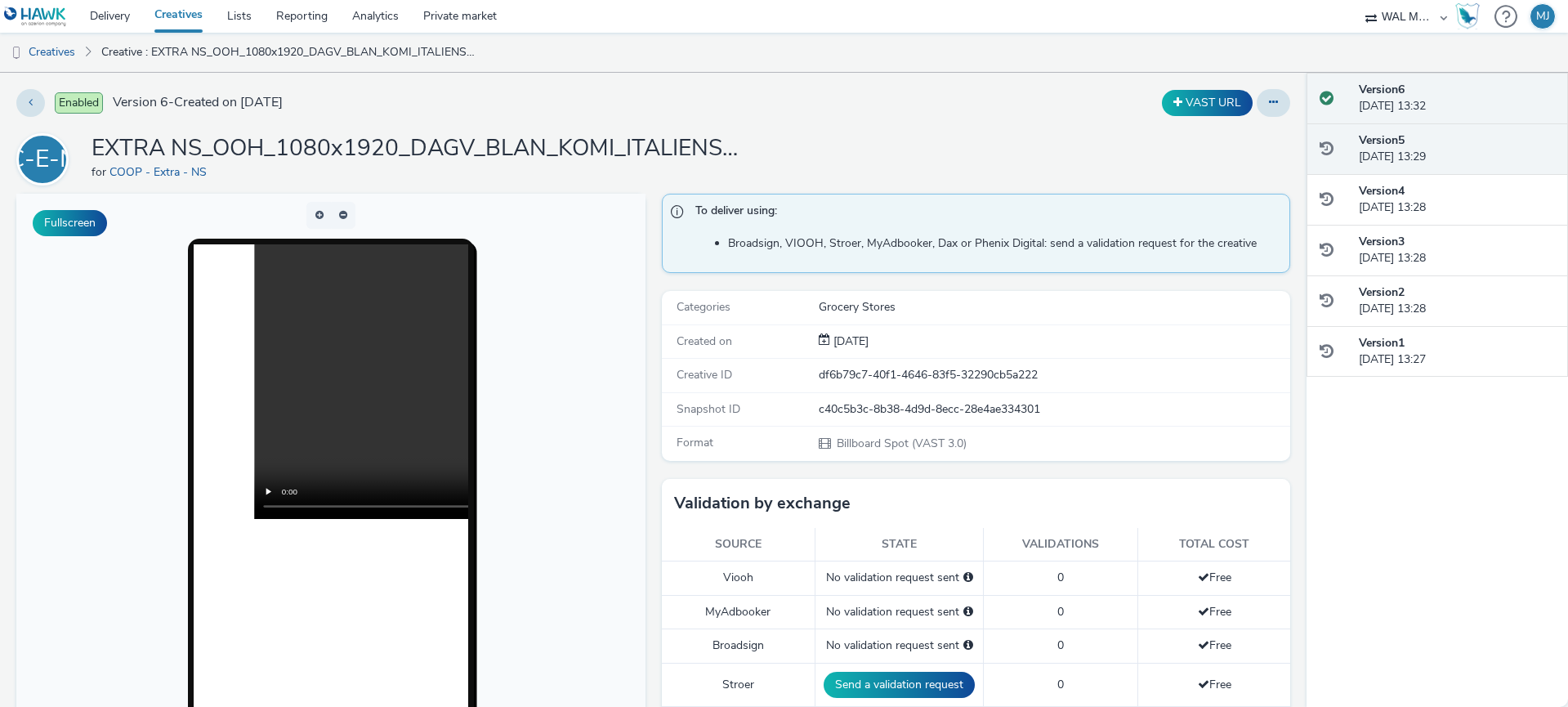
click at [1345, 163] on div at bounding box center [1339, 149] width 39 height 34
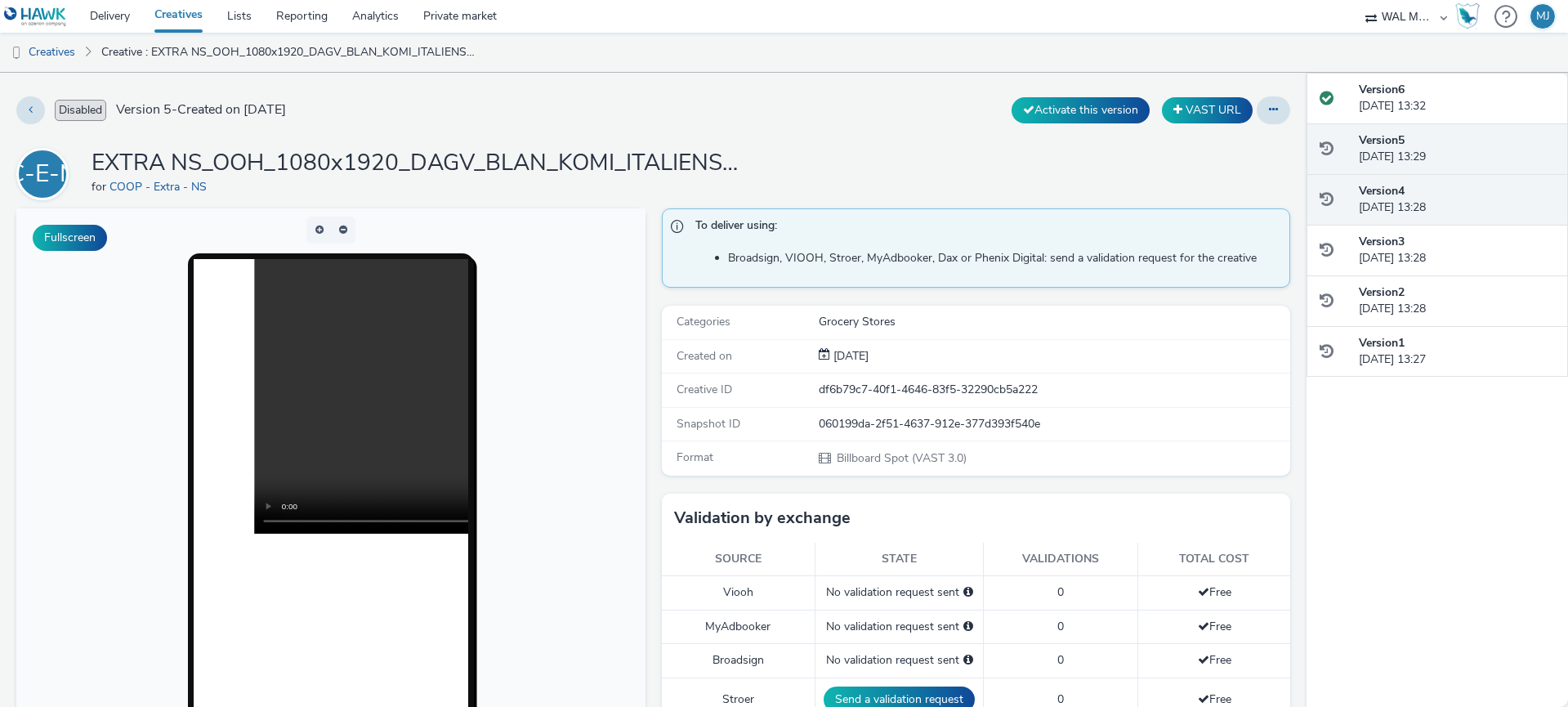
click at [1343, 215] on div at bounding box center [1339, 199] width 39 height 34
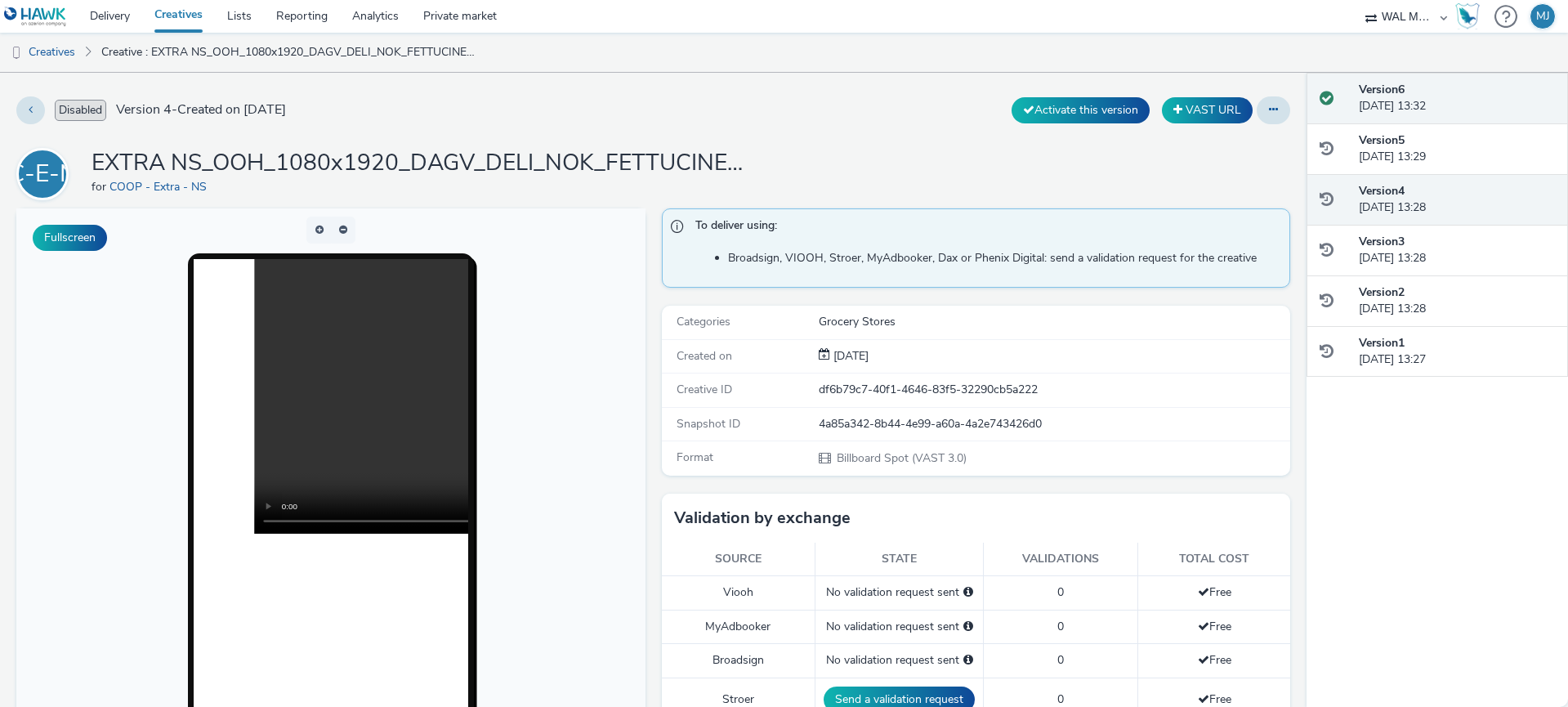
click at [1334, 95] on div at bounding box center [1339, 98] width 39 height 34
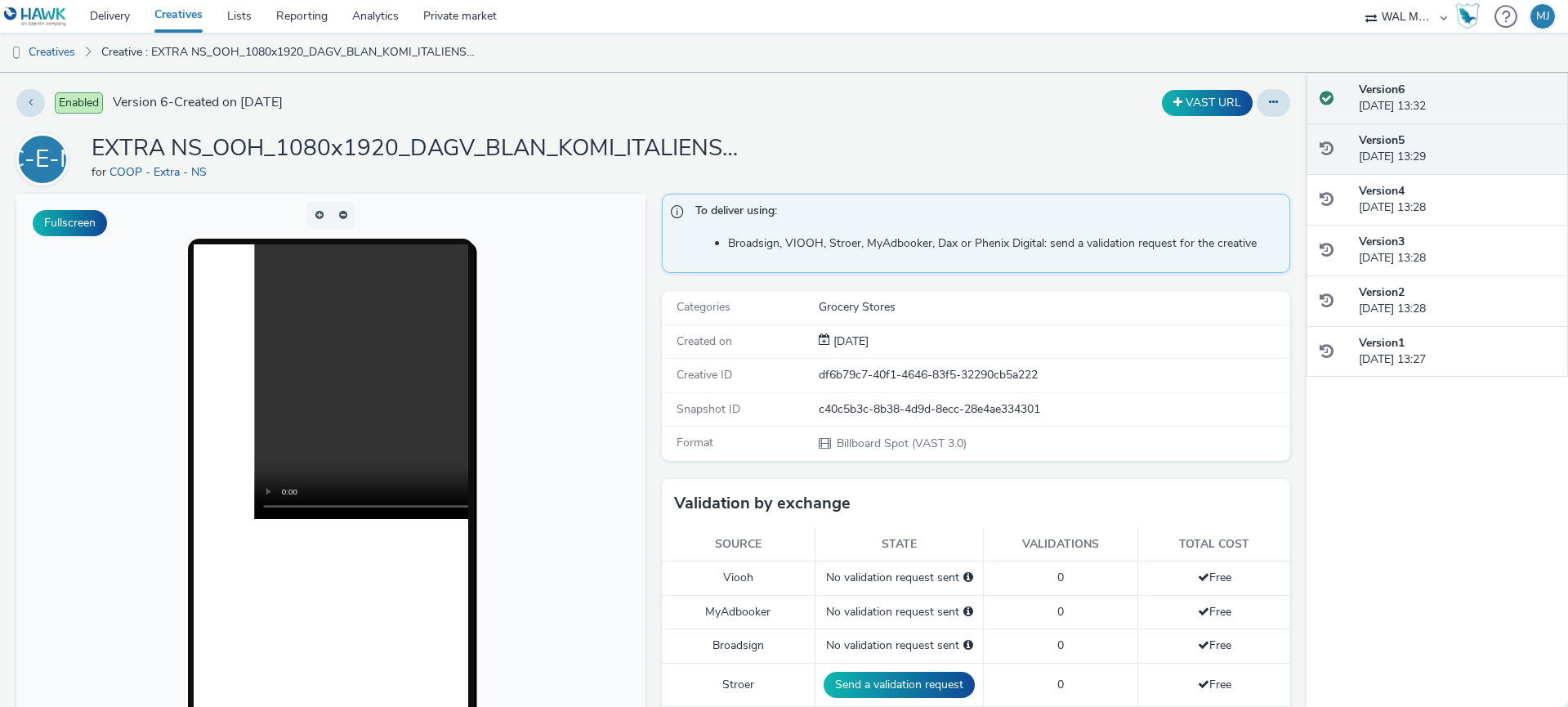
click at [1341, 125] on div "Version 5 26 August 2025, 13:29" at bounding box center [1437, 149] width 261 height 52
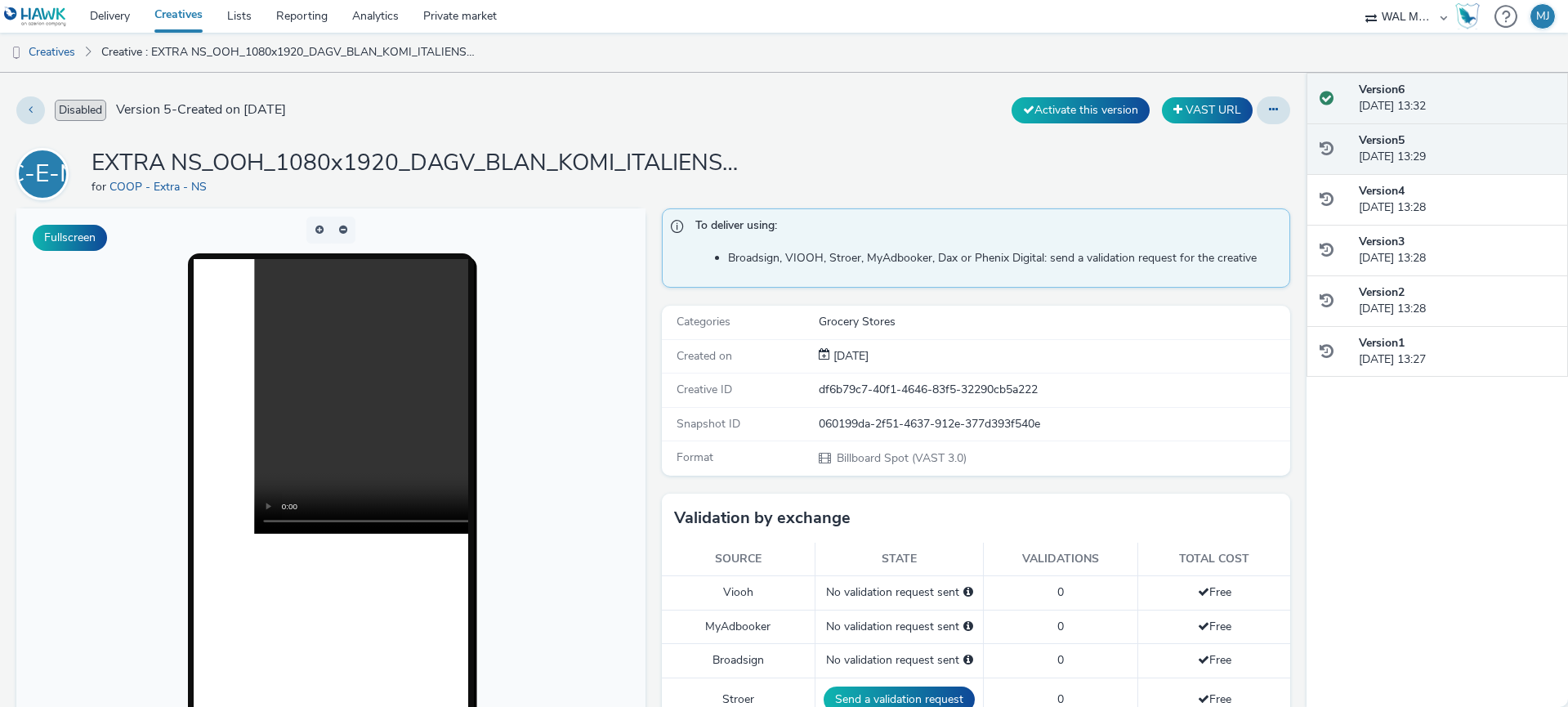
click at [1327, 104] on span at bounding box center [1326, 98] width 14 height 16
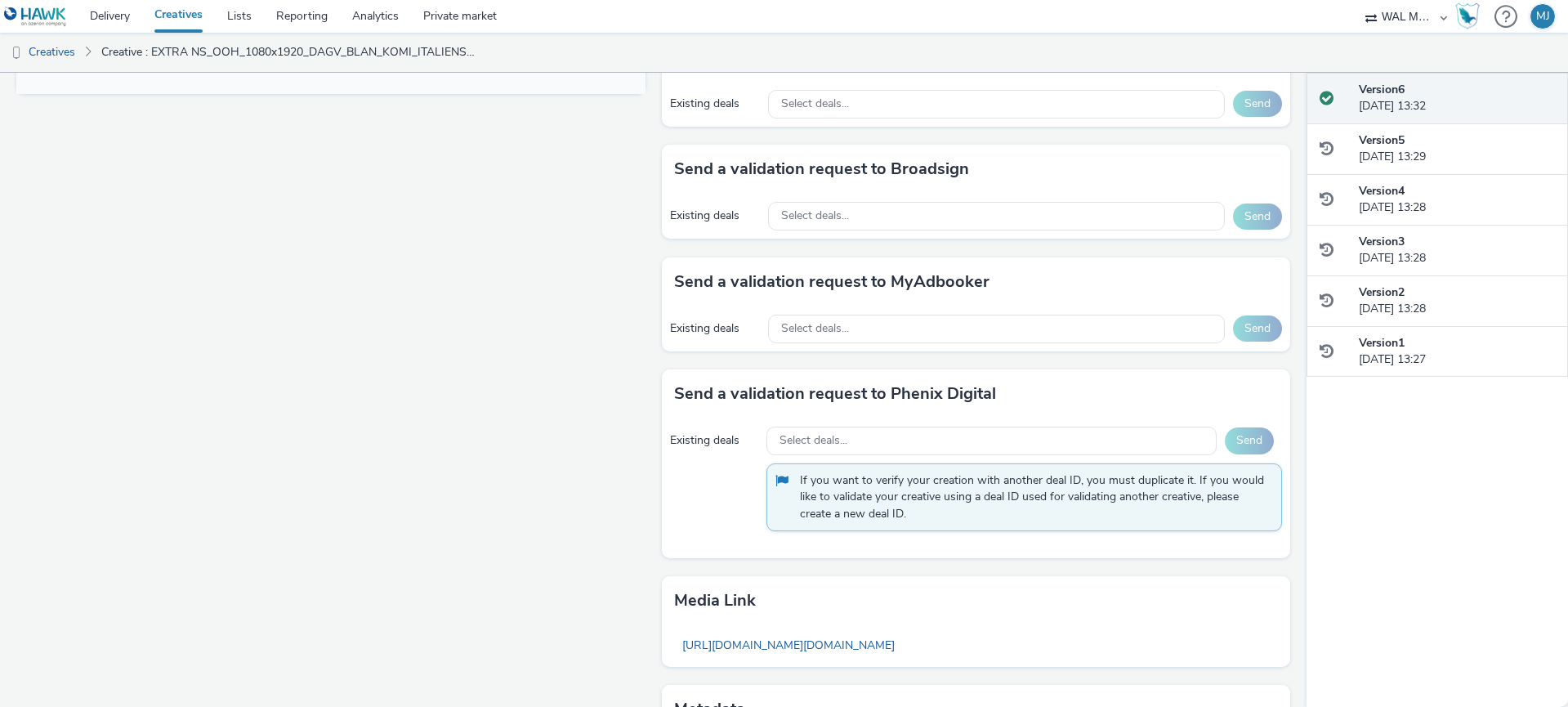
scroll to position [771, 0]
click at [882, 203] on div "Select deals..." at bounding box center [996, 215] width 458 height 29
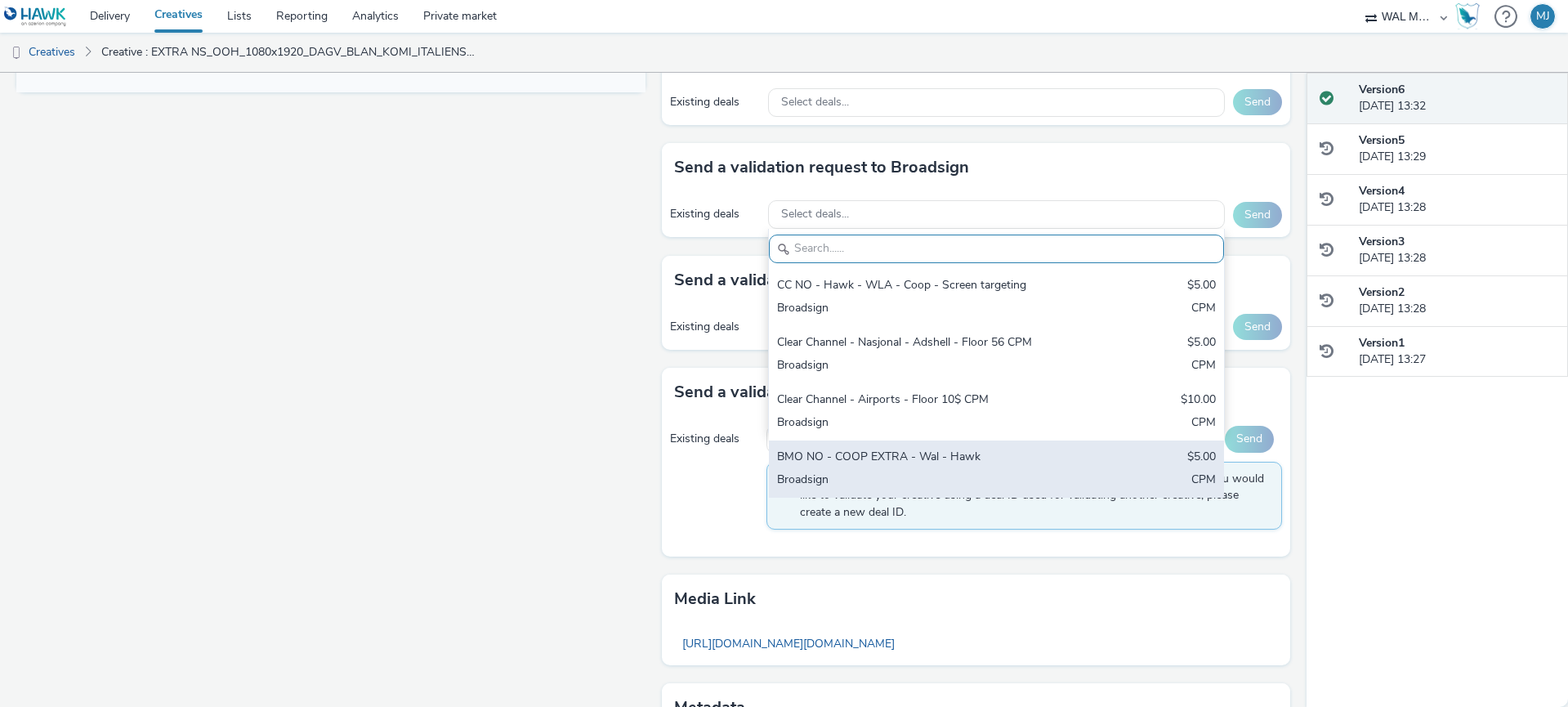
scroll to position [882, 0]
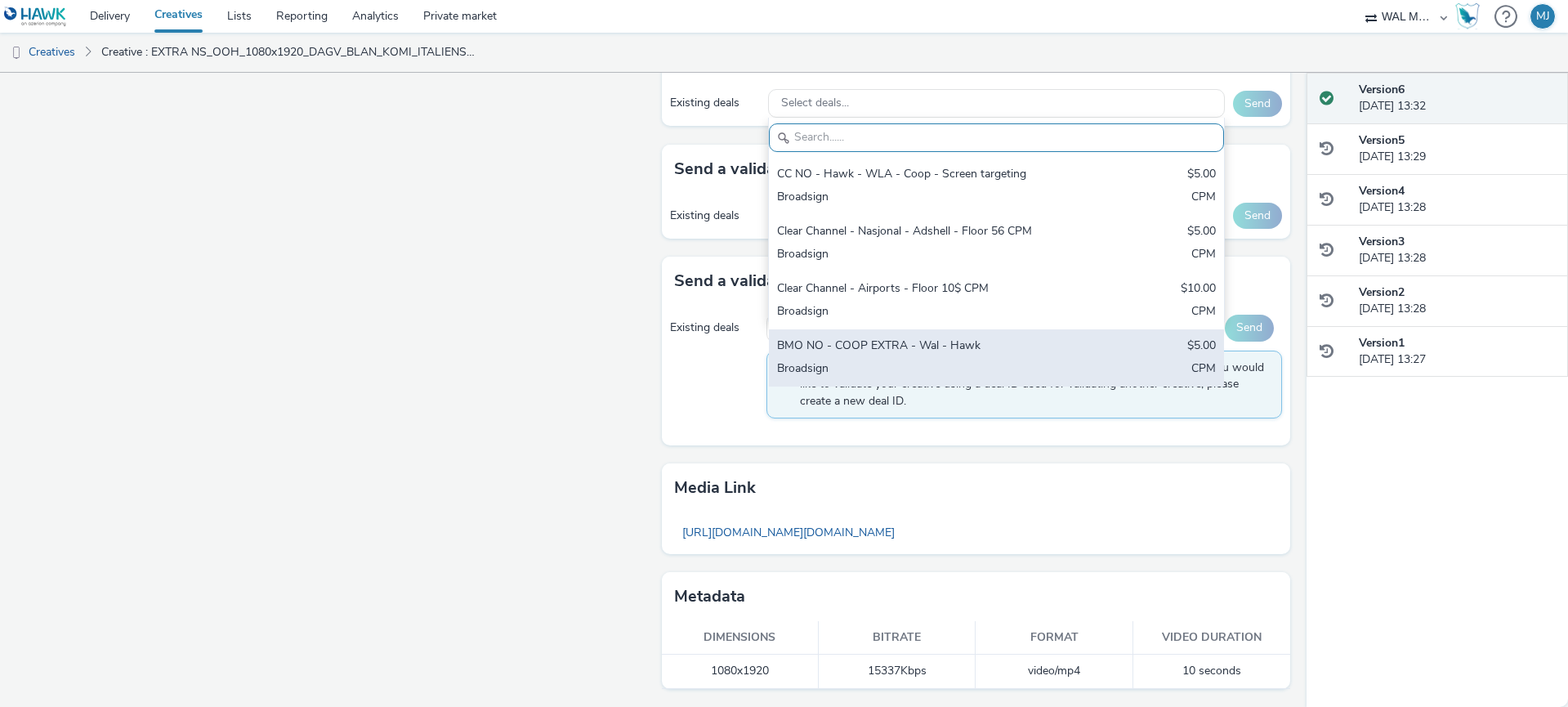
click at [832, 352] on div "BMO NO - COOP EXTRA - Wal - Hawk" at bounding box center [922, 346] width 290 height 19
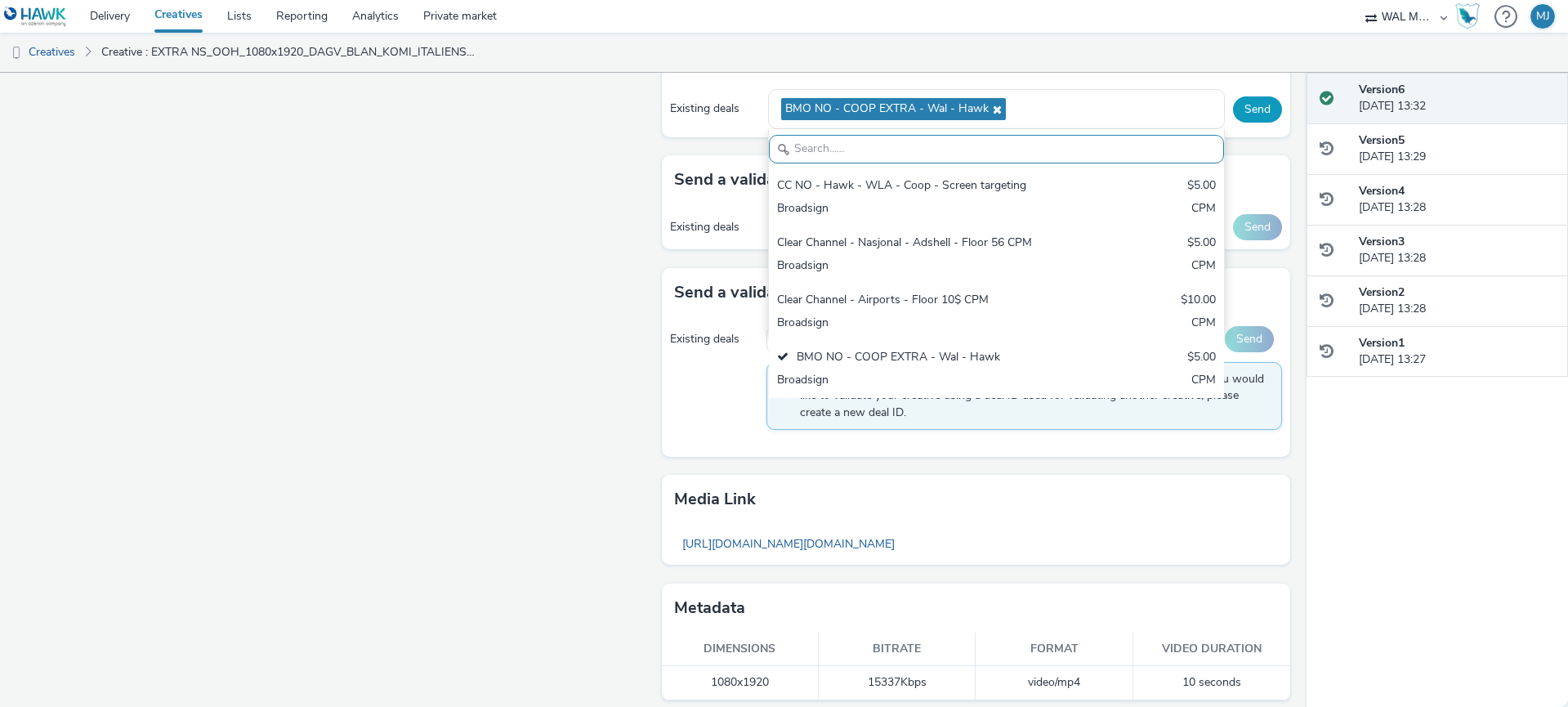
click at [1260, 113] on button "Send" at bounding box center [1257, 109] width 49 height 26
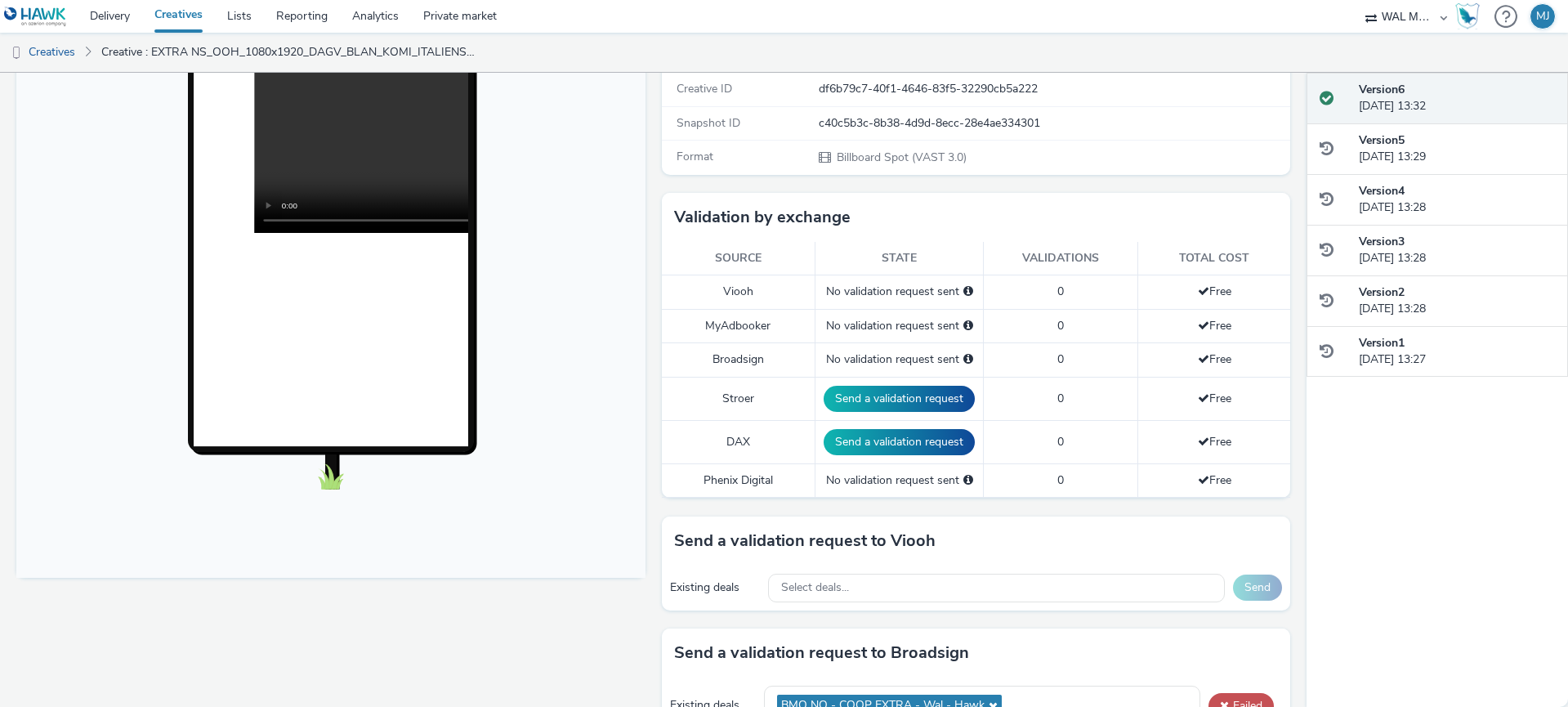
scroll to position [285, 0]
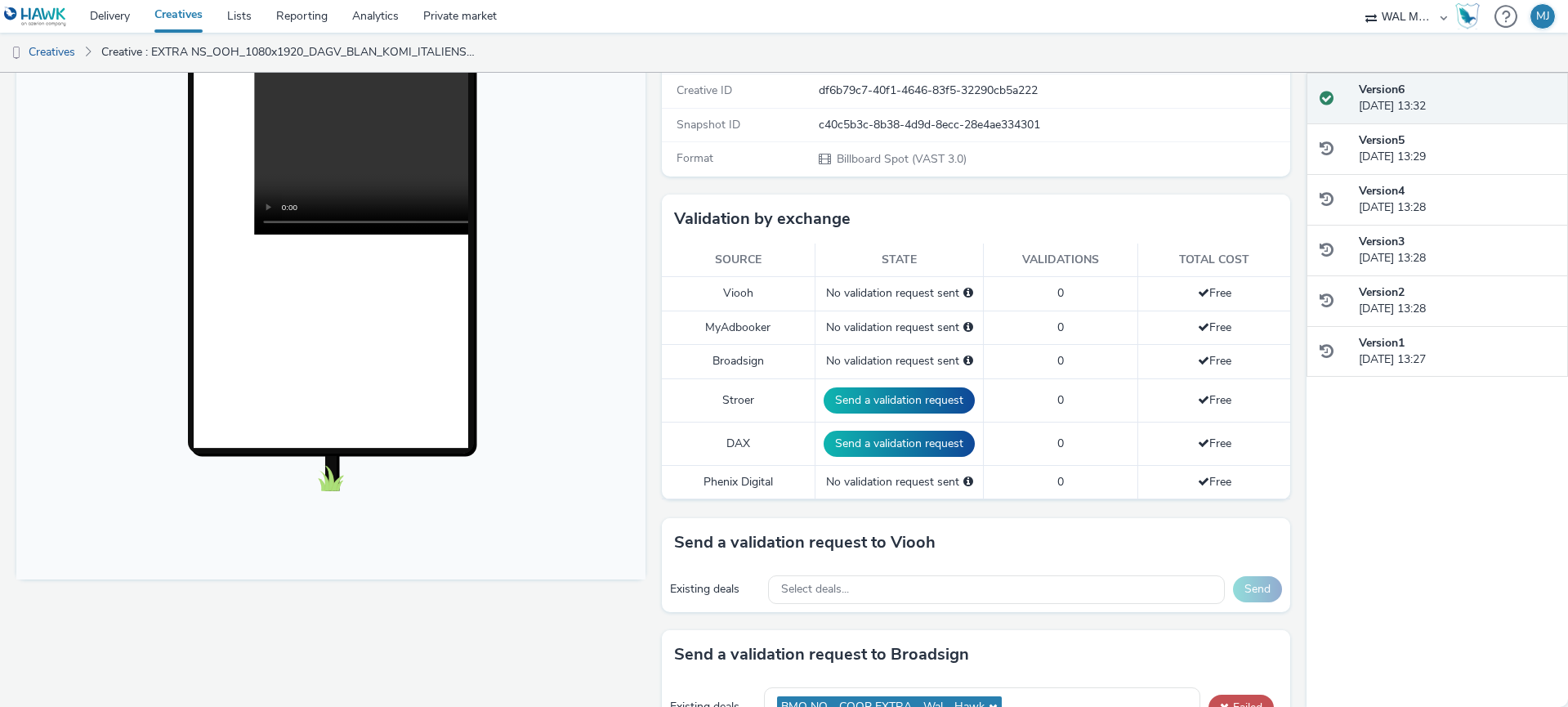
click at [414, 200] on preview-vast at bounding box center [331, 98] width 275 height 275
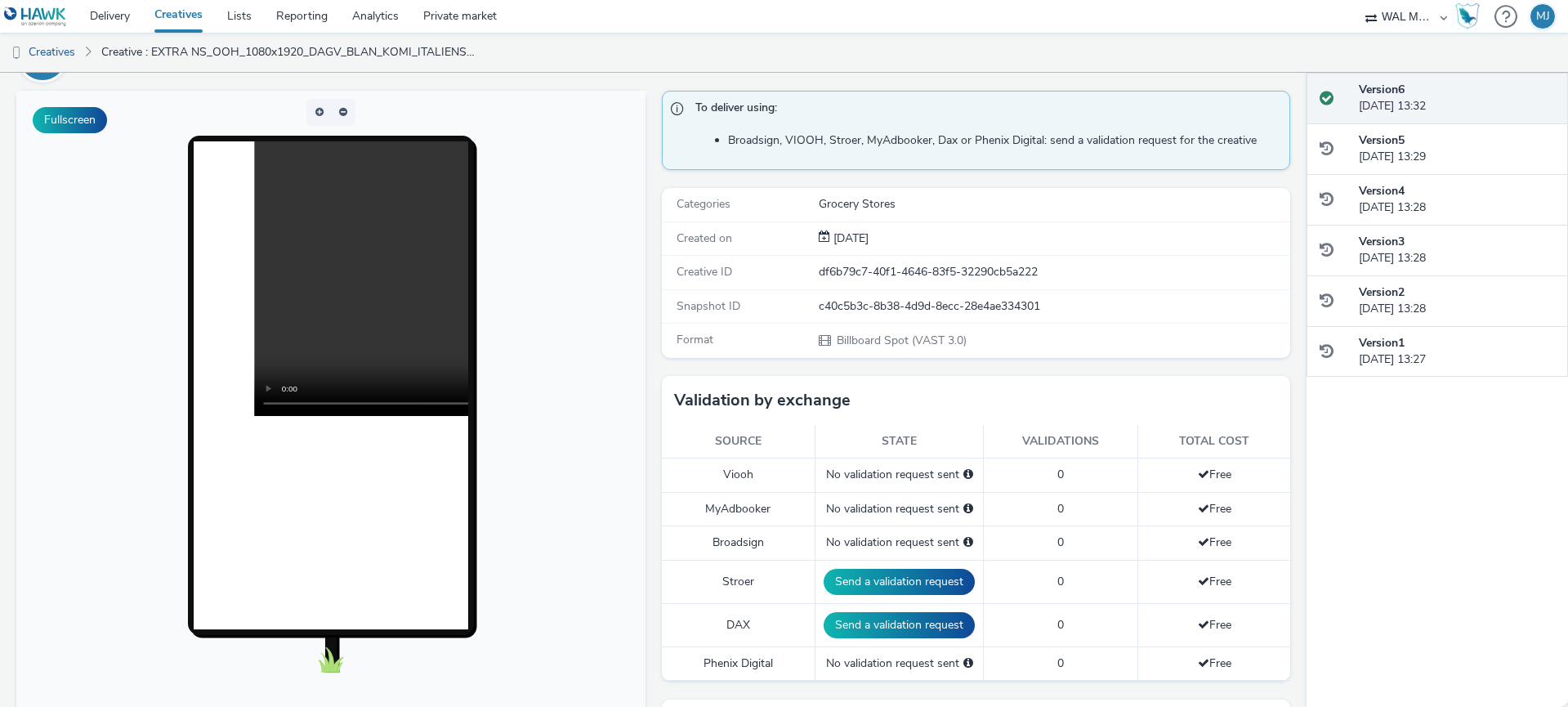
scroll to position [0, 0]
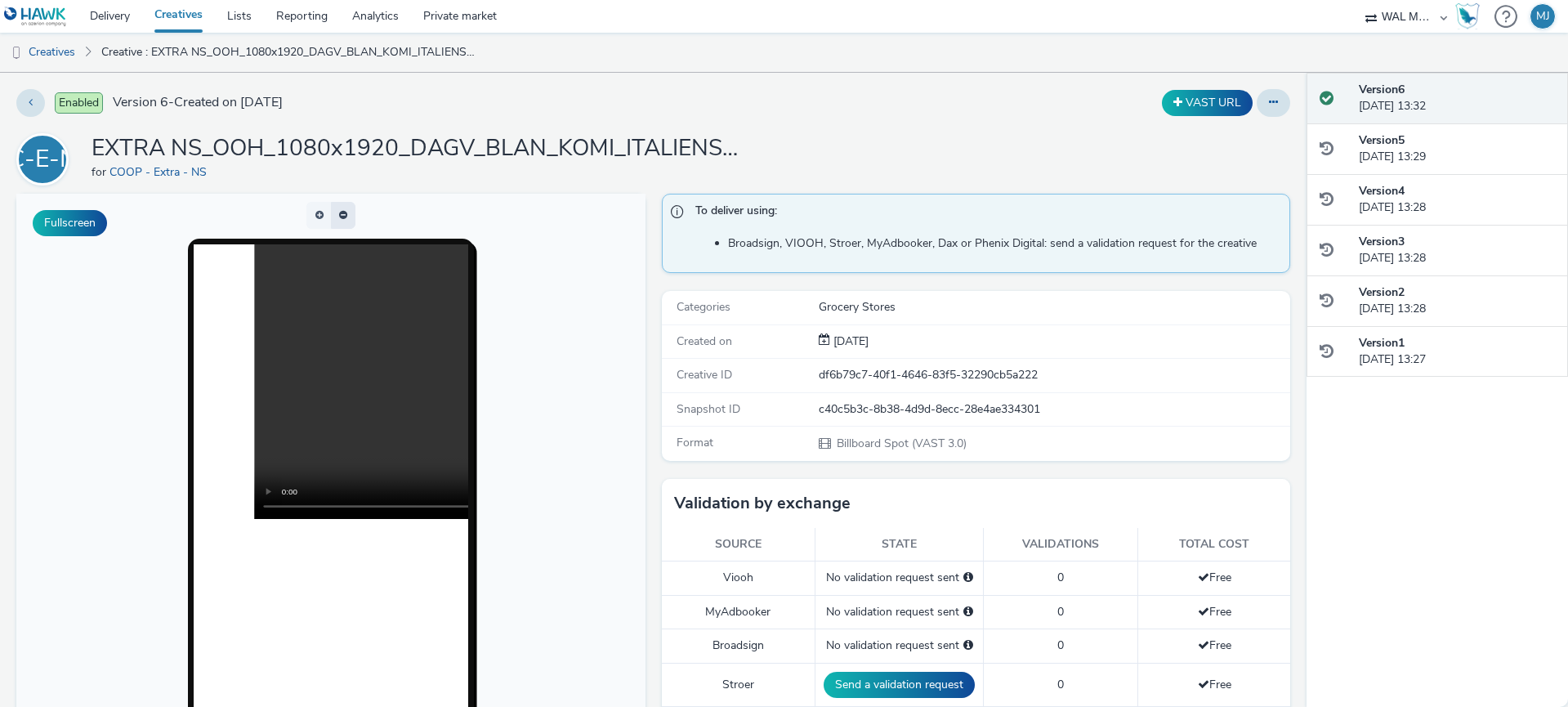
click at [342, 212] on button "button" at bounding box center [343, 216] width 24 height 27
click at [321, 219] on button "button" at bounding box center [318, 216] width 24 height 27
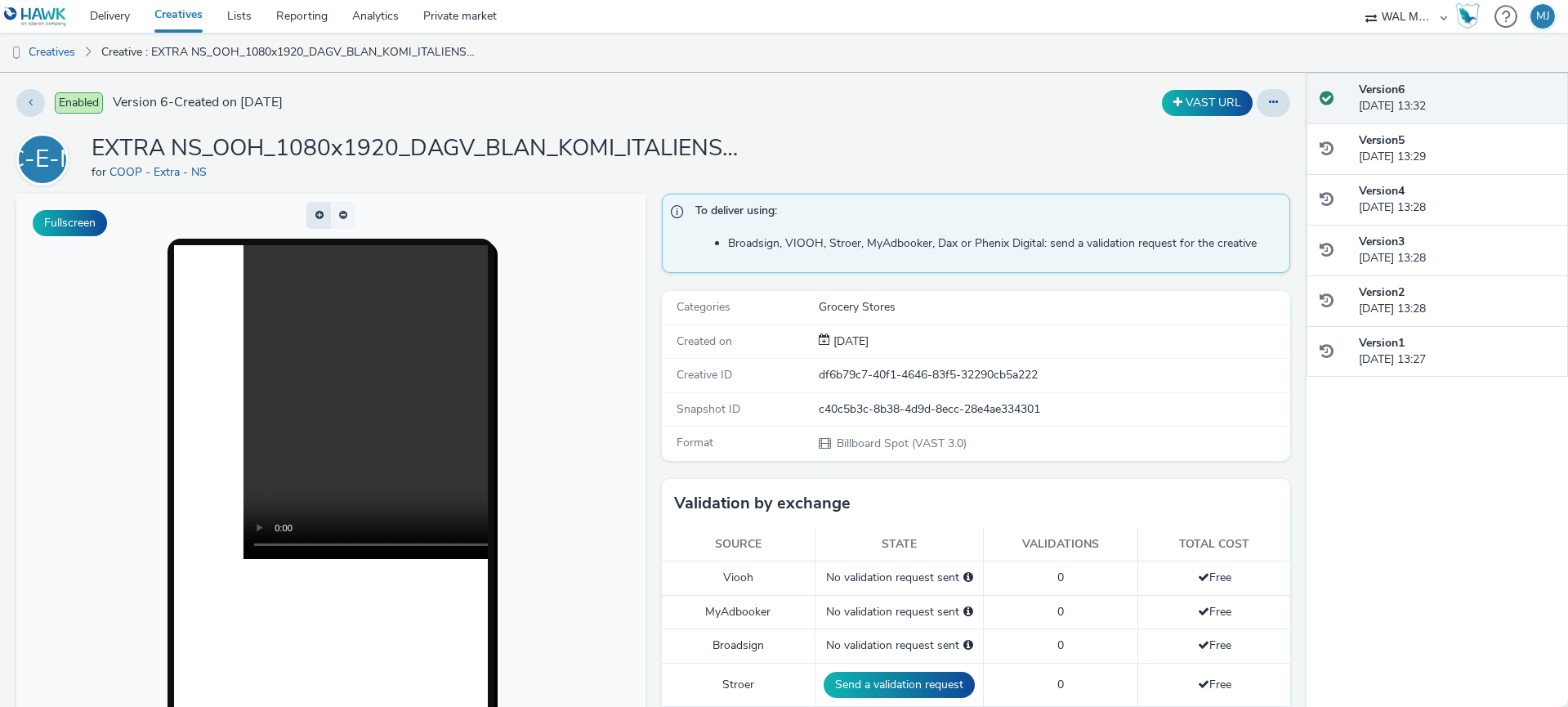
drag, startPoint x: 324, startPoint y: 216, endPoint x: 334, endPoint y: 216, distance: 10.0
click at [324, 216] on button "button" at bounding box center [318, 216] width 24 height 27
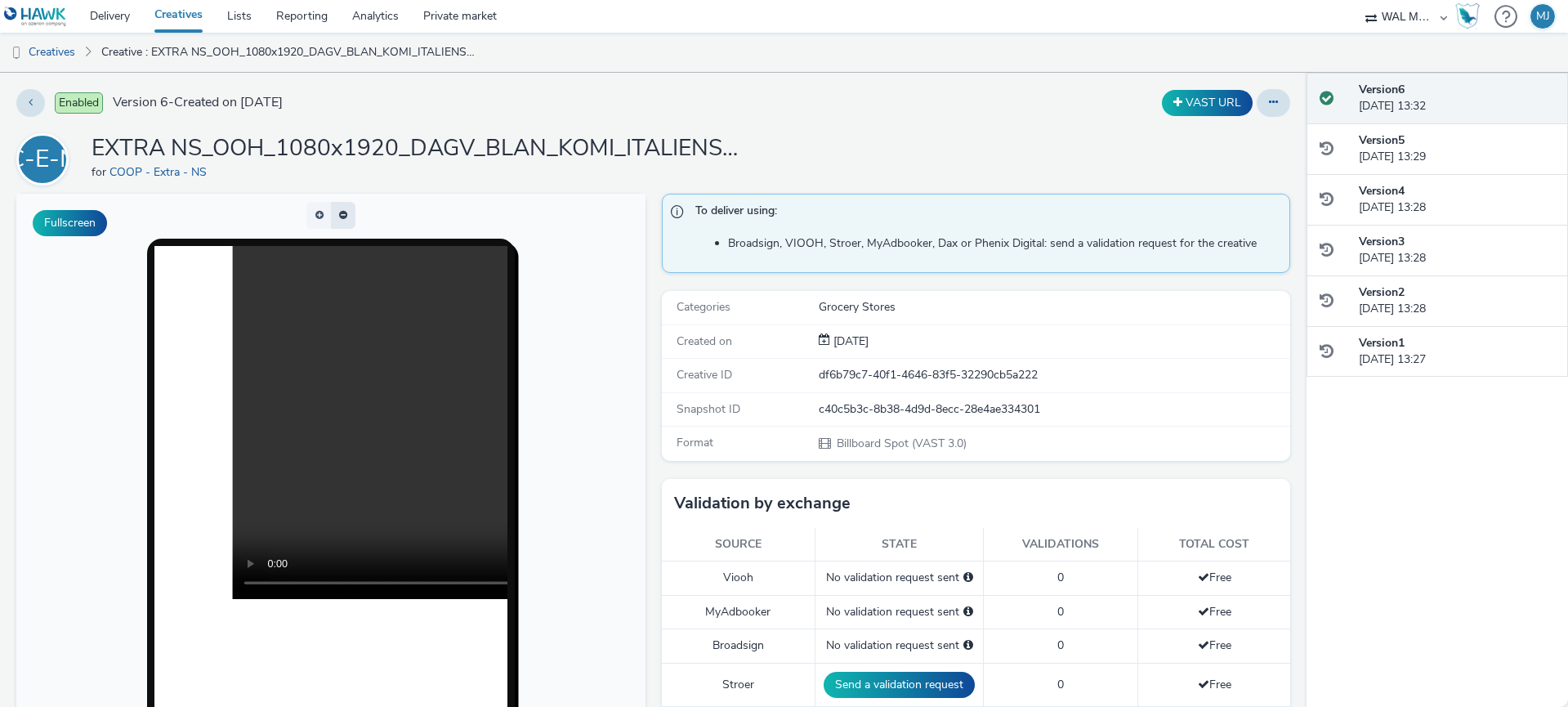
click at [339, 216] on button "button" at bounding box center [343, 216] width 24 height 27
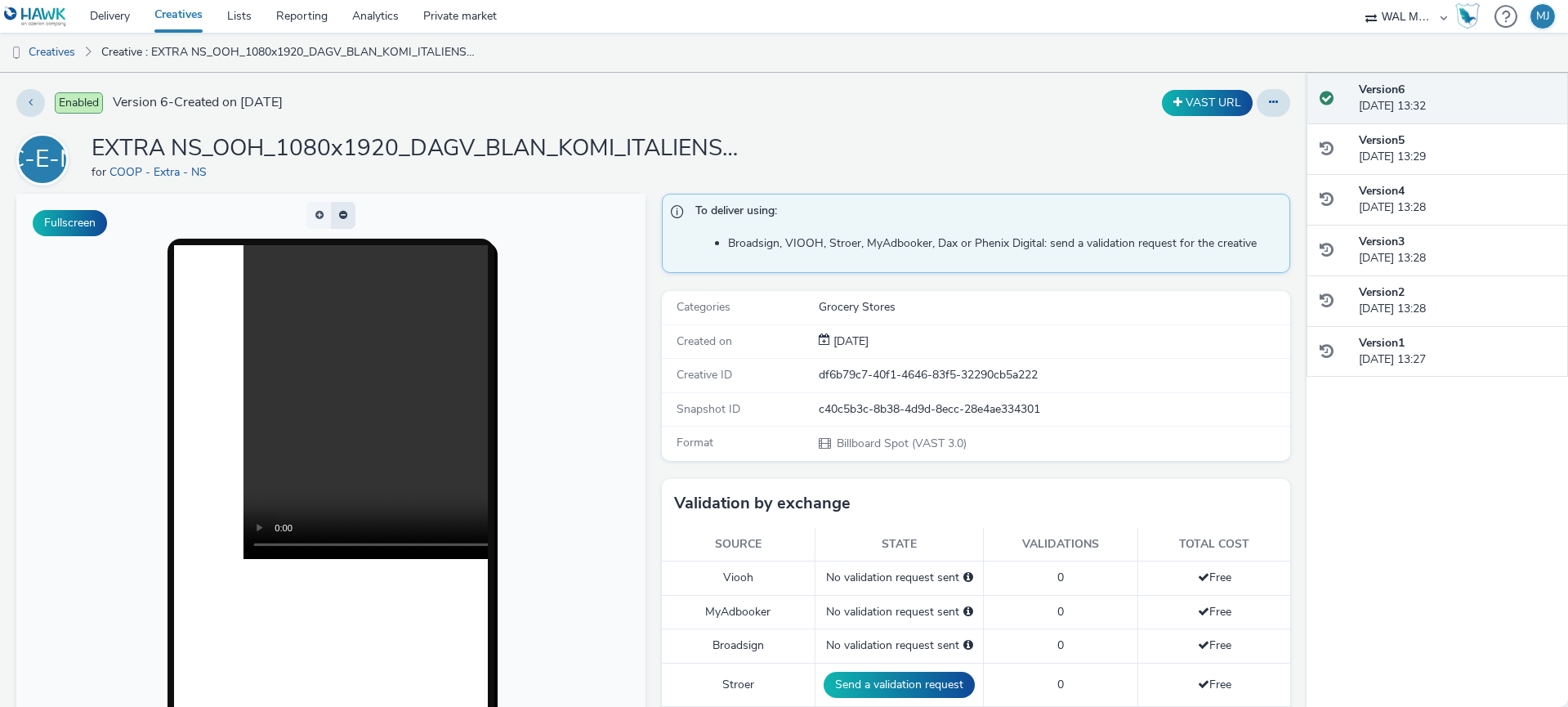
click at [340, 217] on span "button" at bounding box center [340, 217] width 0 height 0
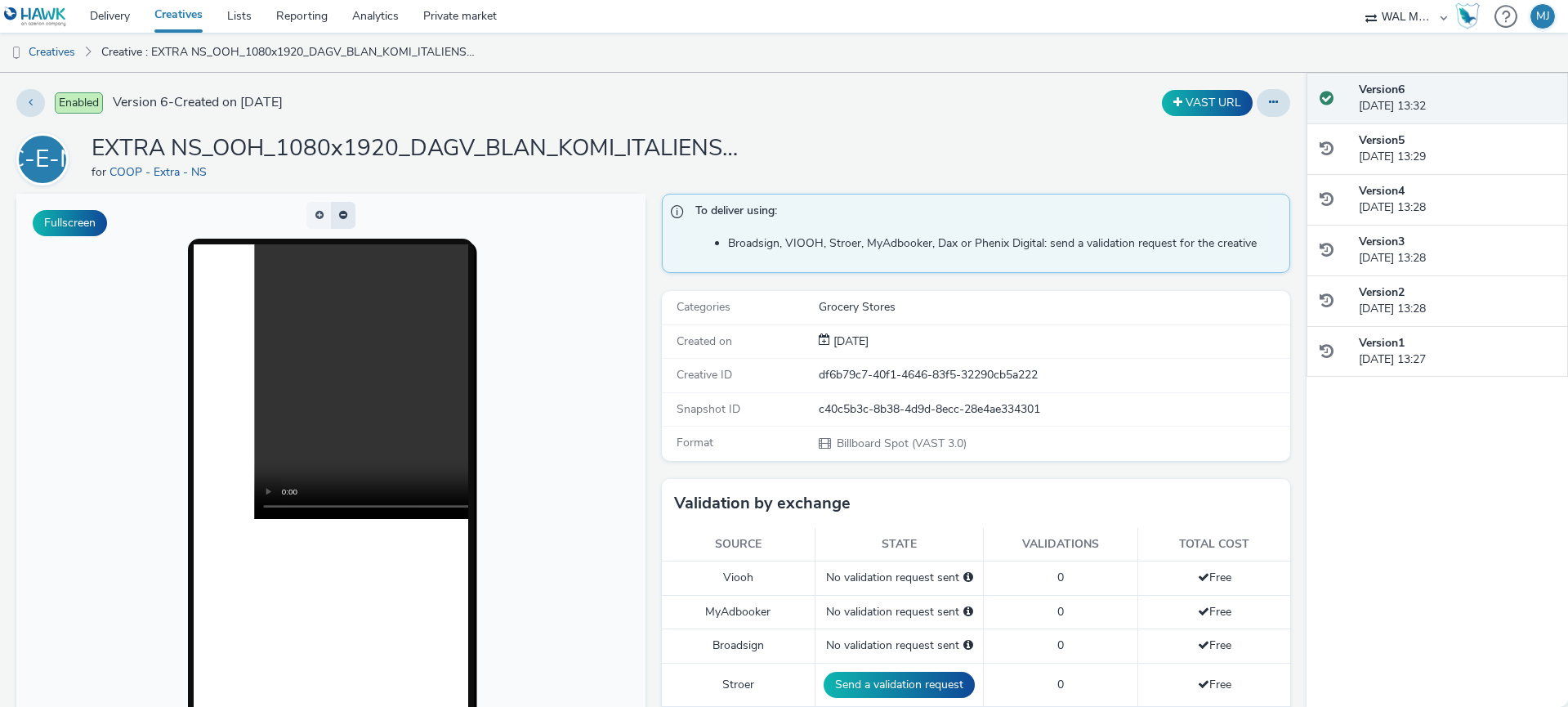
click at [339, 216] on button "button" at bounding box center [343, 216] width 24 height 27
click at [339, 216] on span "button" at bounding box center [343, 215] width 8 height 10
click at [341, 217] on span "button" at bounding box center [343, 215] width 8 height 10
click at [240, 15] on link "Lists" at bounding box center [239, 16] width 49 height 33
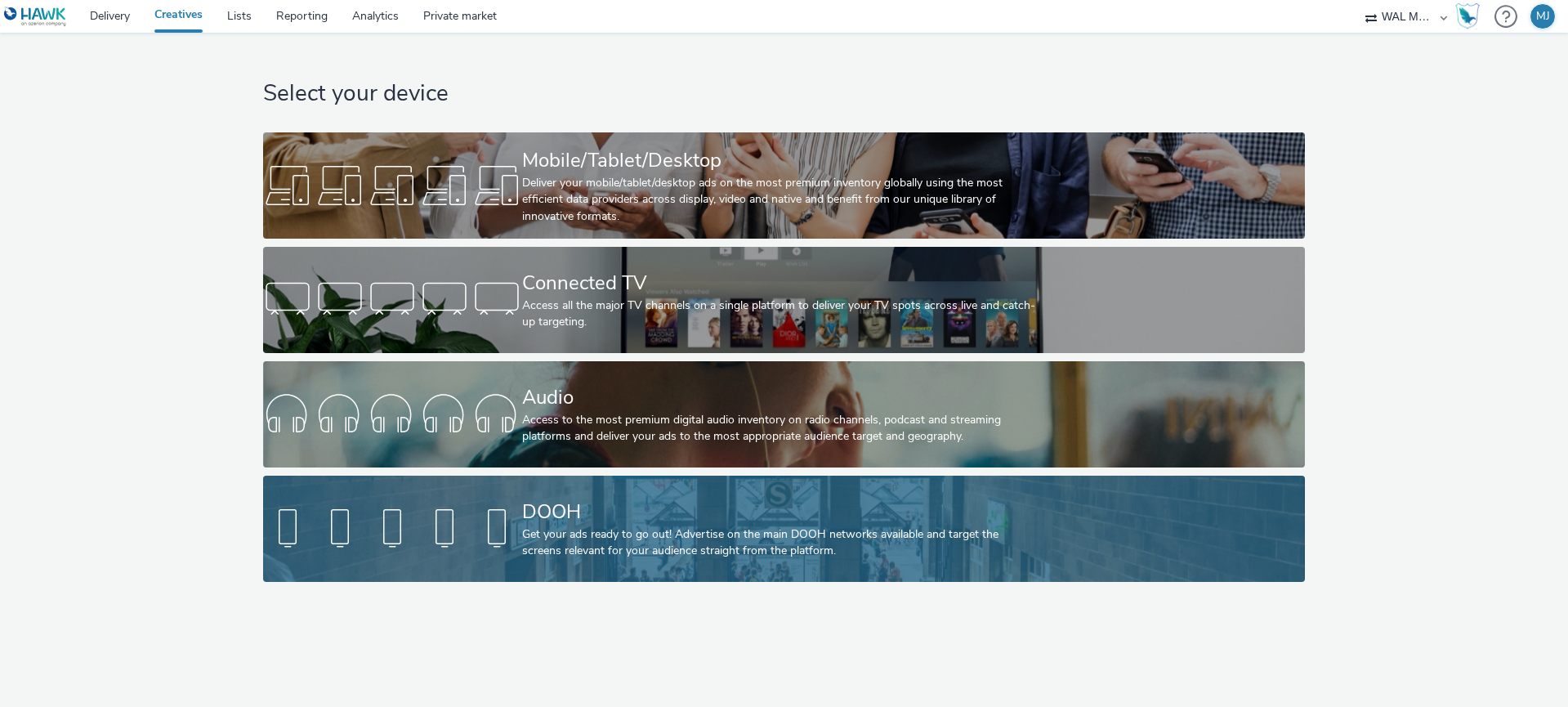
click at [568, 507] on div "DOOH" at bounding box center [780, 512] width 518 height 29
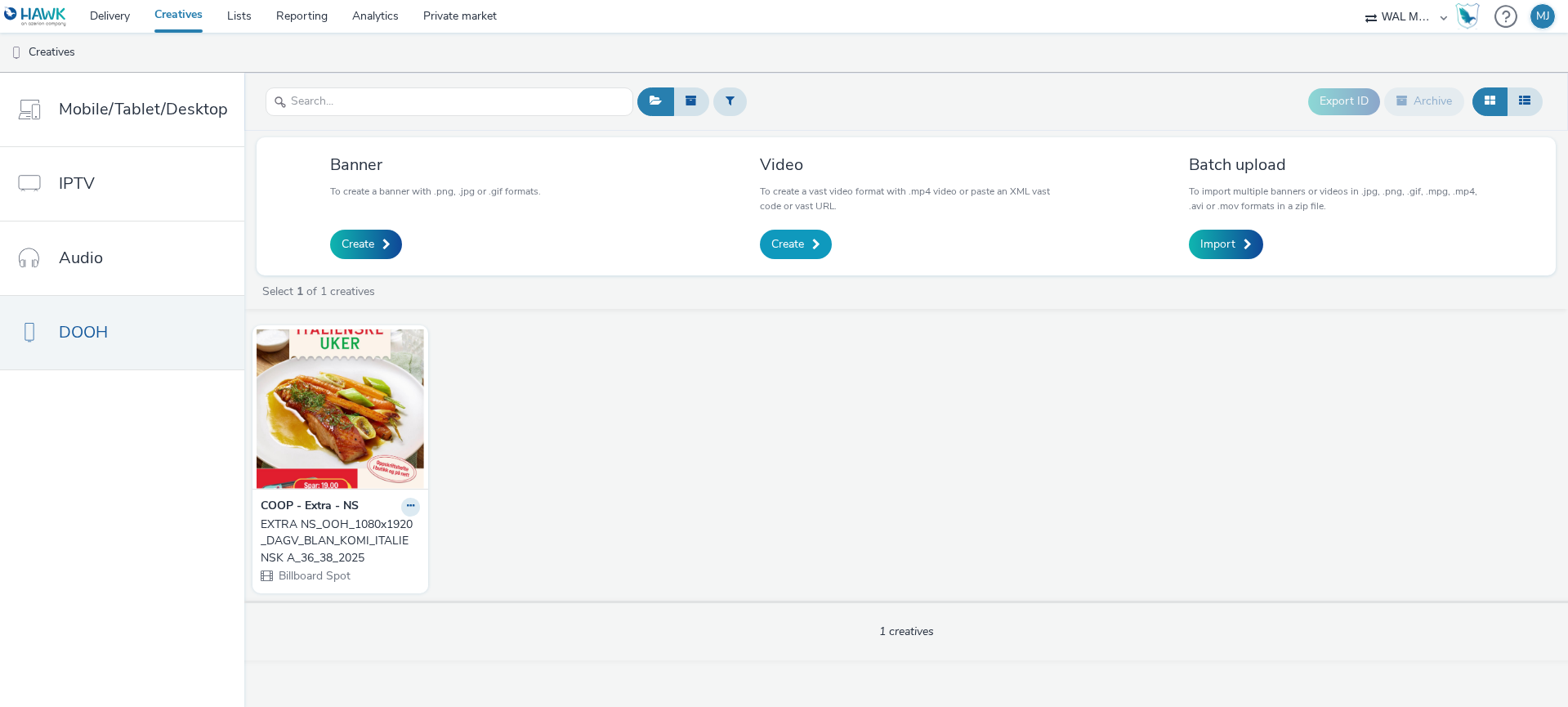
click at [796, 244] on span "Create" at bounding box center [788, 244] width 33 height 16
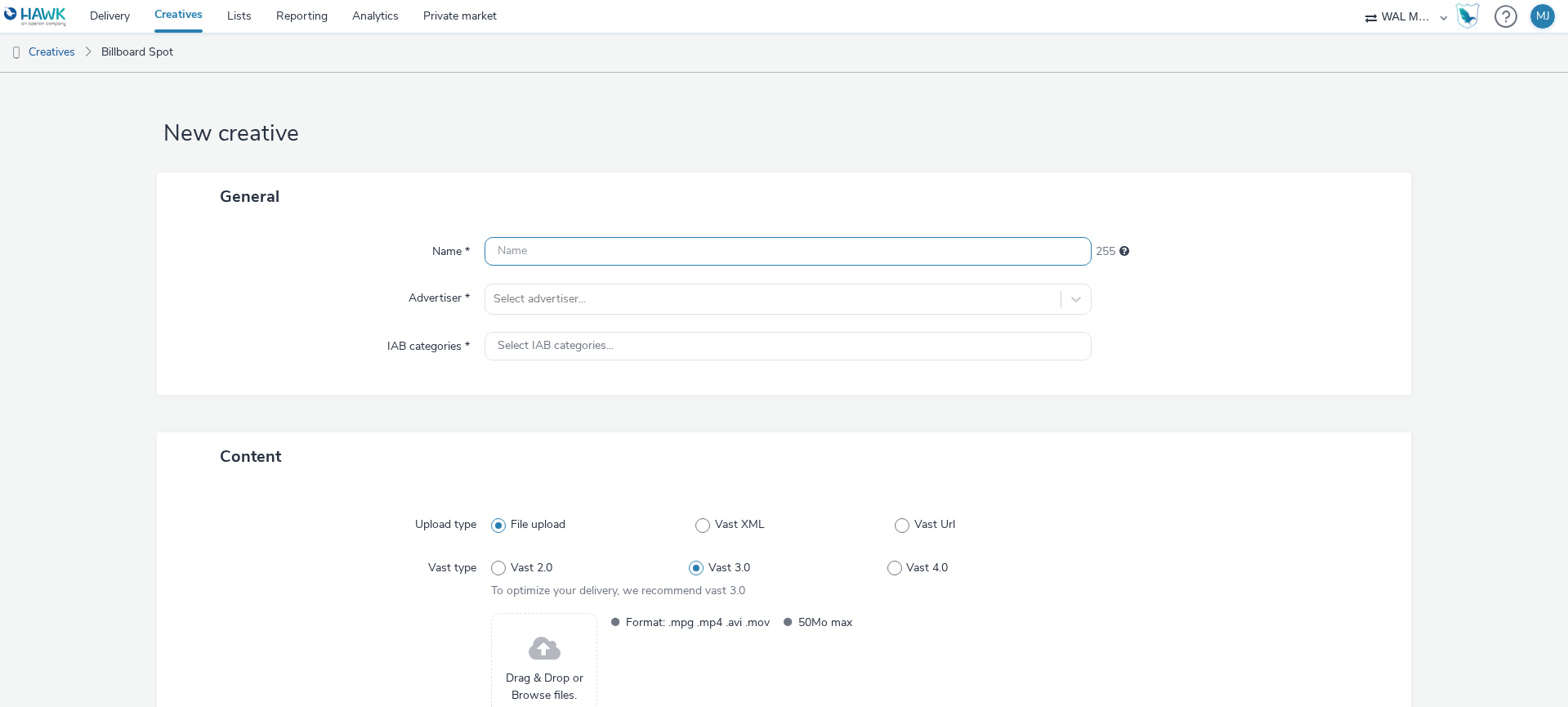
click at [602, 256] on input "text" at bounding box center [788, 251] width 607 height 29
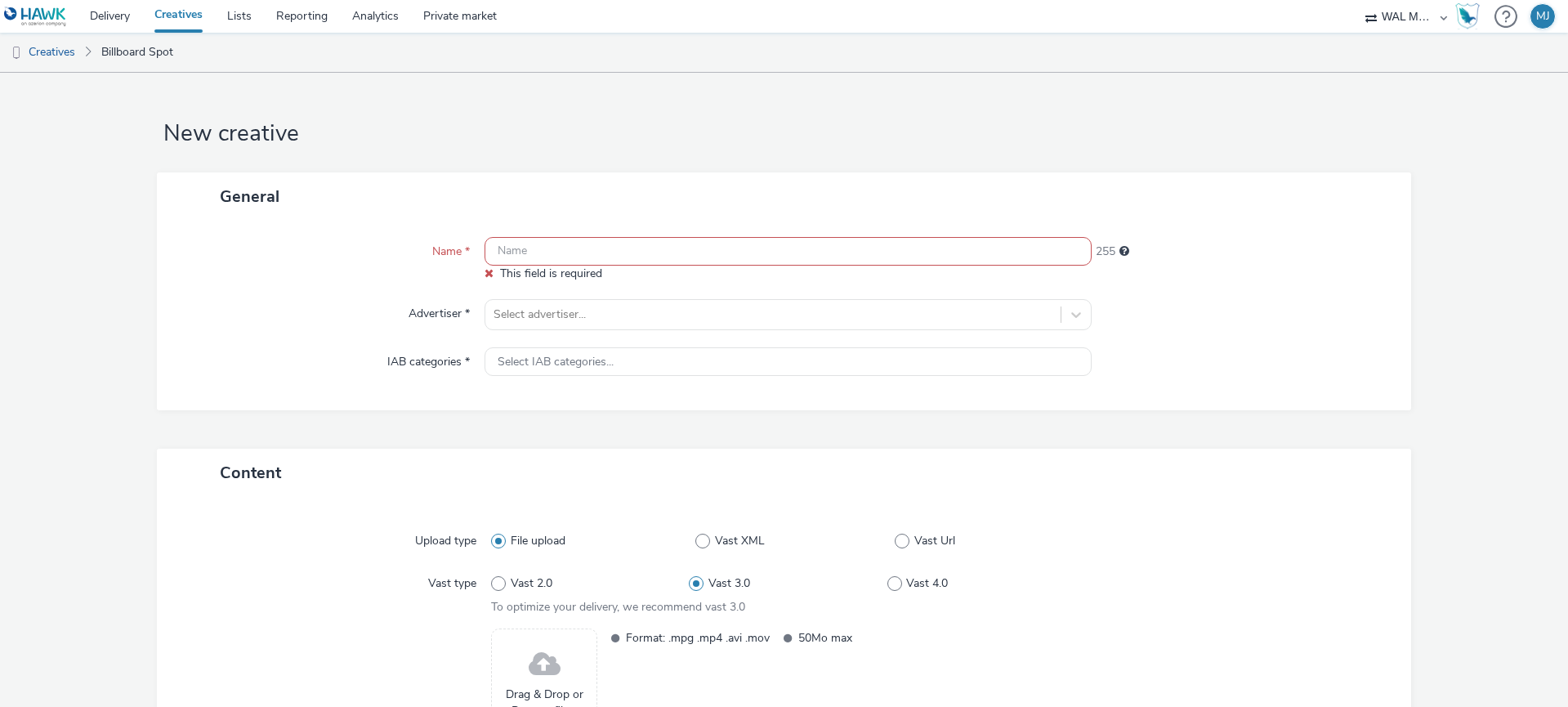
paste input "EXTRA NS_OOH_1080x1920_DAGV_BLAN_KOMI_ITALIENSK B_36_38_2025"
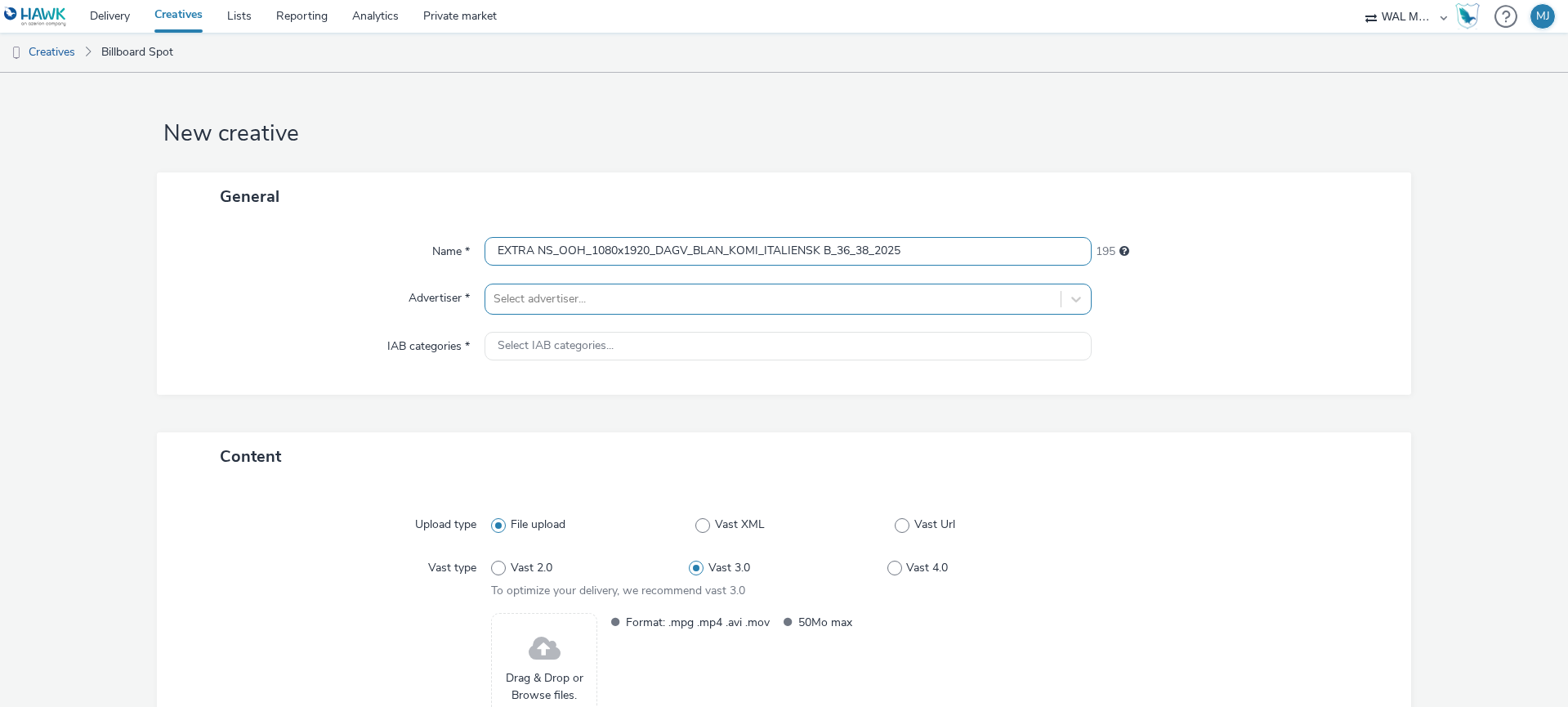
type input "EXTRA NS_OOH_1080x1920_DAGV_BLAN_KOMI_ITALIENSK B_36_38_2025"
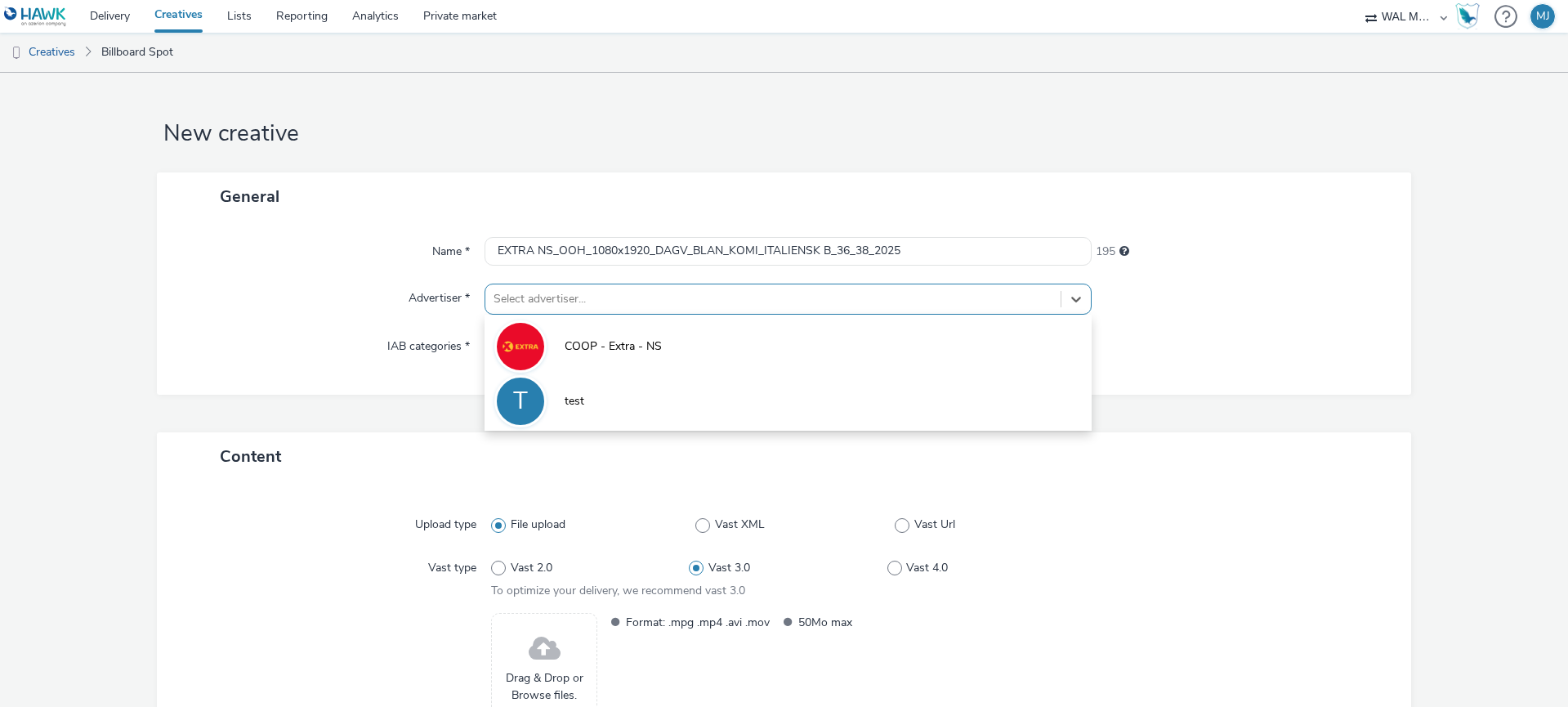
click at [533, 297] on div at bounding box center [772, 299] width 559 height 20
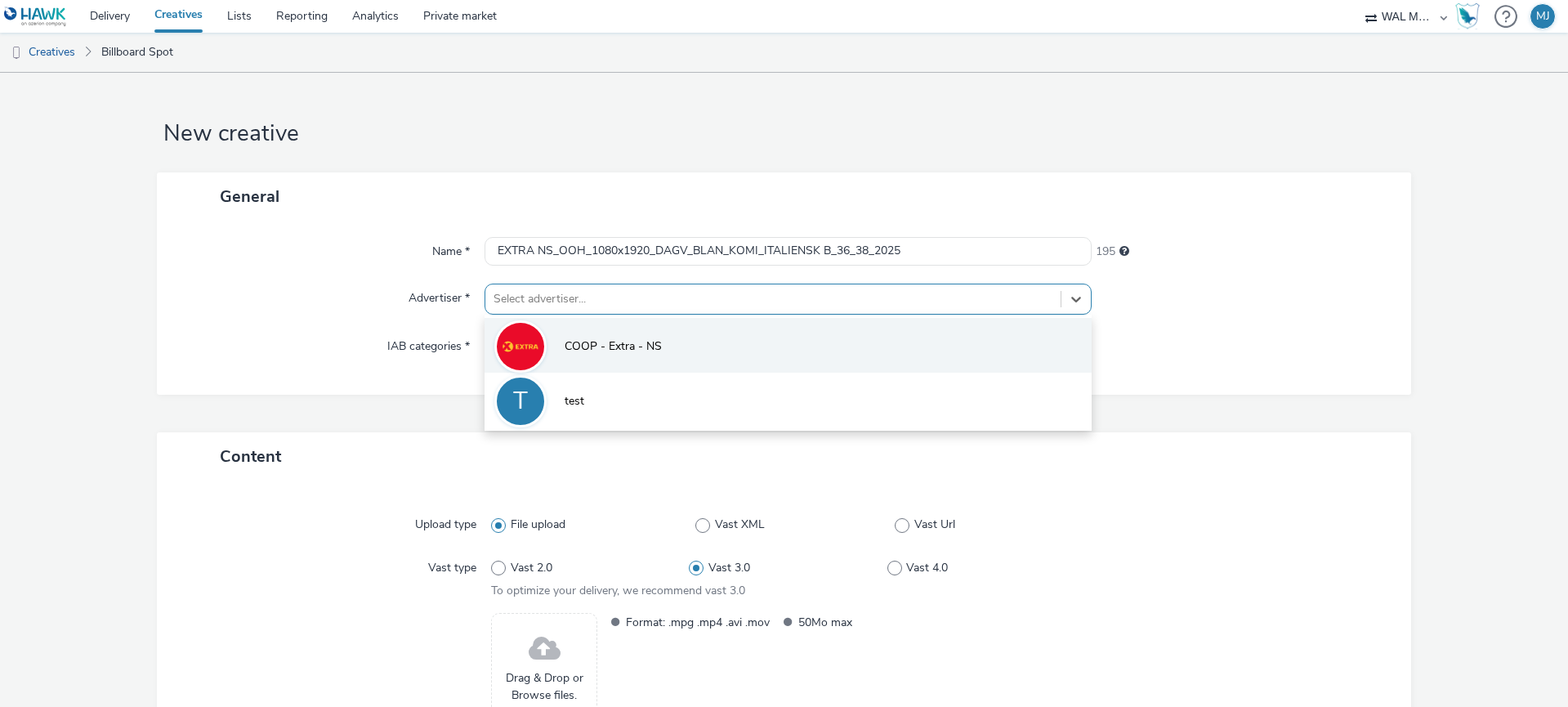
click at [550, 352] on li "COOP - Extra - NS" at bounding box center [788, 345] width 607 height 54
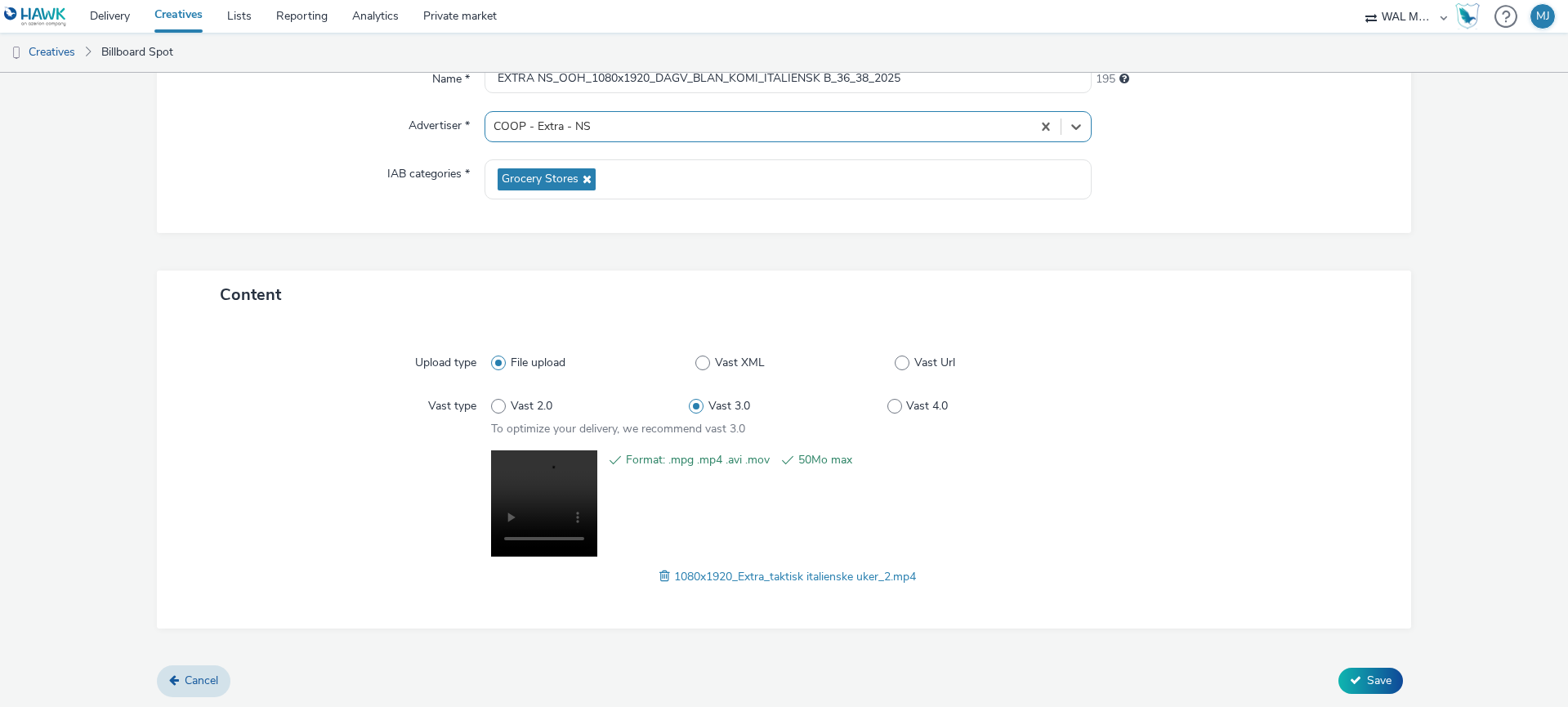
scroll to position [173, 0]
click at [1379, 673] on span "Save" at bounding box center [1379, 679] width 24 height 15
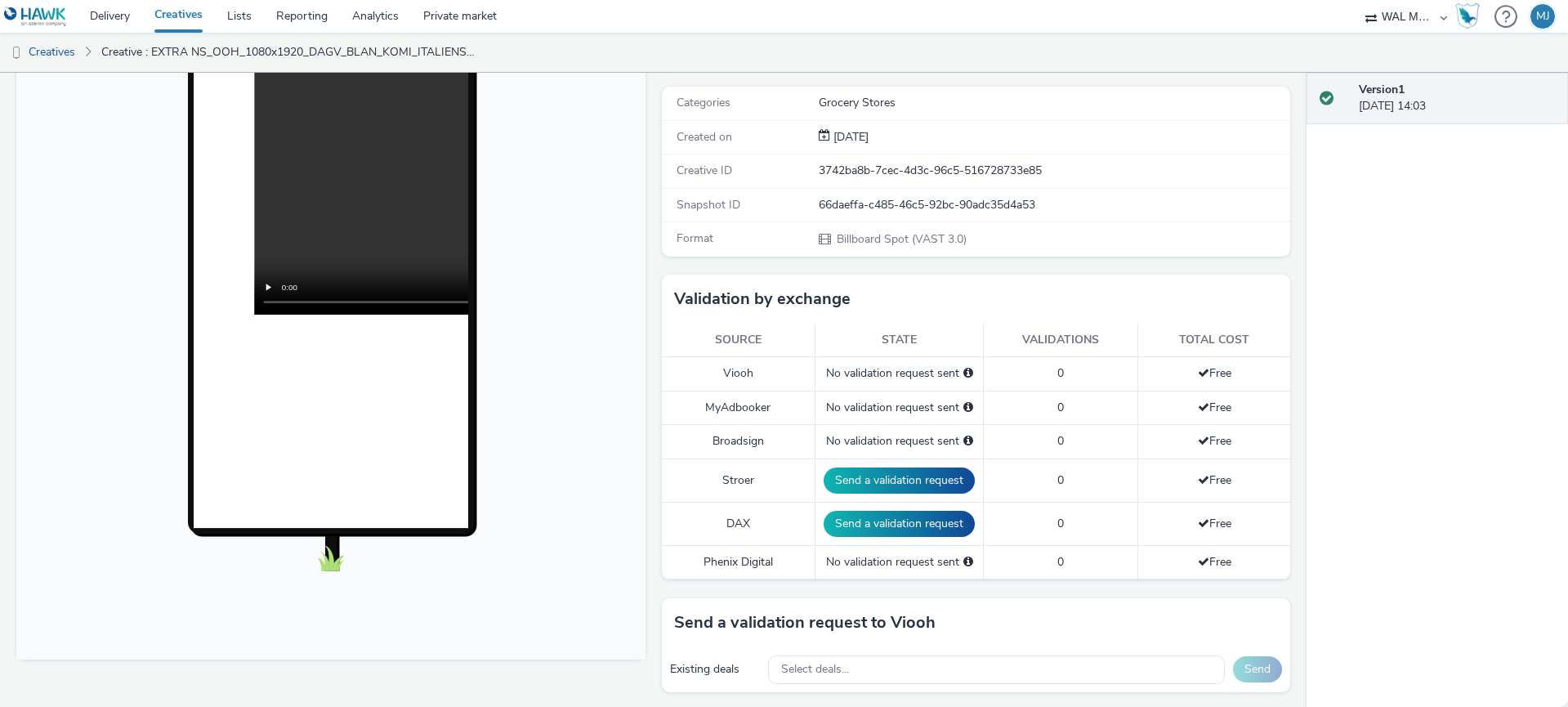
scroll to position [203, 0]
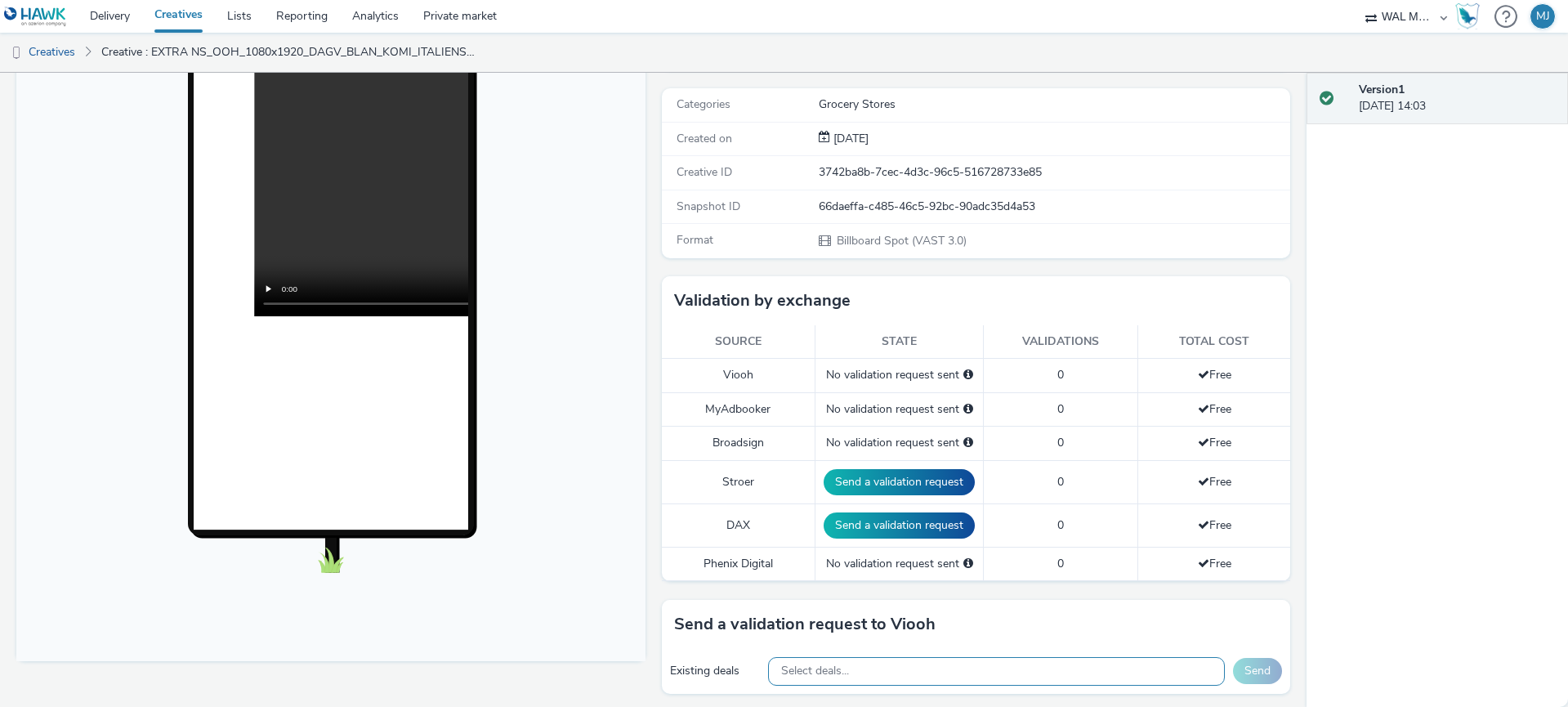
click at [796, 674] on span "Select deals..." at bounding box center [815, 671] width 68 height 14
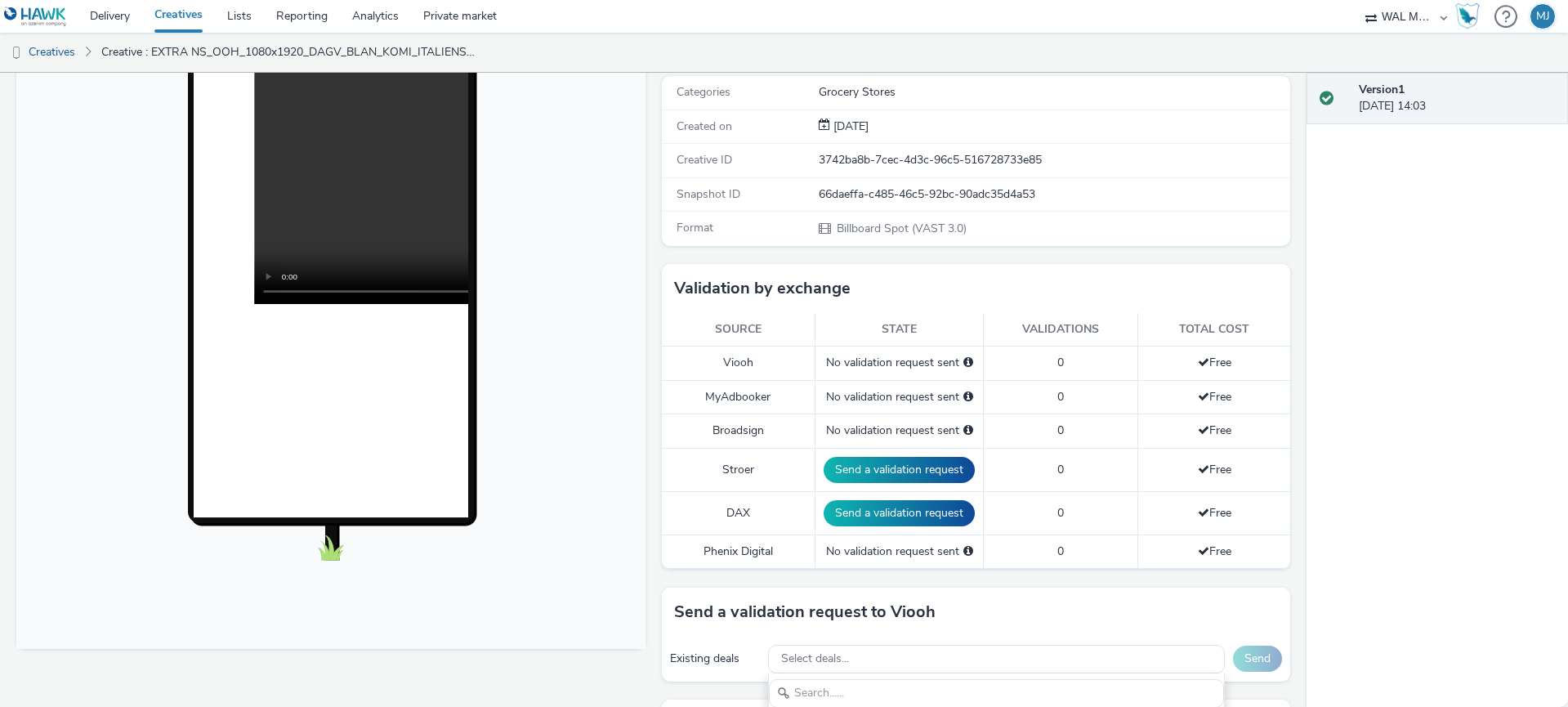
scroll to position [0, 0]
drag, startPoint x: 717, startPoint y: 631, endPoint x: 747, endPoint y: 630, distance: 30.0
click at [717, 631] on div "Send a validation request to Viooh" at bounding box center [976, 612] width 629 height 49
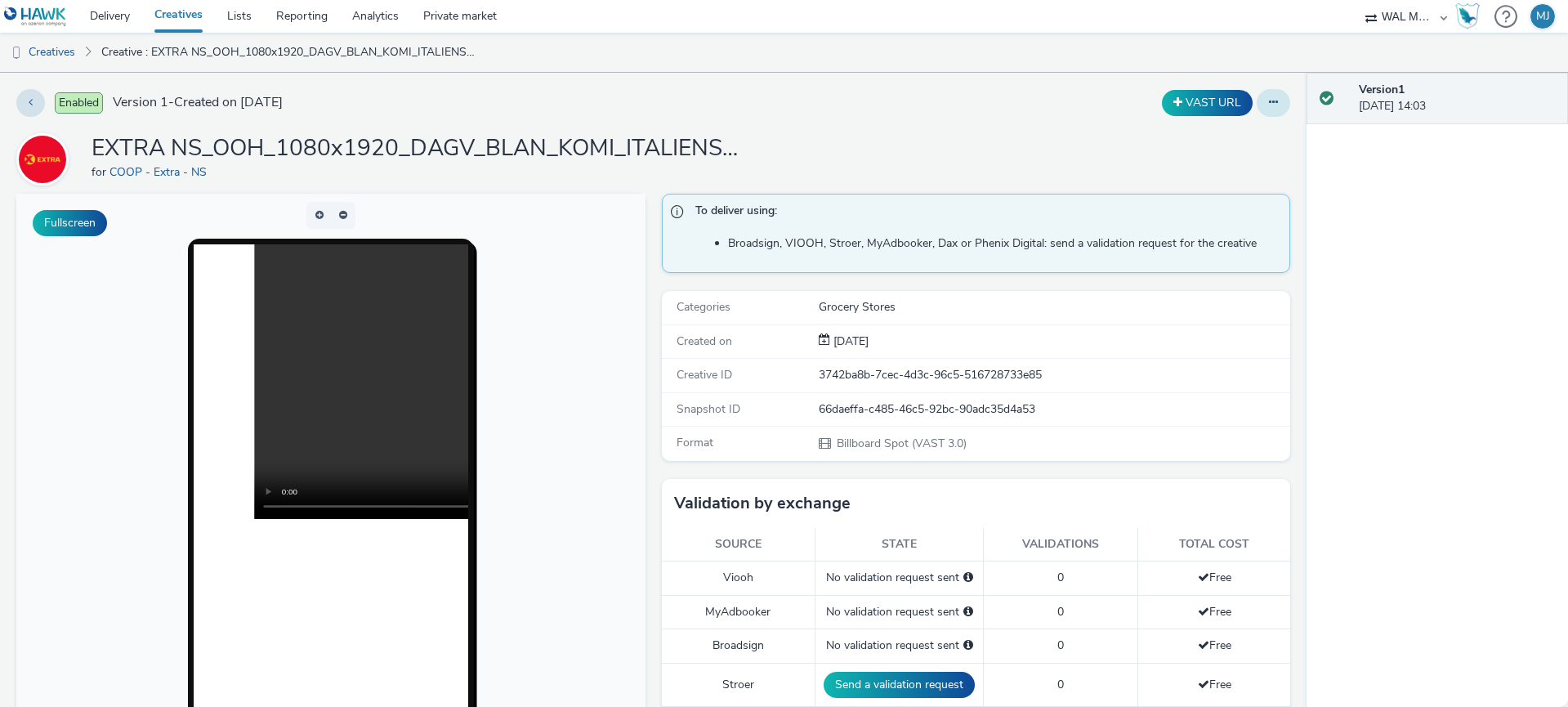
click at [1261, 111] on button at bounding box center [1273, 102] width 34 height 28
click at [1274, 102] on icon at bounding box center [1273, 102] width 9 height 12
click at [35, 100] on button at bounding box center [31, 102] width 29 height 28
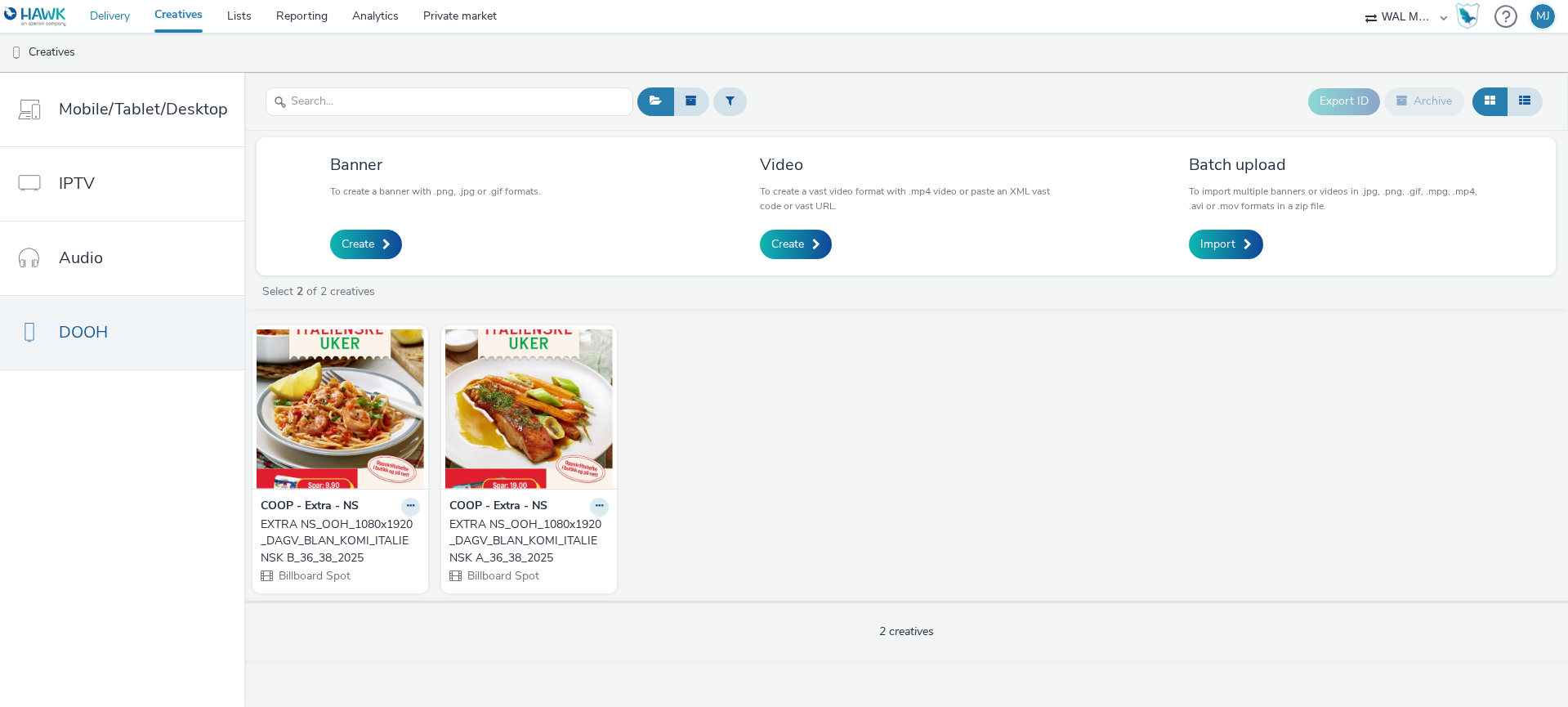
click at [94, 16] on link "Delivery" at bounding box center [110, 16] width 64 height 33
